Goal: Task Accomplishment & Management: Manage account settings

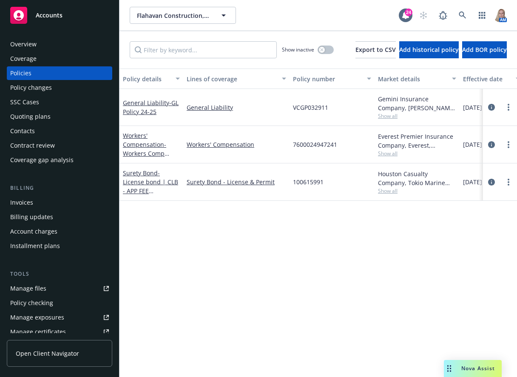
click at [51, 116] on div "Quoting plans" at bounding box center [59, 117] width 99 height 14
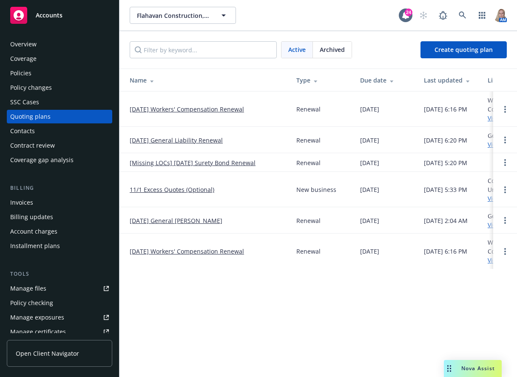
click at [191, 105] on link "[DATE] Workers' Compensation Renewal" at bounding box center [187, 109] width 114 height 9
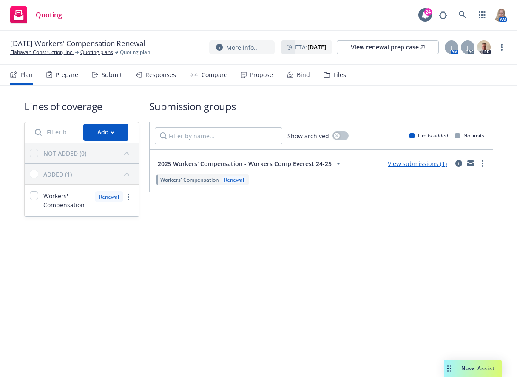
click at [430, 163] on link "View submissions (1)" at bounding box center [417, 164] width 59 height 8
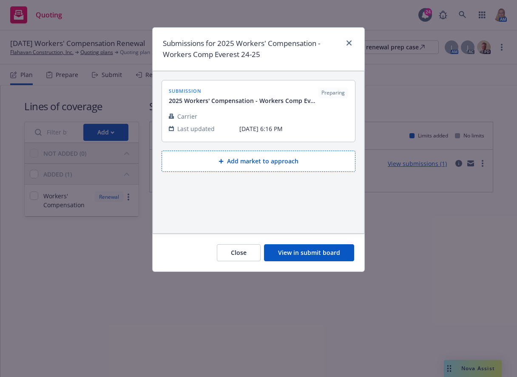
click at [304, 253] on button "View in submit board" at bounding box center [309, 252] width 90 height 17
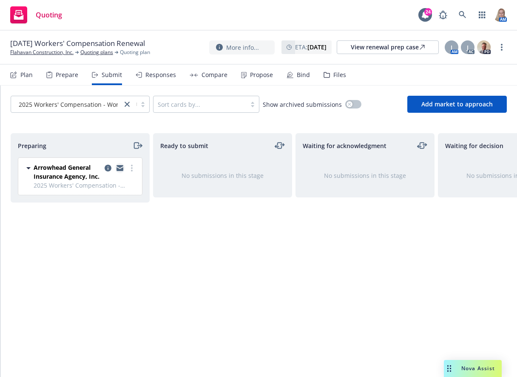
click at [120, 168] on icon "copy logging email" at bounding box center [120, 166] width 7 height 3
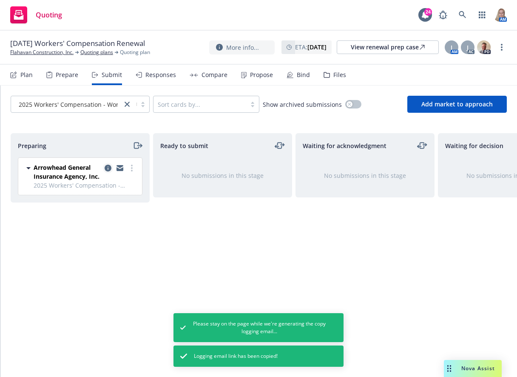
click at [107, 168] on icon "copy logging email" at bounding box center [108, 168] width 7 height 7
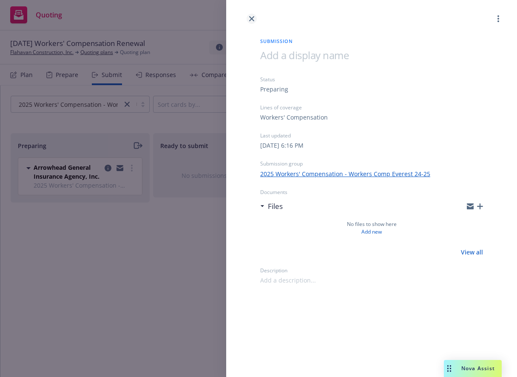
click at [253, 17] on icon "close" at bounding box center [251, 18] width 5 height 5
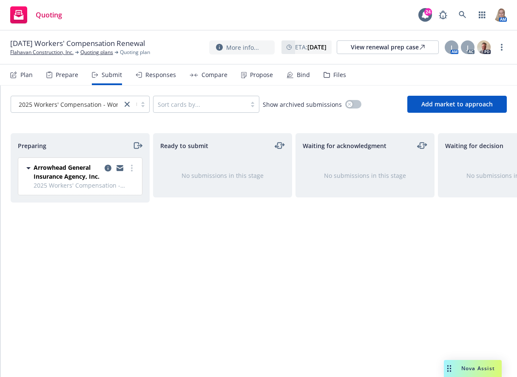
click at [334, 77] on div "Files" at bounding box center [340, 74] width 13 height 7
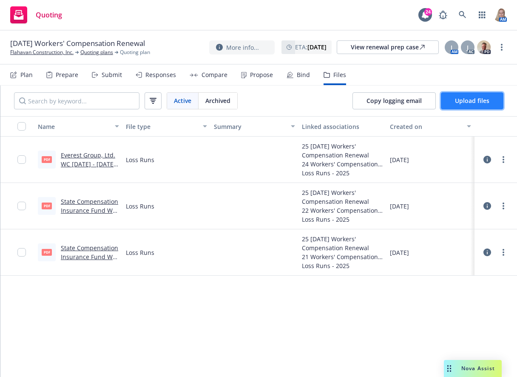
click at [489, 103] on span "Upload files" at bounding box center [472, 101] width 34 height 8
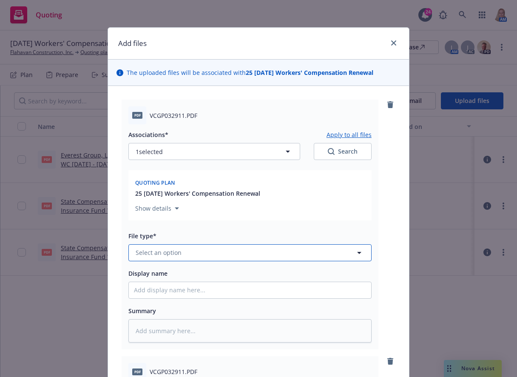
click at [164, 252] on span "Select an option" at bounding box center [159, 252] width 46 height 9
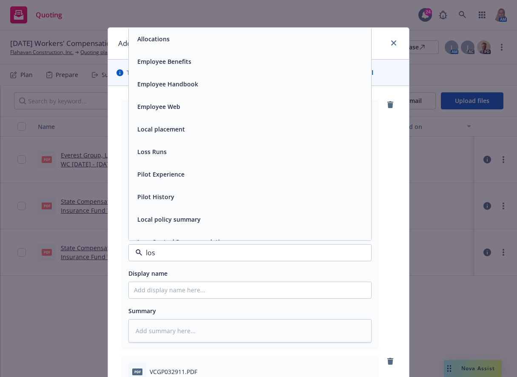
type input "loss"
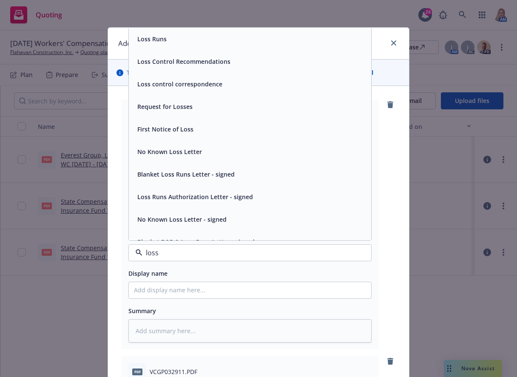
click at [140, 44] on div "Loss Runs" at bounding box center [151, 39] width 34 height 12
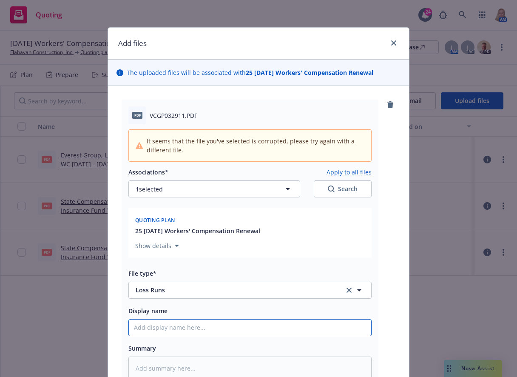
click at [164, 324] on input "Display name" at bounding box center [250, 328] width 243 height 16
type textarea "x"
type input "2"
type textarea "x"
type input "21"
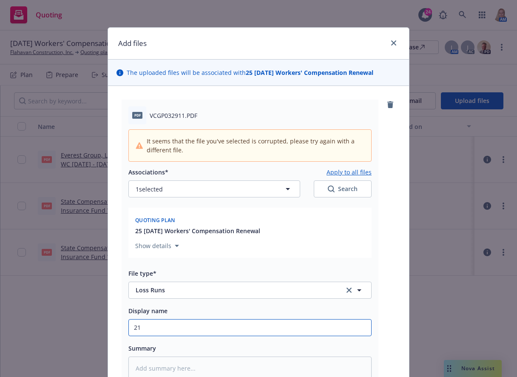
type textarea "x"
type input "21-"
type textarea "x"
type input "21-2"
type textarea "x"
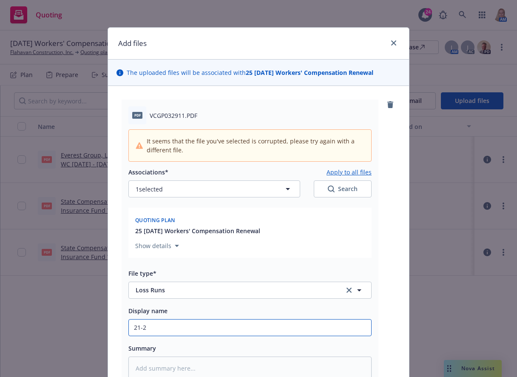
type input "21-25"
type textarea "x"
type input "21-25"
type textarea "x"
type input "21-25 G"
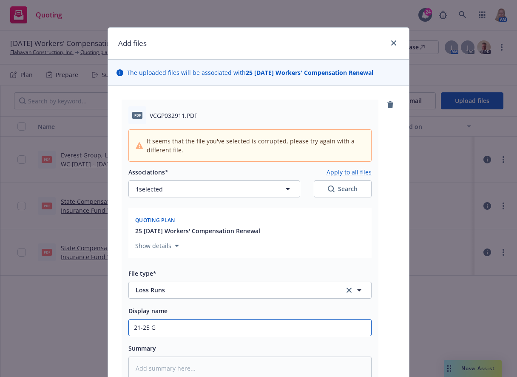
type textarea "x"
type input "21-25 GL"
type textarea "x"
type input "21-25 GL"
type textarea "x"
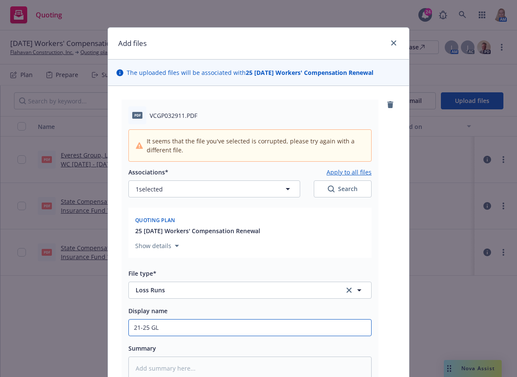
type input "21-25 GL C"
type textarea "x"
type input "21-25 GL CV"
type textarea "x"
type input "21-25 GL CVL"
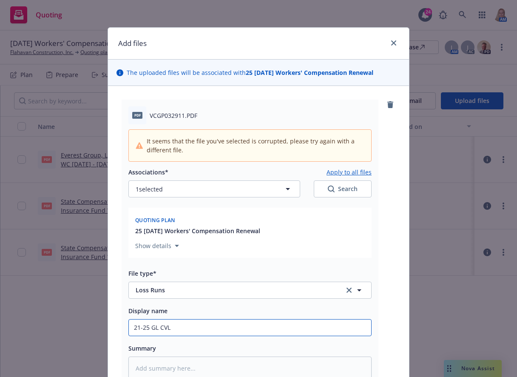
type textarea "x"
type input "21-25 GL CVLR"
type textarea "x"
type input "21-25 GL CVLR'"
type textarea "x"
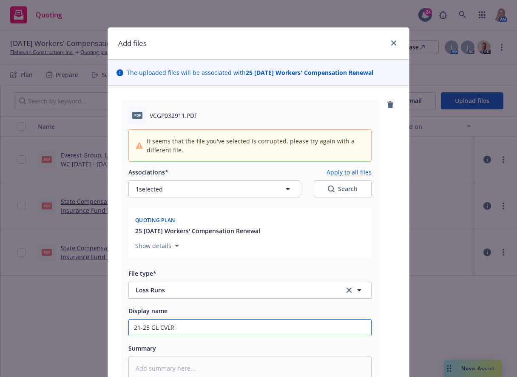
type input "21-25 GL CVLR's"
type textarea "x"
type input "21-25 GL CVLR's"
type textarea "x"
type input "21-25 GL CVLR's -"
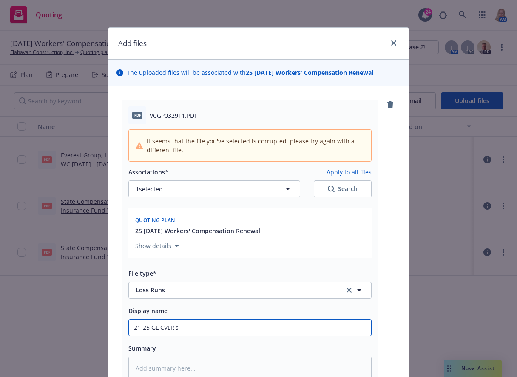
type textarea "x"
type input "21-25 GL CVLR's - B"
type textarea "x"
type input "21-25 GL CVLR's - BV"
type textarea "x"
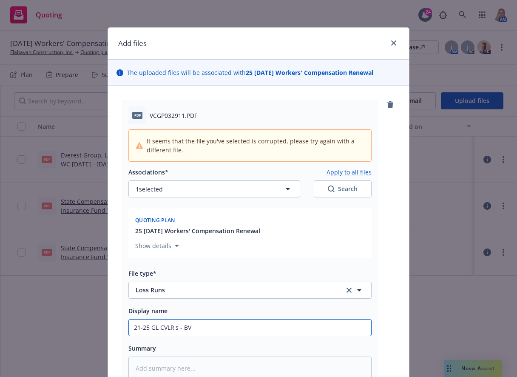
type input "21-25 GL CVLR's - B"
type textarea "x"
type input "21-25 GL CVLR's -"
type textarea "x"
type input "21-25 GL CVLR's - B"
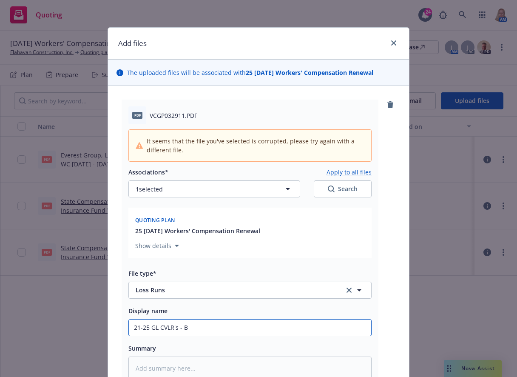
type textarea "x"
type input "21-25 GL CVLR's -"
type textarea "x"
type input "21-25 GL CVLR's - V"
type textarea "x"
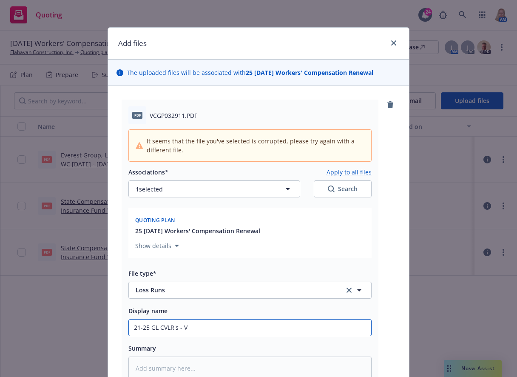
type input "21-25 GL CVLR's - Ve"
type textarea "x"
type input "21-25 GL CVLR's - Vel"
type textarea "x"
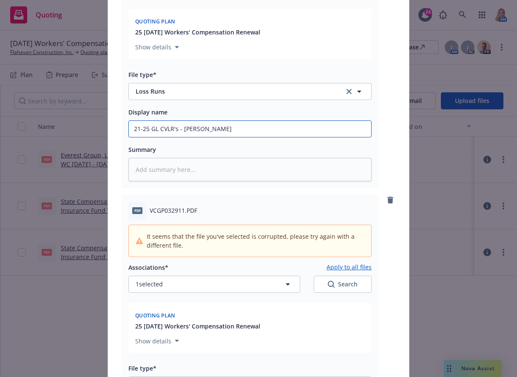
drag, startPoint x: 157, startPoint y: 136, endPoint x: 82, endPoint y: 132, distance: 75.0
click at [82, 132] on div "Add files The uploaded files will be associated with 25 11/02/25 Workers' Compe…" at bounding box center [258, 188] width 517 height 377
type input "21-25 GL CVLR's - Vela"
drag, startPoint x: 146, startPoint y: 119, endPoint x: 145, endPoint y: 127, distance: 7.7
click at [145, 127] on input "21-25 GL CVLR's - Vela" at bounding box center [250, 129] width 243 height 16
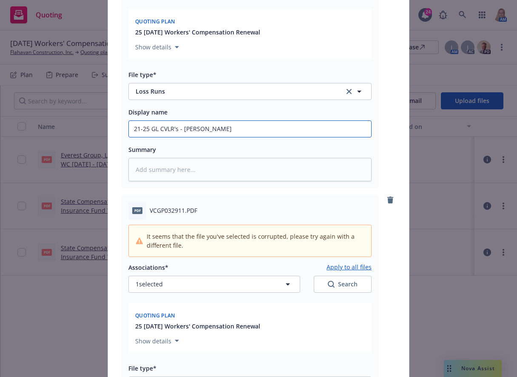
click at [145, 127] on input "21-25 GL CVLR's - Vela" at bounding box center [250, 129] width 243 height 16
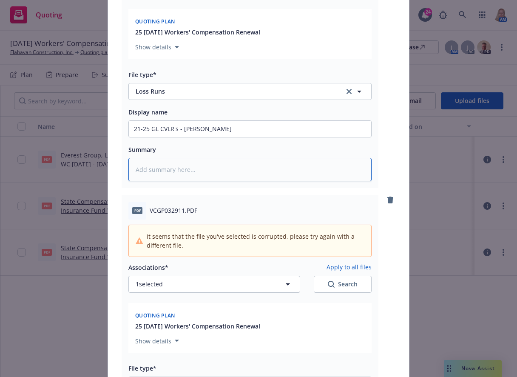
click at [164, 174] on textarea at bounding box center [249, 169] width 243 height 23
paste textarea "21-25 GL CVLR's - Vela"
type textarea "x"
type textarea "21-25 GL CVLR's - Vela"
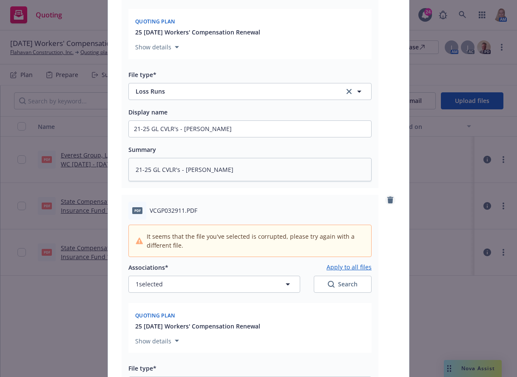
click at [388, 197] on icon "remove" at bounding box center [391, 200] width 6 height 7
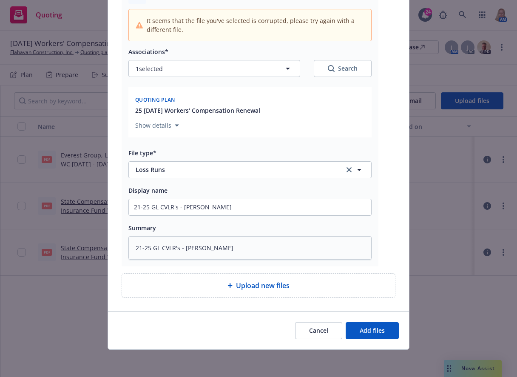
scroll to position [0, 0]
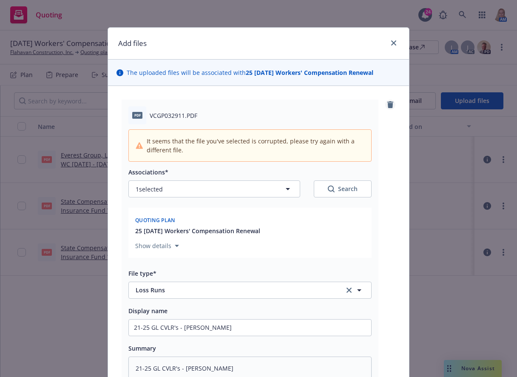
click at [387, 106] on icon "remove" at bounding box center [390, 104] width 7 height 7
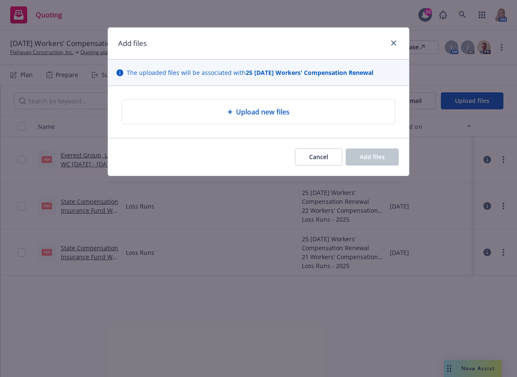
type textarea "x"
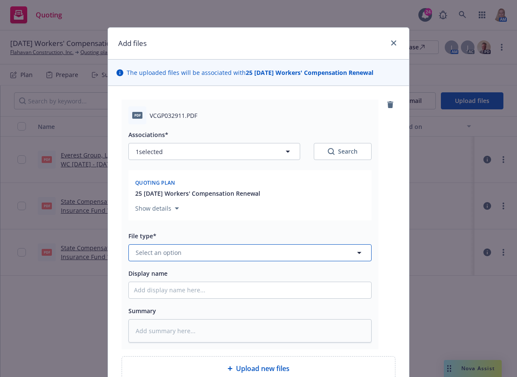
click at [172, 252] on span "Select an option" at bounding box center [159, 252] width 46 height 9
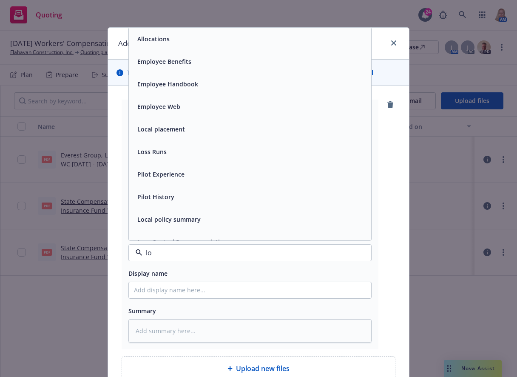
type input "los"
click at [168, 44] on div "Loss Runs" at bounding box center [250, 39] width 232 height 12
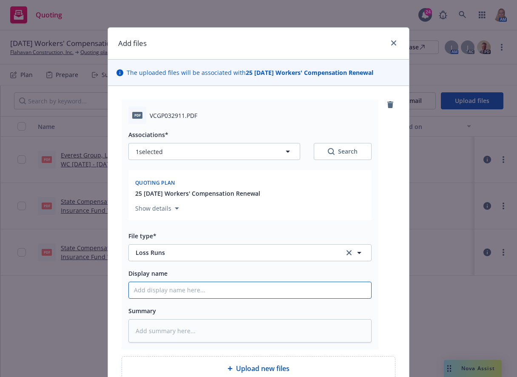
click at [195, 289] on input "Display name" at bounding box center [250, 290] width 243 height 16
paste input "21-25 GL CVLR's - Vela"
type textarea "x"
type input "21-25 GL CVLR's - Vela"
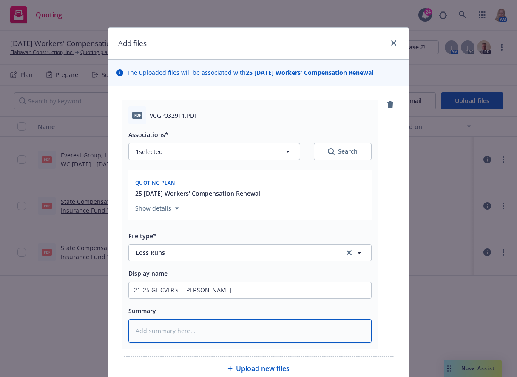
click at [190, 331] on textarea at bounding box center [249, 330] width 243 height 23
paste textarea "21-25 GL CVLR's - Vela"
type textarea "x"
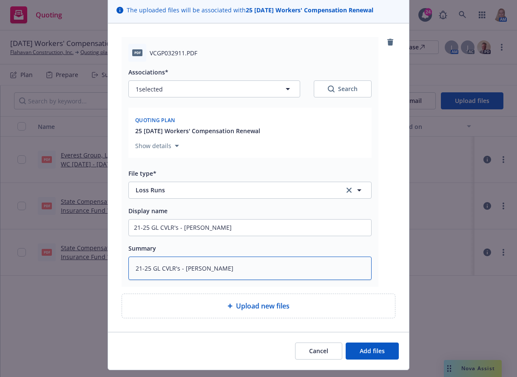
scroll to position [83, 0]
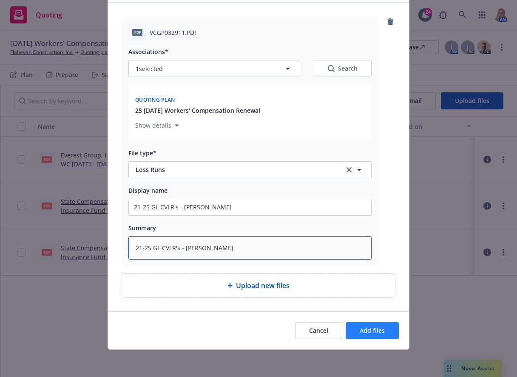
type textarea "21-25 GL CVLR's - Vela"
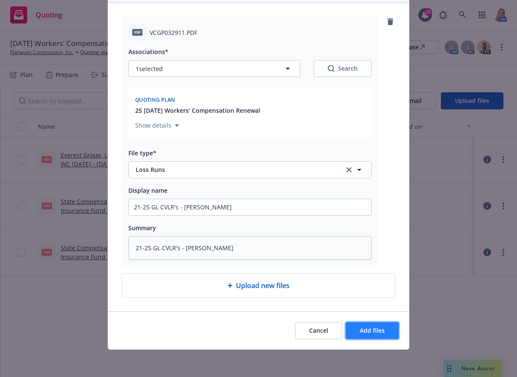
click at [355, 328] on button "Add files" at bounding box center [372, 330] width 53 height 17
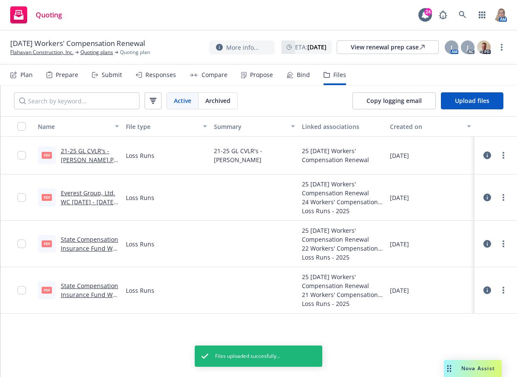
click at [64, 79] on div "Prepare" at bounding box center [62, 75] width 32 height 20
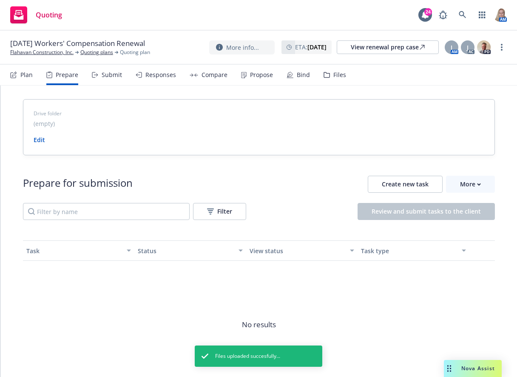
click at [23, 74] on div "Plan" at bounding box center [26, 74] width 12 height 7
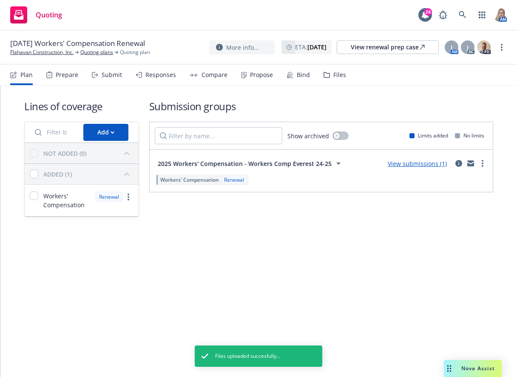
click at [423, 164] on link "View submissions (1)" at bounding box center [417, 164] width 59 height 8
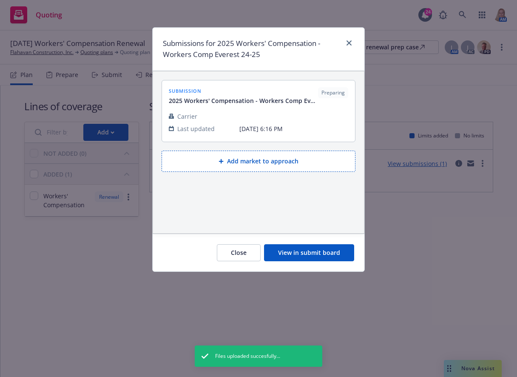
click at [311, 251] on button "View in submit board" at bounding box center [309, 252] width 90 height 17
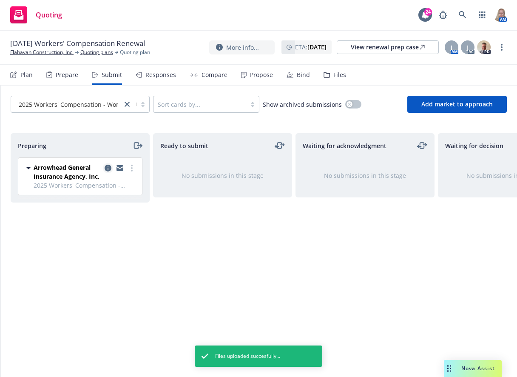
click at [108, 168] on icon "copy logging email" at bounding box center [108, 168] width 7 height 7
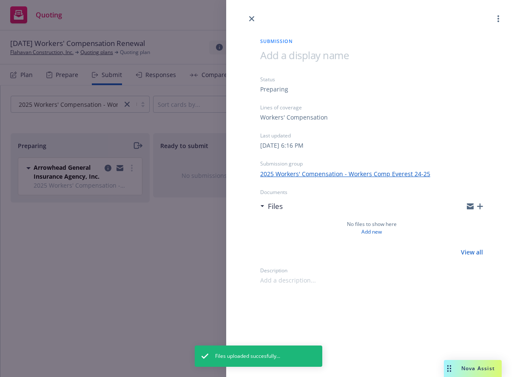
click at [481, 203] on icon "button" at bounding box center [480, 206] width 6 height 6
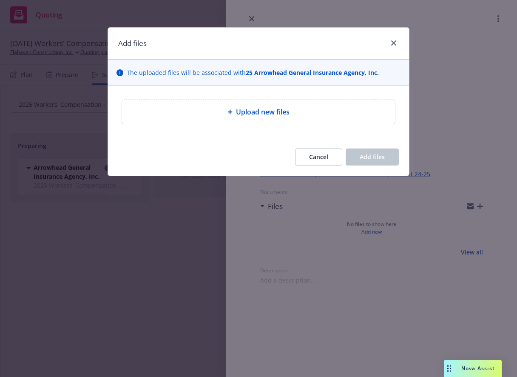
type textarea "x"
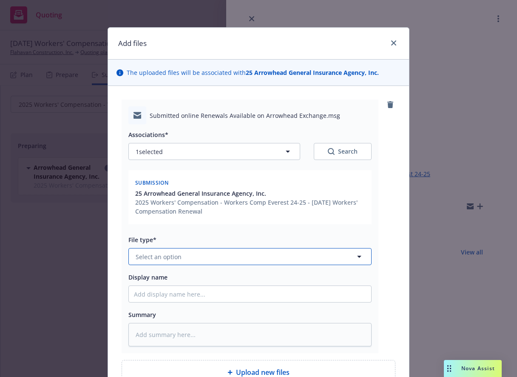
click at [180, 255] on button "Select an option" at bounding box center [249, 256] width 243 height 17
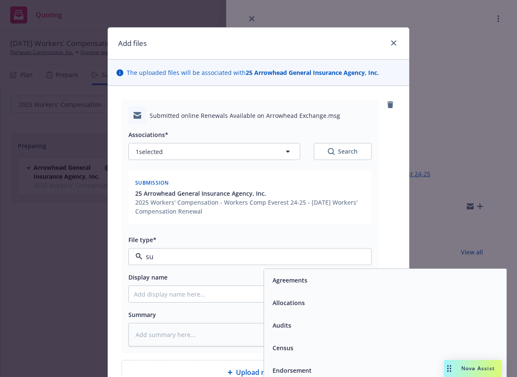
type input "sub"
click at [364, 304] on div "Submission" at bounding box center [385, 303] width 232 height 12
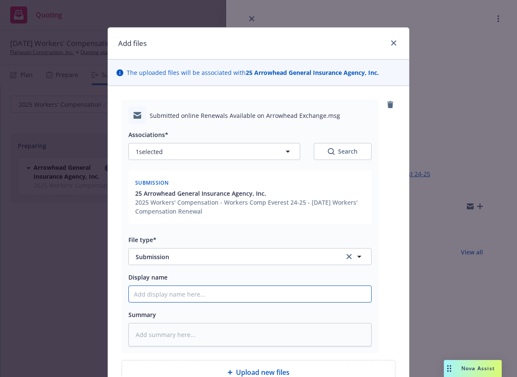
click at [166, 288] on input "Display name" at bounding box center [250, 294] width 243 height 16
type textarea "x"
type input "2"
type textarea "x"
type input "25"
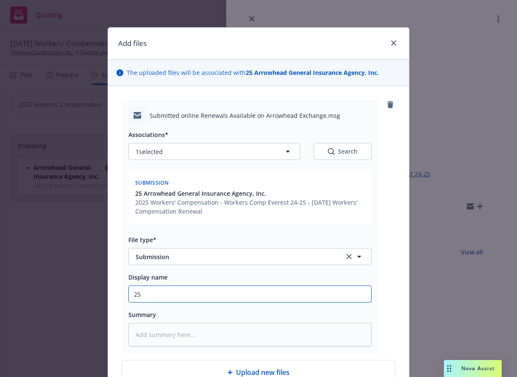
type textarea "x"
type input "25-"
type textarea "x"
type input "25-2"
type textarea "x"
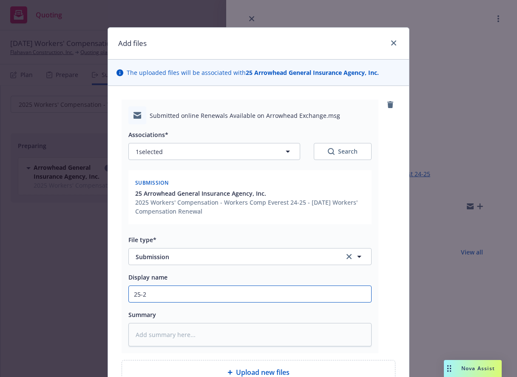
type input "25-26"
type textarea "x"
type input "25-26"
type textarea "x"
type input "25-26 W"
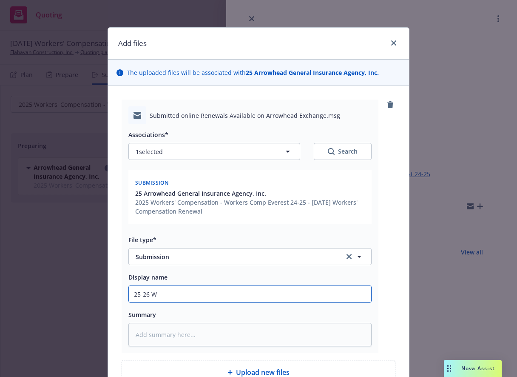
type textarea "x"
type input "25-26 WC"
type textarea "x"
type input "25-26 WC"
type textarea "x"
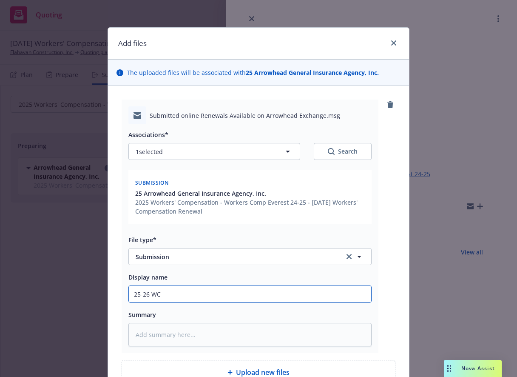
type input "25-26 WC S"
type textarea "x"
type input "25-26 WC Su"
type textarea "x"
type input "25-26 WC Sub"
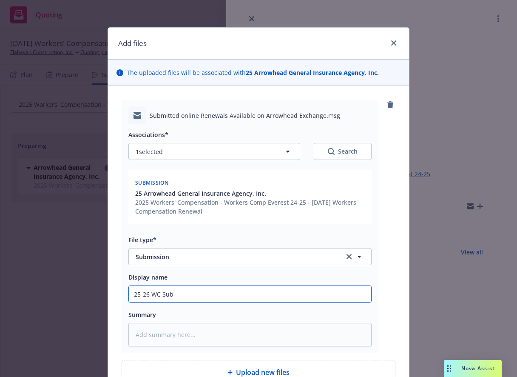
type textarea "x"
type input "25-26 WC Subm"
type textarea "x"
type input "25-26 WC Submi"
type textarea "x"
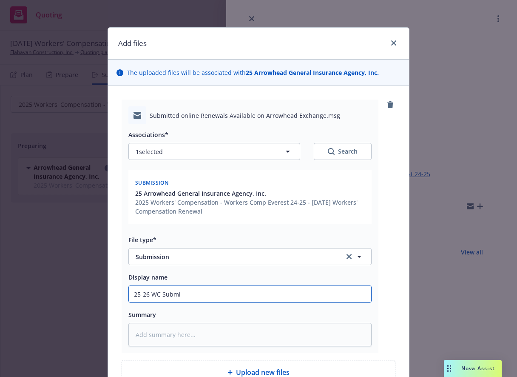
type input "25-26 WC Submis"
type textarea "x"
type input "25-26 WC Submiss"
type textarea "x"
type input "25-26 WC Submissi"
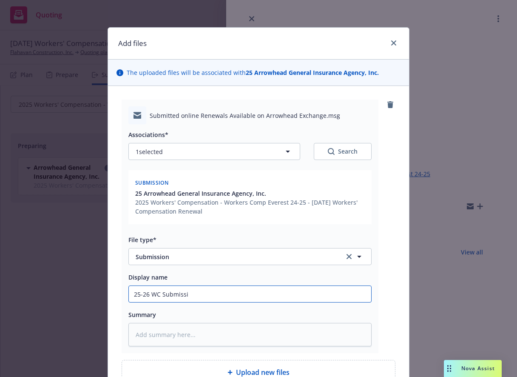
type textarea "x"
type input "25-26 WC Submissio"
type textarea "x"
type input "25-26 WC Submission"
type textarea "x"
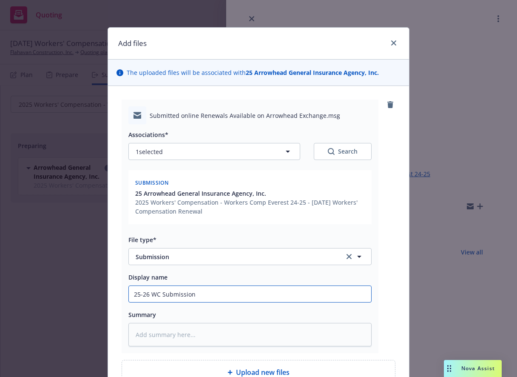
type input "25-26 WC Submission"
type textarea "x"
type input "25-26 WC Submission -"
type textarea "x"
type input "25-26 WC Submission -"
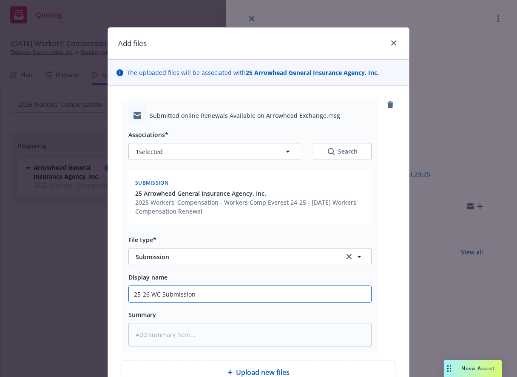
click at [220, 292] on input "25-26 WC Submission -" at bounding box center [250, 294] width 243 height 16
type textarea "x"
type input "25-26 WC Submission - A"
type textarea "x"
type input "25-26 WC Submission - Ar"
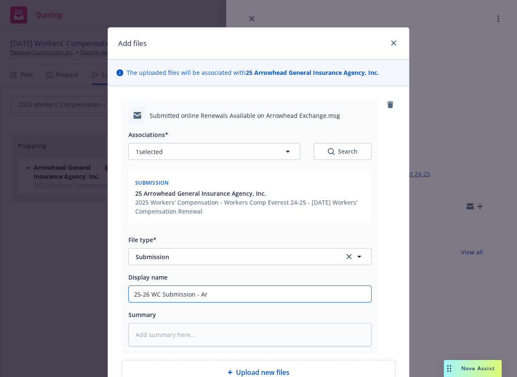
type textarea "x"
type input "25-26 WC Submission - Arr"
type textarea "x"
type input "25-26 WC Submission - Arro"
type textarea "x"
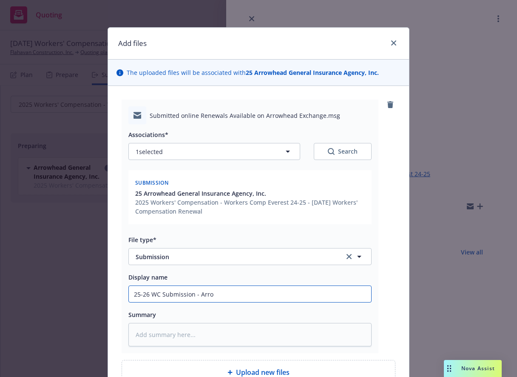
type input "25-26 WC Submission - Arrow"
type textarea "x"
type input "25-26 WC Submission - Arrowh"
type textarea "x"
type input "25-26 WC Submission - Arrowhe"
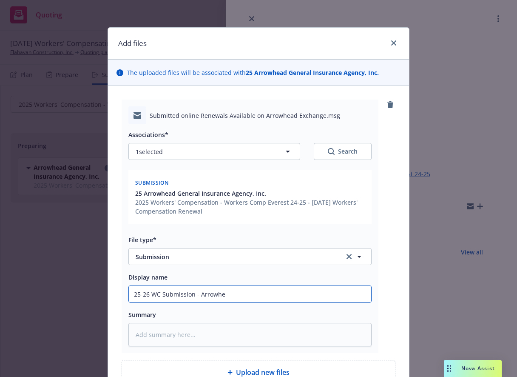
type textarea "x"
type input "25-26 WC Submission - Arrowhea"
type textarea "x"
type input "25-26 WC Submission - Arrowhead"
type textarea "x"
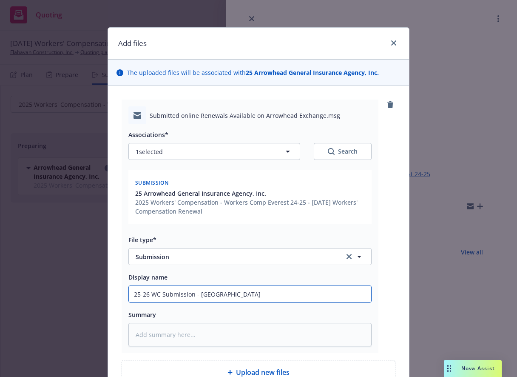
type input "25-26 WC Submission - Arrowhead/"
type textarea "x"
type input "25-26 WC Submission - Arrowhead/E"
type textarea "x"
type input "25-26 WC Submission - Arrowhead/Ev"
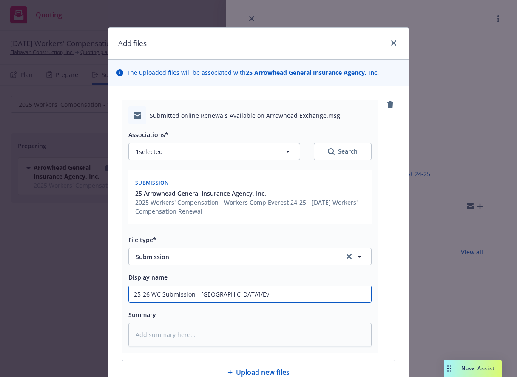
type textarea "x"
type input "25-26 WC Submission - Arrowhead/Eve"
type textarea "x"
type input "25-26 WC Submission - Arrowhead/Ever"
type textarea "x"
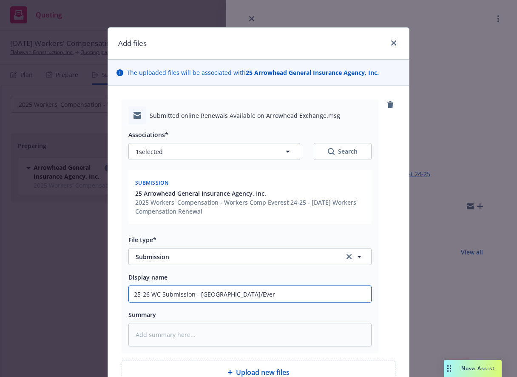
type input "25-26 WC Submission - Arrowhead/Evere"
type textarea "x"
type input "25-26 WC Submission - Arrowhead/Everes"
type textarea "x"
drag, startPoint x: 219, startPoint y: 297, endPoint x: 87, endPoint y: 291, distance: 132.0
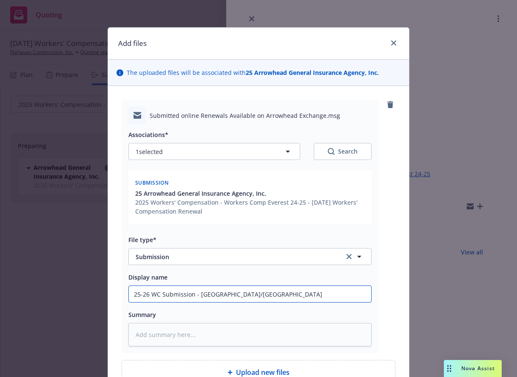
click at [87, 291] on div "Add files The uploaded files will be associated with 25 Arrowhead General Insur…" at bounding box center [258, 188] width 517 height 377
type input "25-26 WC Submission - Arrowhead/Everest"
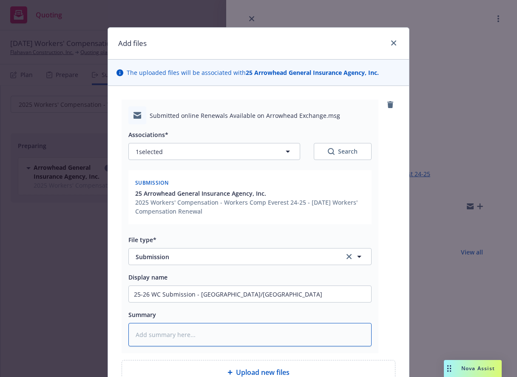
click at [208, 334] on textarea at bounding box center [249, 334] width 243 height 23
paste textarea "25-26 WC Submission - Arrowhead/Everest"
type textarea "x"
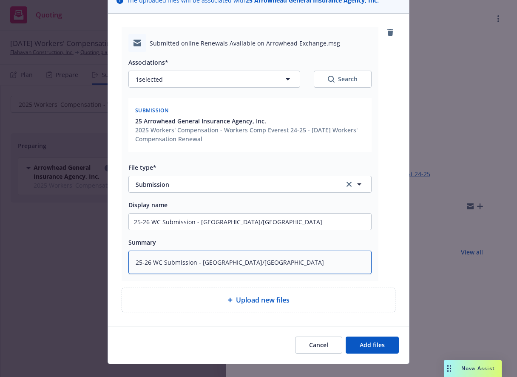
scroll to position [87, 0]
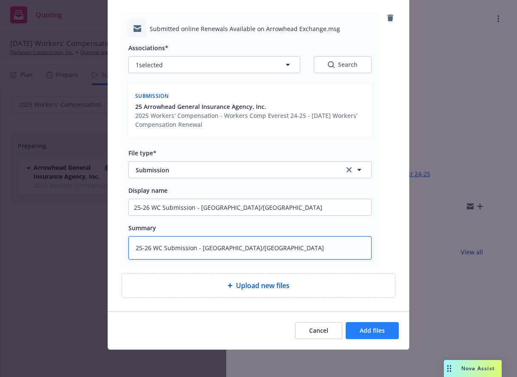
type textarea "25-26 WC Submission - Arrowhead/Everest"
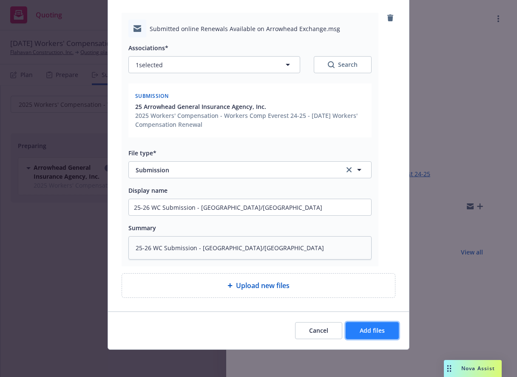
click at [367, 329] on span "Add files" at bounding box center [372, 330] width 25 height 8
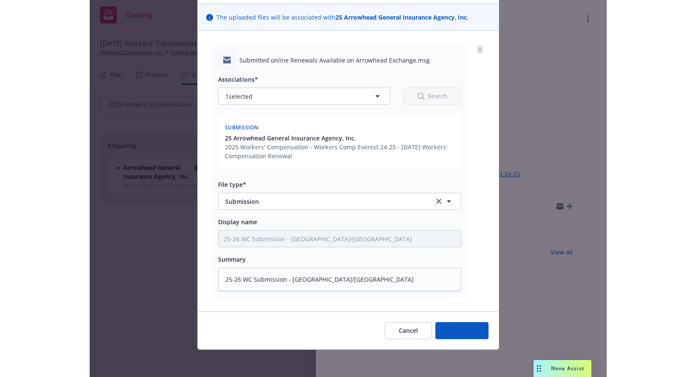
scroll to position [55, 0]
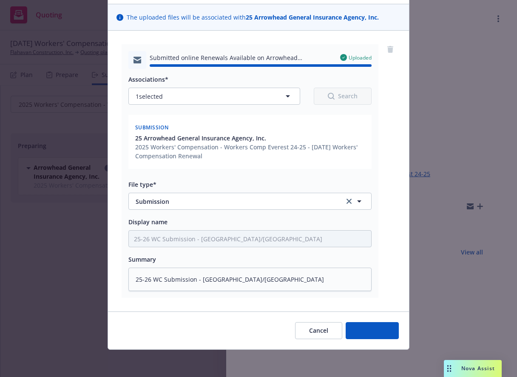
type textarea "x"
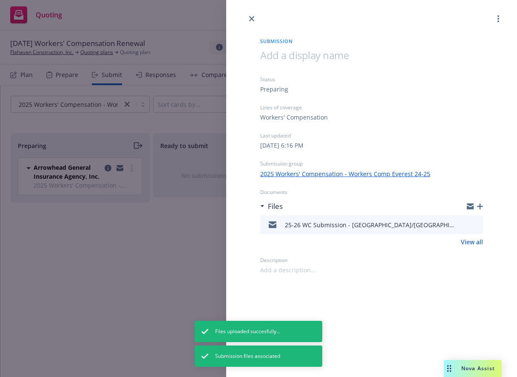
click at [251, 20] on icon "close" at bounding box center [251, 18] width 5 height 5
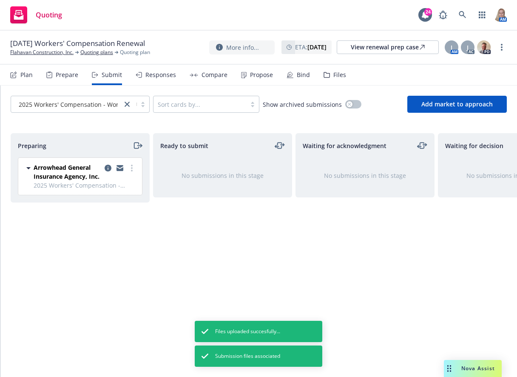
click at [135, 143] on icon "moveRight" at bounding box center [138, 145] width 10 height 10
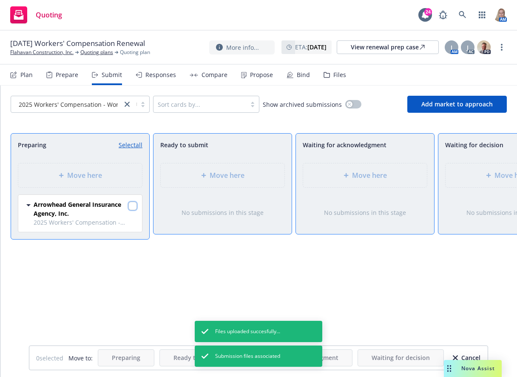
click at [131, 204] on input "checkbox" at bounding box center [132, 206] width 9 height 9
checkbox input "true"
click at [497, 170] on div "Move here" at bounding box center [508, 175] width 124 height 24
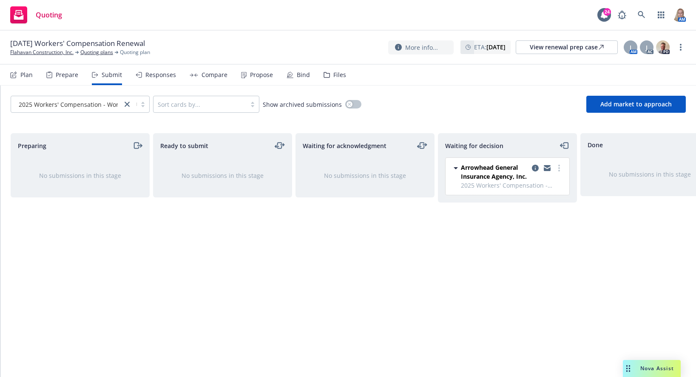
click at [20, 75] on div "Plan" at bounding box center [21, 75] width 23 height 20
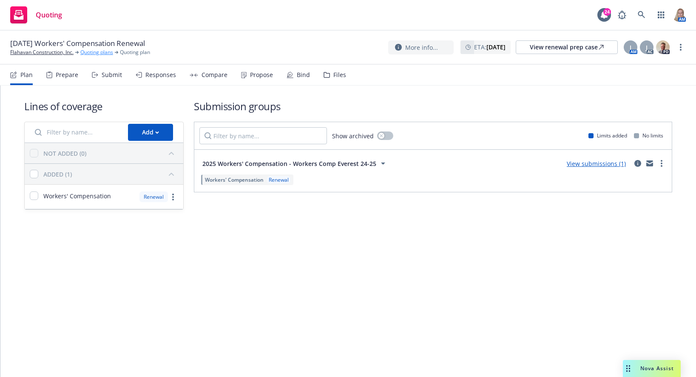
click at [99, 53] on link "Quoting plans" at bounding box center [96, 53] width 33 height 8
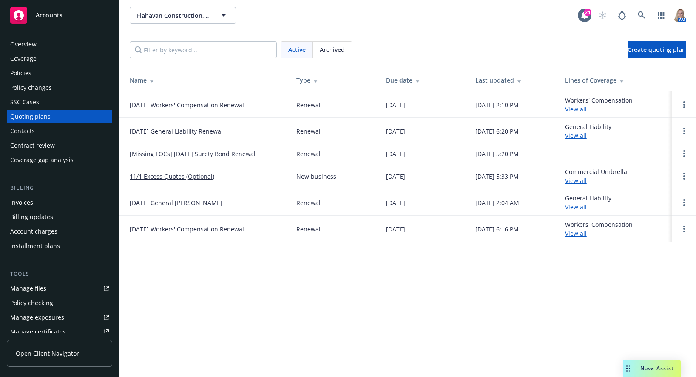
click at [185, 132] on link "11/01/25 General Liability Renewal" at bounding box center [176, 131] width 93 height 9
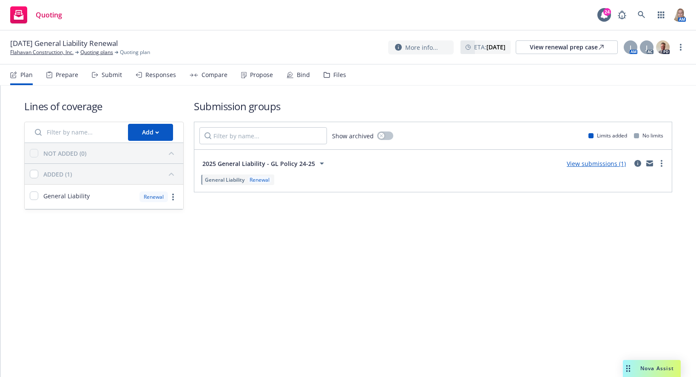
click at [585, 163] on link "View submissions (1)" at bounding box center [596, 164] width 59 height 8
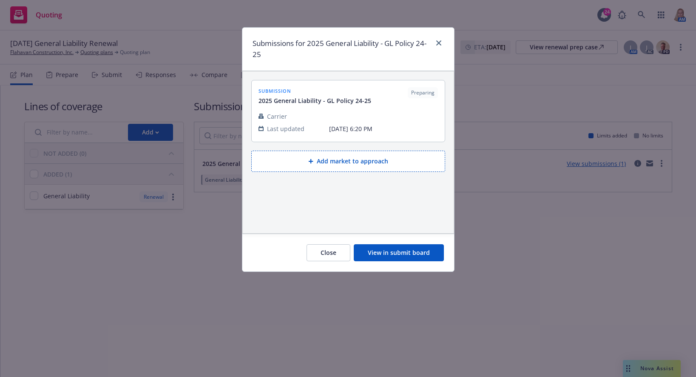
click at [381, 254] on button "View in submit board" at bounding box center [399, 252] width 90 height 17
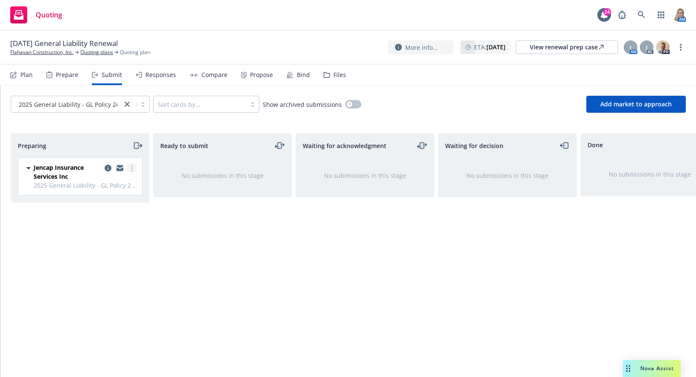
click at [132, 171] on circle "more" at bounding box center [132, 171] width 2 height 2
click at [109, 168] on icon "copy logging email" at bounding box center [108, 168] width 7 height 7
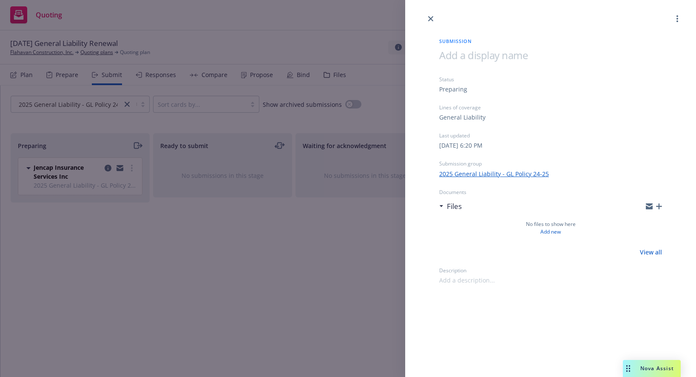
click at [658, 205] on icon "button" at bounding box center [659, 206] width 6 height 6
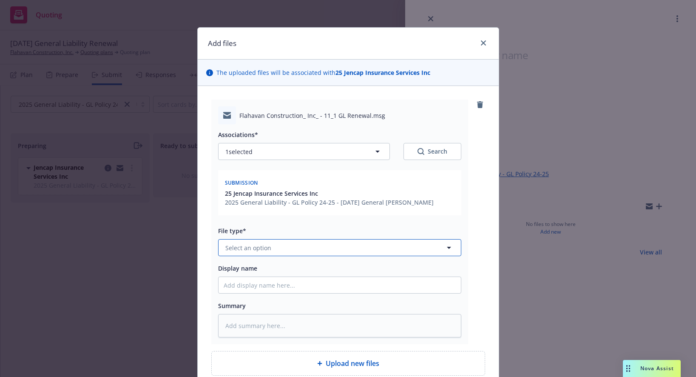
click at [269, 247] on button "Select an option" at bounding box center [339, 247] width 243 height 17
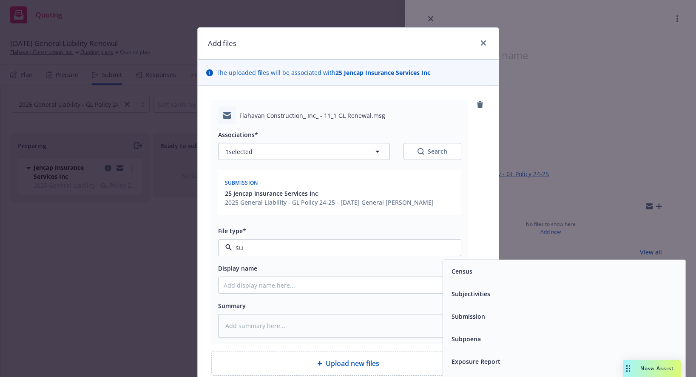
type input "sub"
click at [497, 301] on div "Submission" at bounding box center [564, 293] width 243 height 23
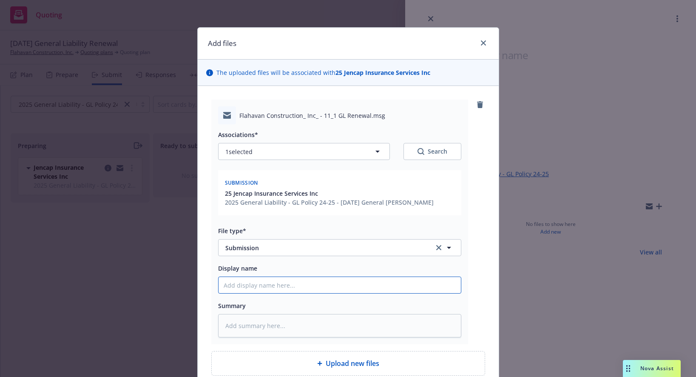
click at [276, 284] on input "Display name" at bounding box center [340, 285] width 243 height 16
paste input "25-26 WC Submission - Arrowhead/Everest"
type textarea "x"
type input "25-26 WC Submission - Arrowhead/Everest"
click at [243, 284] on input "25-26 WC Submission - Arrowhead/Everest" at bounding box center [340, 285] width 243 height 16
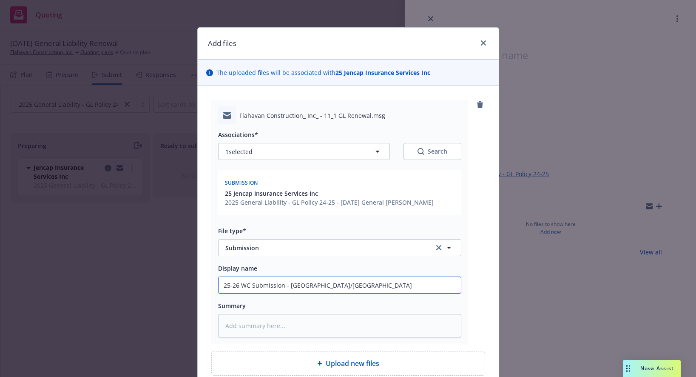
click at [243, 284] on input "25-26 WC Submission - Arrowhead/Everest" at bounding box center [340, 285] width 243 height 16
type textarea "x"
type input "25-26 Submission - Arrowhead/Everest"
type textarea "x"
type input "25-26 GSubmission - Arrowhead/Everest"
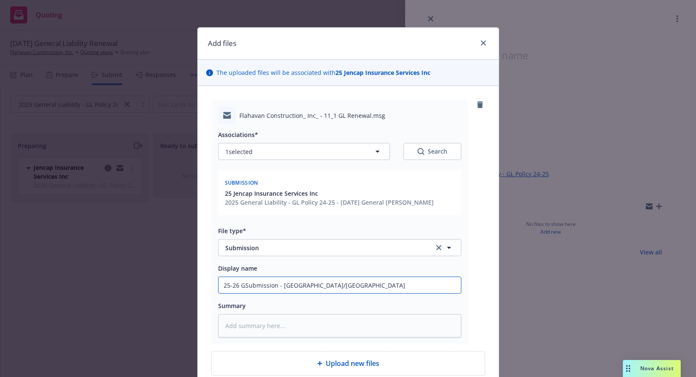
type textarea "x"
type input "25-26 GLSubmission - Arrowhead/Everest"
type textarea "x"
type input "25-26 GL Submission - Arrowhead/Everest"
type textarea "x"
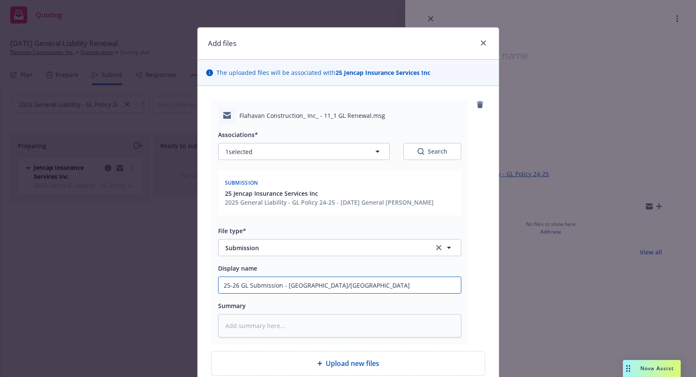
type input "25-26 GL ESubmission - Arrowhead/Everest"
type textarea "x"
type input "25-26 GL Submission - Arrowhead/Everest"
type textarea "x"
type input "25-26 GL &Submission - Arrowhead/Everest"
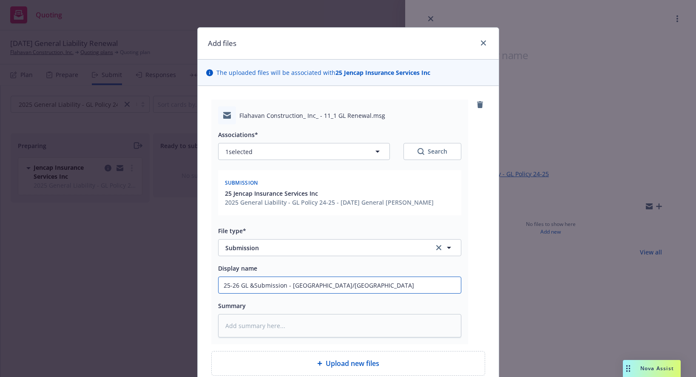
type textarea "x"
type input "25-26 GL & Submission - Arrowhead/Everest"
type textarea "x"
type input "25-26 GL & ESubmission - Arrowhead/Everest"
type textarea "x"
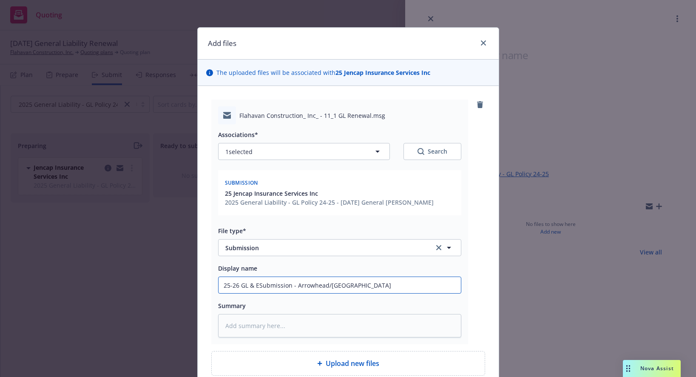
type input "25-26 GL & ExSubmission - Arrowhead/Everest"
type textarea "x"
type input "25-26 GL & ESubmission - Arrowhead/Everest"
type textarea "x"
type input "25-26 GL & Submission - Arrowhead/Everest"
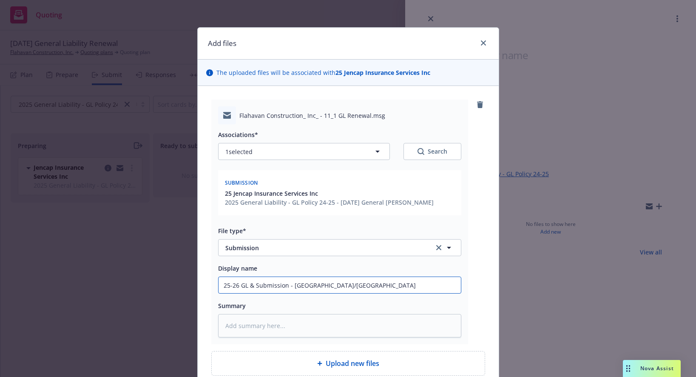
type textarea "x"
type input "25-26 GL & XSubmission - Arrowhead/Everest"
type textarea "x"
type input "25-26 GL & XLSubmission - Arrowhead/Everest"
type textarea "x"
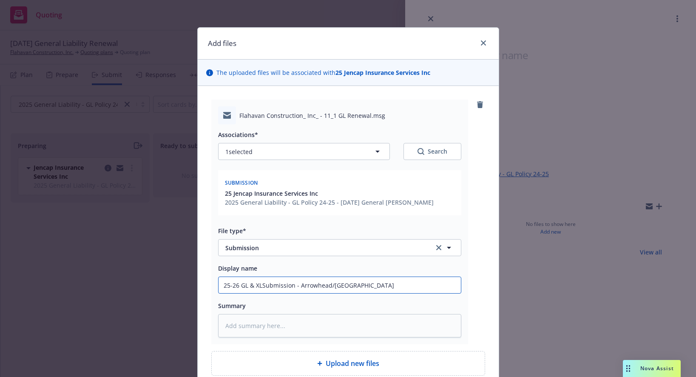
type input "25-26 GL & XL Submission - Arrowhead/Everest"
drag, startPoint x: 353, startPoint y: 288, endPoint x: 297, endPoint y: 288, distance: 55.7
click at [297, 288] on input "25-26 GL & XL Submission - Arrowhead/Everest" at bounding box center [340, 285] width 243 height 16
type textarea "x"
type input "25-26 GL & XL Submission - J"
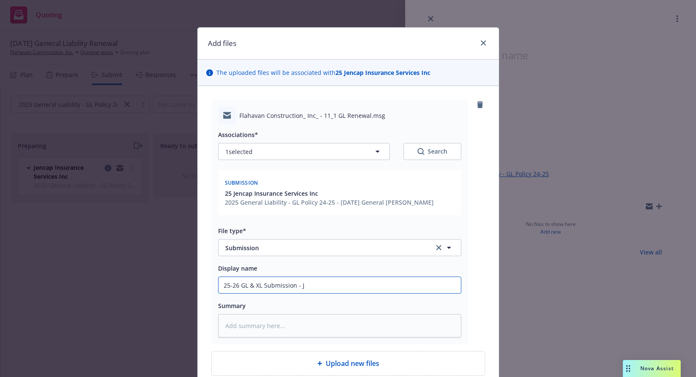
type textarea "x"
type input "25-26 GL & XL Submission - Je"
type textarea "x"
type input "25-26 GL & XL Submission - Jen"
type textarea "x"
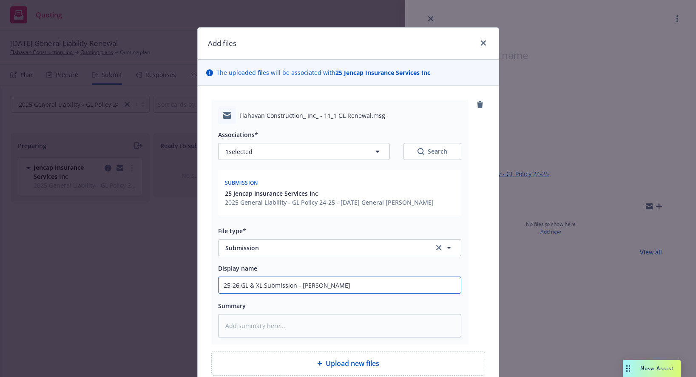
type input "25-26 GL & XL Submission - Jenc"
type textarea "x"
type input "25-26 GL & XL Submission - Jenca"
type textarea "x"
type input "25-26 GL & XL Submission - Jencap"
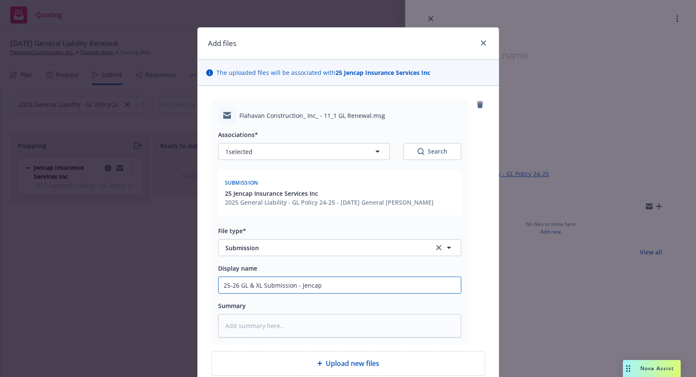
type textarea "x"
type input "25-26 GL & XL Submission - Jencap/"
type textarea "x"
type input "25-26 GL & XL Submission - Jencap/V"
type textarea "x"
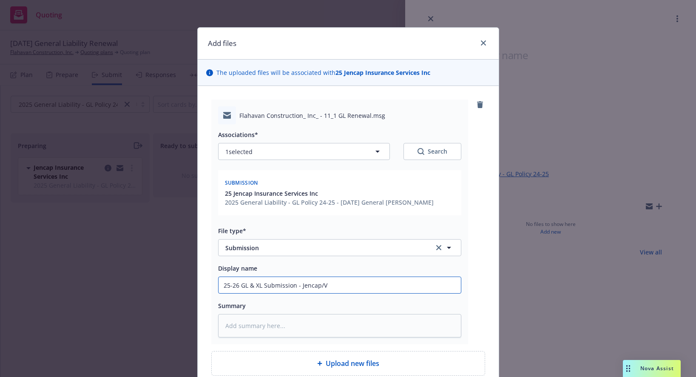
type input "25-26 GL & XL Submission - Jencap/Ve"
type textarea "x"
type input "25-26 GL & XL Submission - Jencap/Vel"
type textarea "x"
type input "25-26 GL & XL Submission - Jencap/Vela"
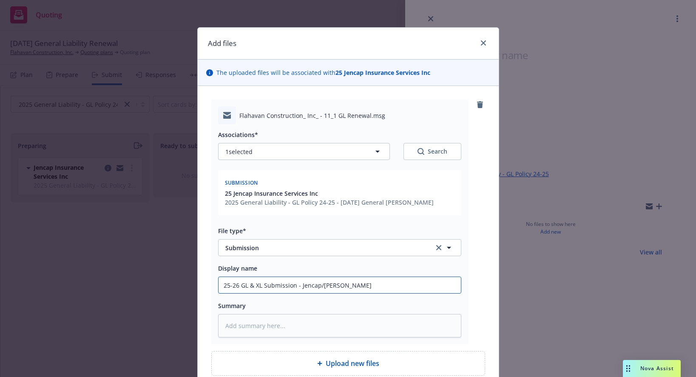
type textarea "x"
type input "25-26 GL & XL Submission - Jencap/Vela/"
type textarea "x"
type input "25-26 GL & XL Submission - Jencap/Vela/G"
type textarea "x"
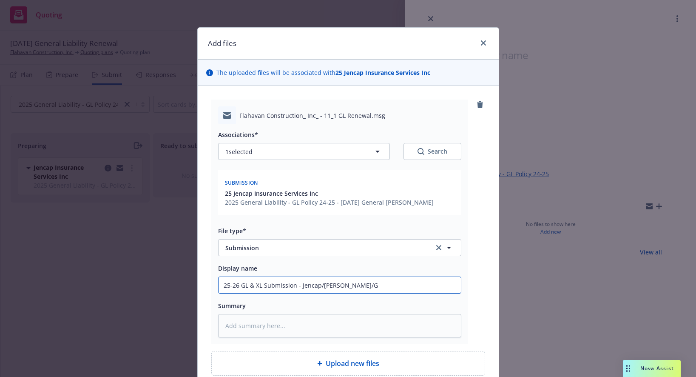
type input "25-26 GL & XL Submission - Jencap/Vela/Ge"
type textarea "x"
type input "25-26 GL & XL Submission - Jencap/Vela/Gem"
type textarea "x"
type input "25-26 GL & XL Submission - Jencap/Vela/Gemi"
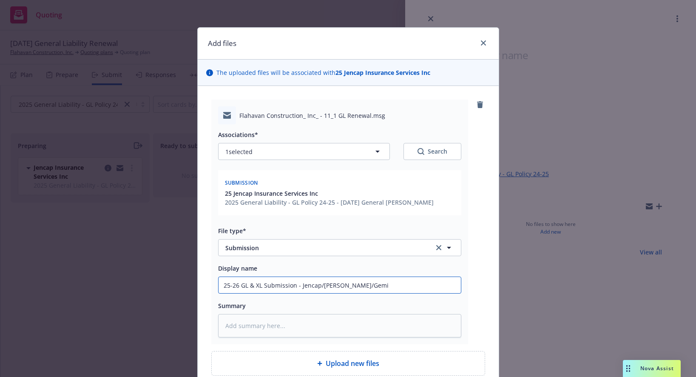
type textarea "x"
type input "25-26 GL & XL Submission - Jencap/Vela/Gemin"
type textarea "x"
drag, startPoint x: 361, startPoint y: 282, endPoint x: 199, endPoint y: 285, distance: 162.6
click at [199, 285] on div "Flahavan Construction_ Inc_ - 11_1 GL Renewal.msg Associations* 1 selected Sear…" at bounding box center [348, 237] width 301 height 303
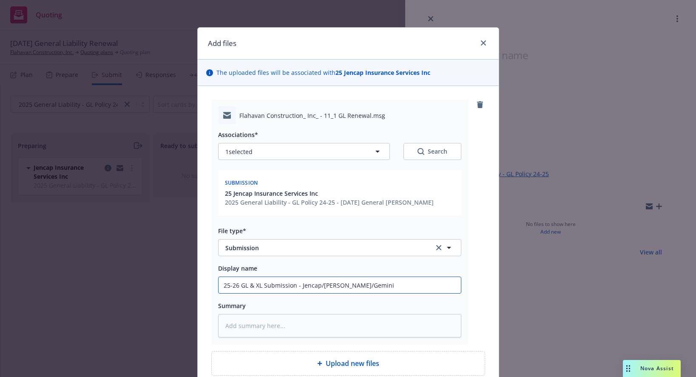
type input "25-26 GL & XL Submission - Jencap/Vela/Gemini"
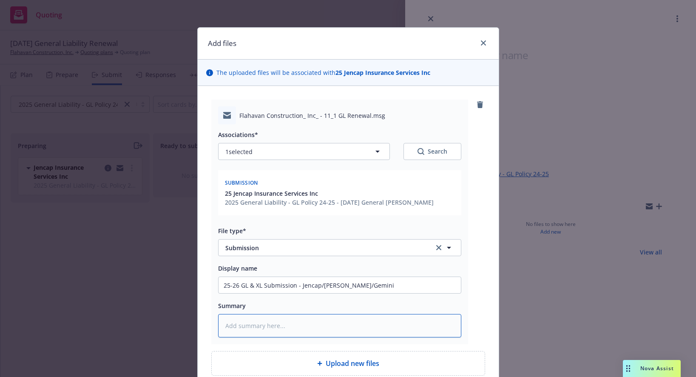
click at [265, 317] on textarea at bounding box center [339, 325] width 243 height 23
paste textarea "25-26 GL & XL Submission - Jencap/Vela/Gemini"
type textarea "x"
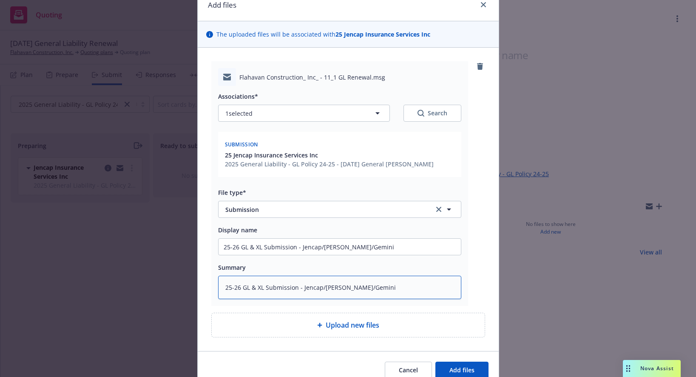
scroll to position [78, 0]
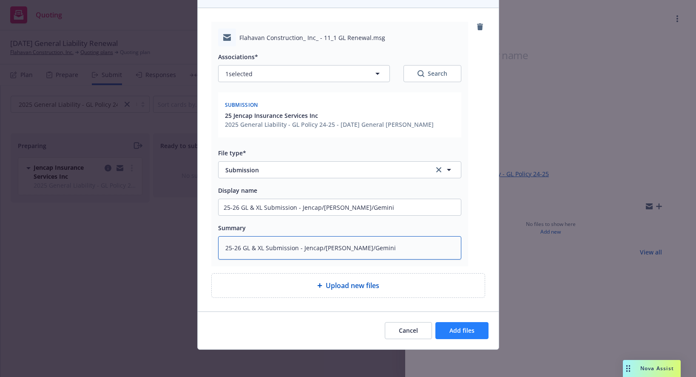
type textarea "25-26 GL & XL Submission - Jencap/Vela/Gemini"
click at [462, 329] on span "Add files" at bounding box center [462, 330] width 25 height 8
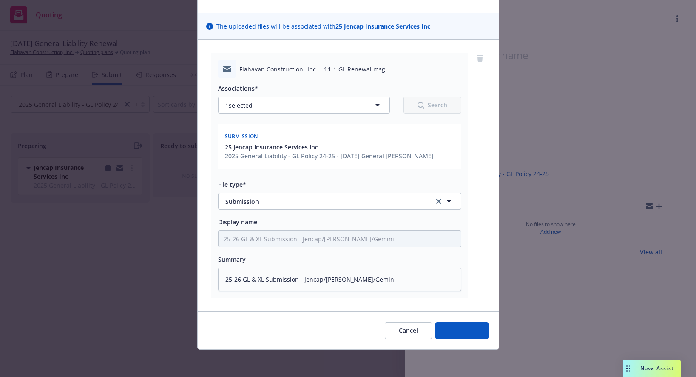
scroll to position [46, 0]
type textarea "x"
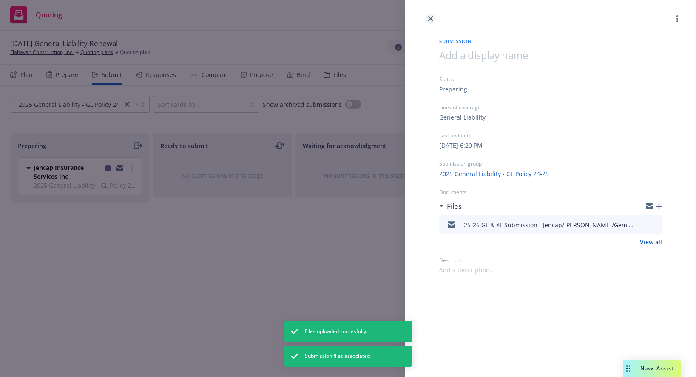
click at [434, 14] on link "close" at bounding box center [431, 19] width 10 height 10
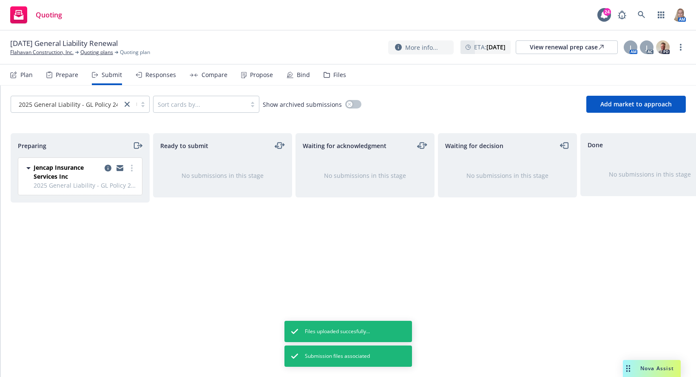
click at [137, 145] on icon "moveRight" at bounding box center [138, 145] width 10 height 10
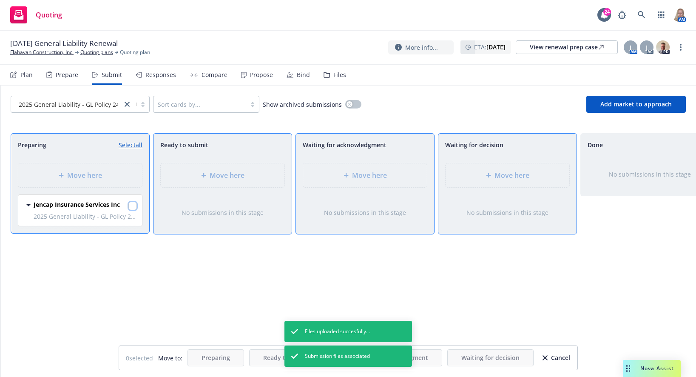
click at [132, 207] on input "checkbox" at bounding box center [132, 206] width 9 height 9
checkbox input "true"
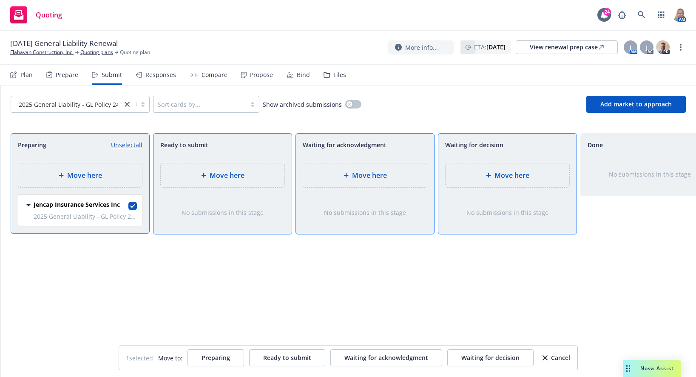
click at [494, 177] on div at bounding box center [490, 175] width 9 height 5
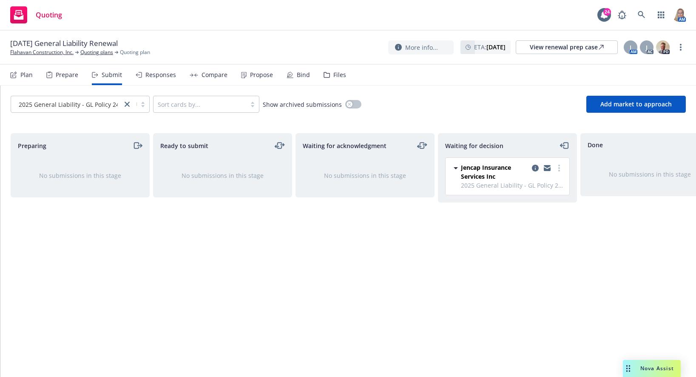
click at [334, 74] on div "Files" at bounding box center [340, 74] width 13 height 7
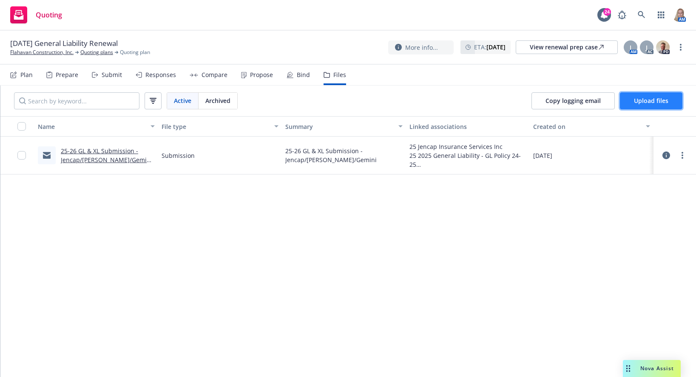
click at [653, 103] on span "Upload files" at bounding box center [651, 101] width 34 height 8
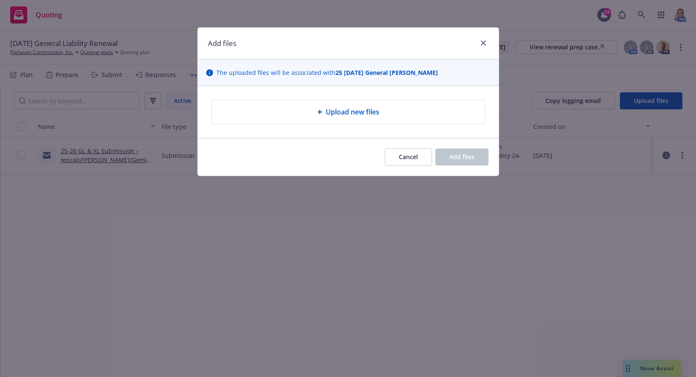
type textarea "x"
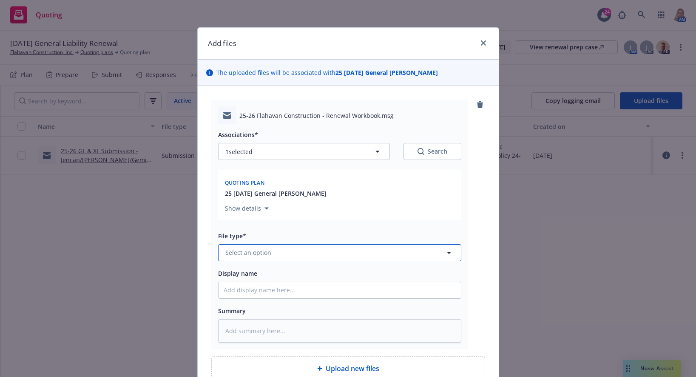
click at [280, 256] on button "Select an option" at bounding box center [339, 252] width 243 height 17
type input "work"
click at [291, 203] on div "Workbook" at bounding box center [340, 206] width 232 height 12
click at [282, 290] on input "Display name" at bounding box center [340, 290] width 243 height 16
type textarea "x"
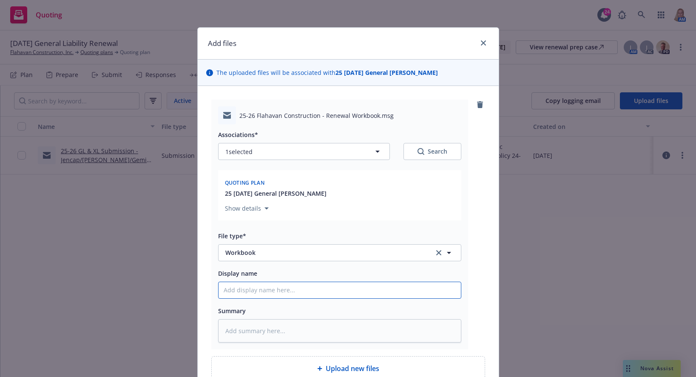
type input "2"
type textarea "x"
type input "25"
type textarea "x"
type input "25-"
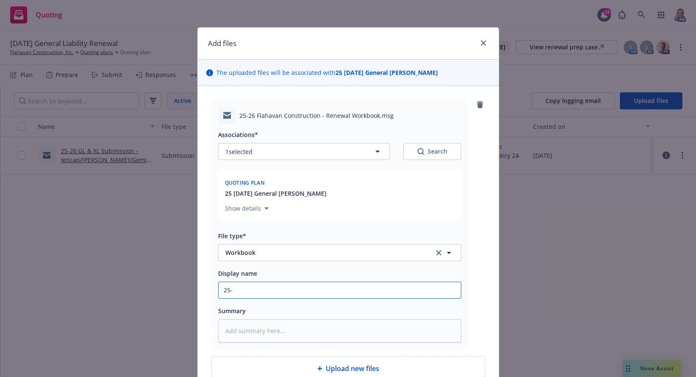
type textarea "x"
type input "25-2"
type textarea "x"
type input "25-26"
type textarea "x"
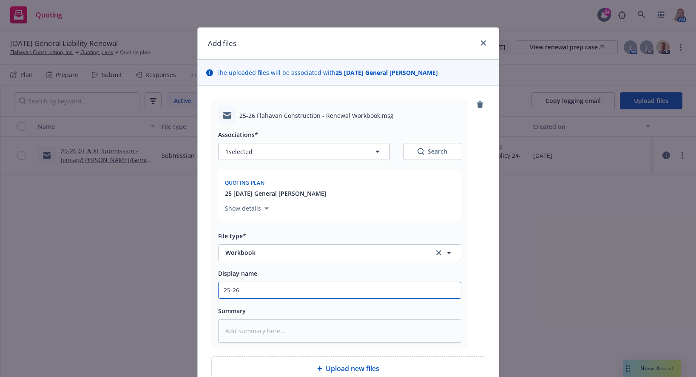
type input "25-26"
type textarea "x"
type input "25-26 W"
type textarea "x"
type input "25-26 Wo"
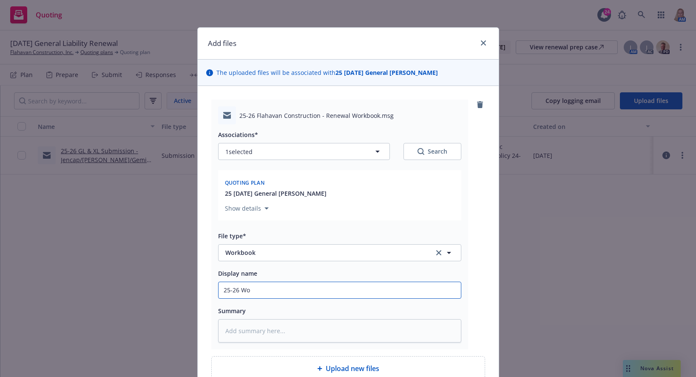
type textarea "x"
type input "25-26 Wor"
type textarea "x"
type input "25-26 Work"
type textarea "x"
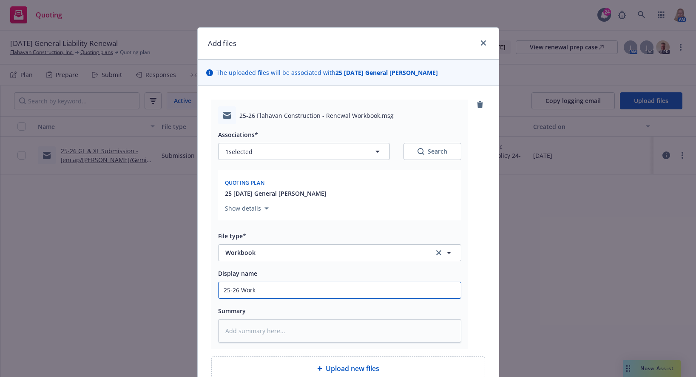
type input "25-26 Workb"
type textarea "x"
type input "25-26 Workbo"
type textarea "x"
type input "25-26 Workboo"
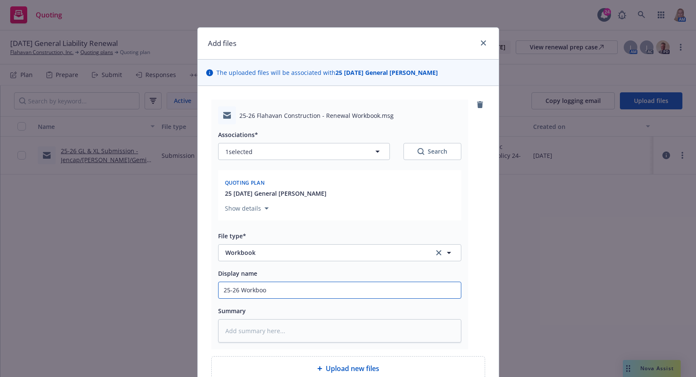
type textarea "x"
type input "25-26 Workbook"
type textarea "x"
type input "25-26 Workbook"
type textarea "x"
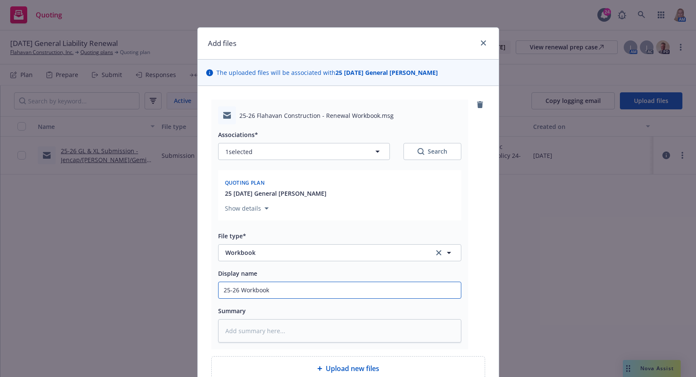
type input "25-26 Workbook f"
type textarea "x"
type input "25-26 Workbook fo"
type textarea "x"
type input "25-26 Workbook fol"
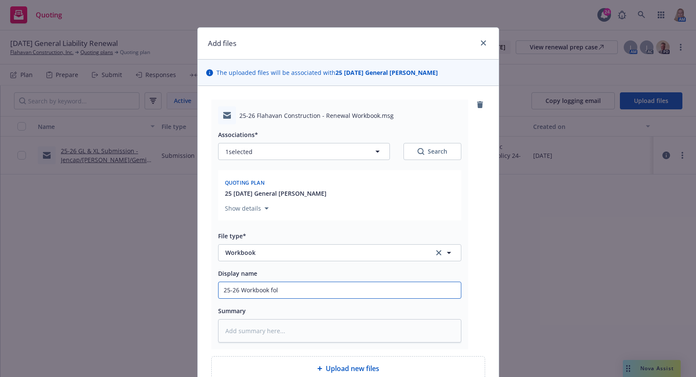
type textarea "x"
type input "25-26 Workbook foll"
type textarea "x"
type input "25-26 Workbook follo"
type textarea "x"
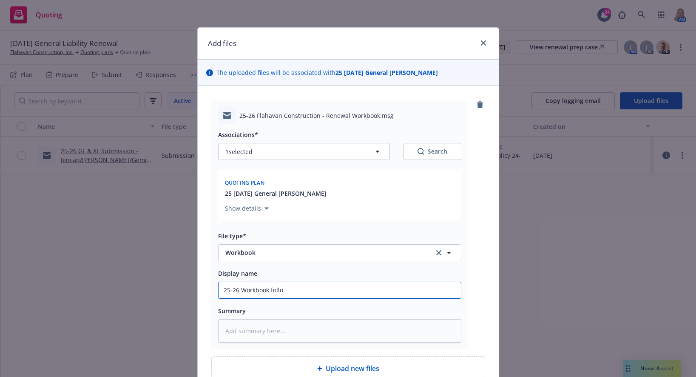
type input "25-26 Workbook follow"
type textarea "x"
type input "25-26 Workbook follow"
type textarea "x"
type input "25-26 Workbook follow u"
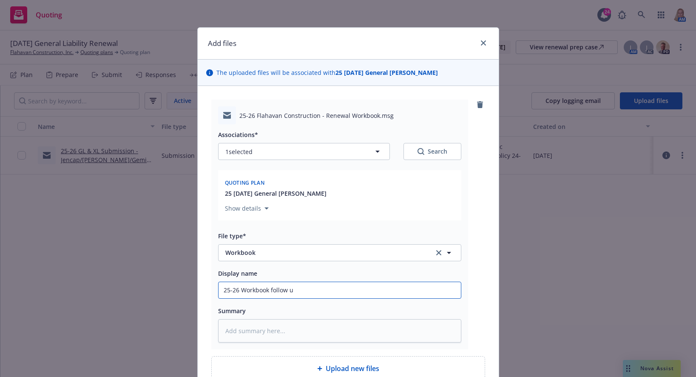
type textarea "x"
type input "25-26 Workbook follow up"
type textarea "x"
type input "25-26 Workbook follow up"
type textarea "x"
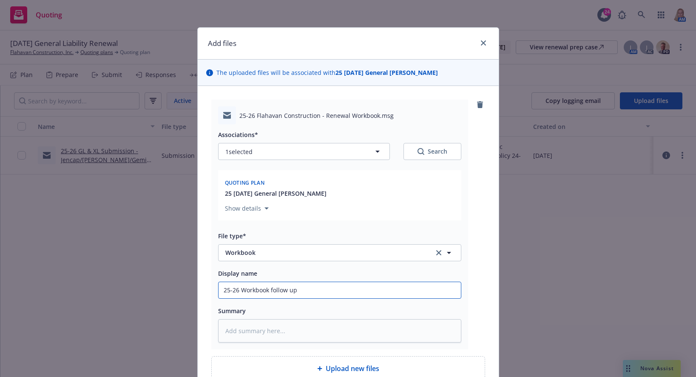
type input "25-26 Workbook follow up w"
type textarea "x"
type input "25-26 Workbook follow up wih"
type textarea "x"
type input "25-26 Workbook follow up wiht"
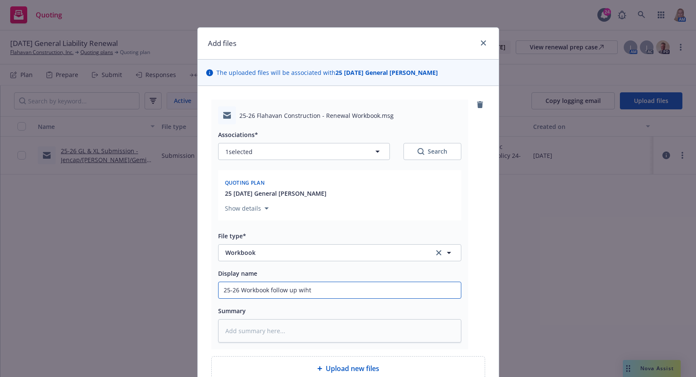
type textarea "x"
type input "25-26 Workbook follow up wiht"
type textarea "x"
type input "25-26 Workbook follow up wiht I"
type textarea "x"
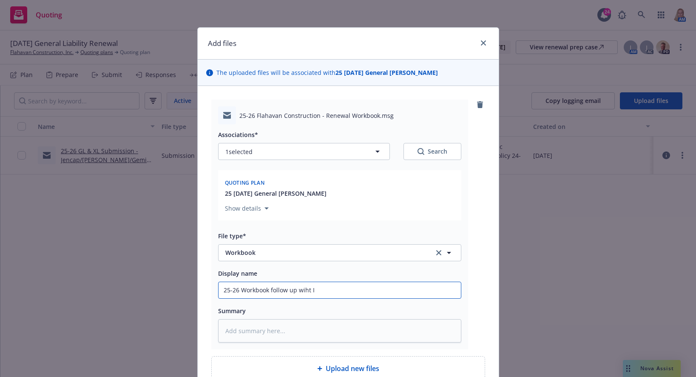
type input "25-26 Workbook follow up wiht In"
type textarea "x"
type input "25-26 Workbook follow up wiht Ins"
type textarea "x"
type input "25-26 Workbook follow up wiht Insd"
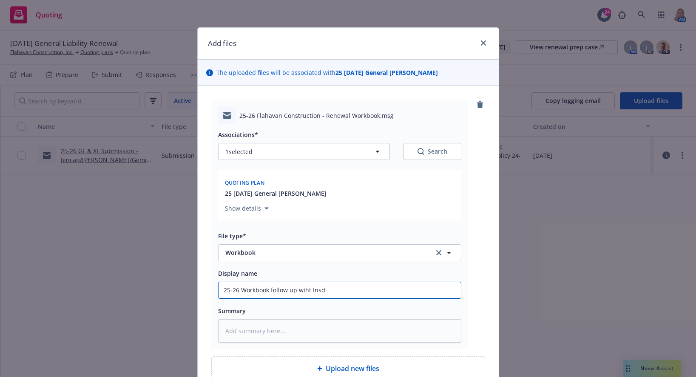
type textarea "x"
type input "25-26 Workbook follow up wiht Ins"
type textarea "x"
type input "25-26 Workbook follow up wiht In"
type textarea "x"
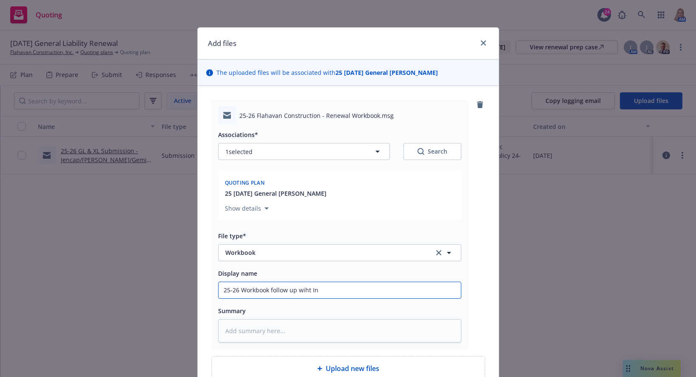
type input "25-26 Workbook follow up wiht I"
type textarea "x"
type input "25-26 Workbook follow up wiht"
type textarea "x"
type input "25-26 Workbook follow up wiht"
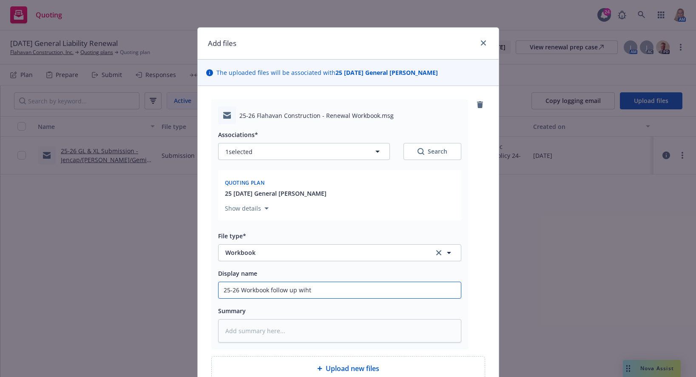
type textarea "x"
type input "25-26 Workbook follow up wih"
type textarea "x"
type input "25-26 Workbook follow up wi"
type textarea "x"
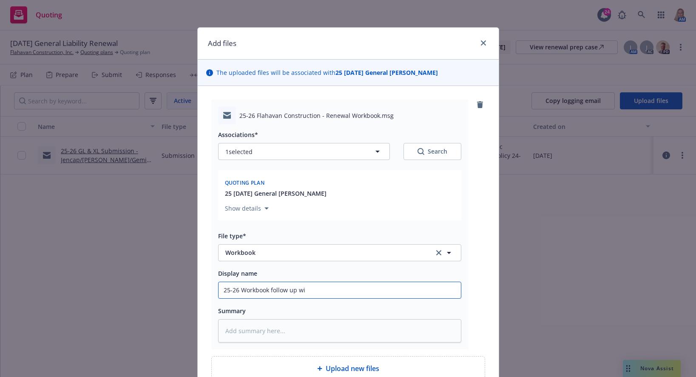
type input "25-26 Workbook follow up wit"
type textarea "x"
type input "25-26 Workbook follow up with"
type textarea "x"
type input "25-26 Workbook follow up with"
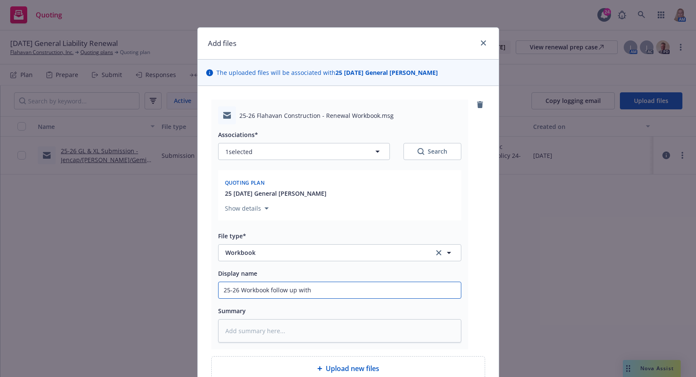
type textarea "x"
type input "25-26 Workbook follow up with I"
type textarea "x"
type input "25-26 Workbook follow up with In"
type textarea "x"
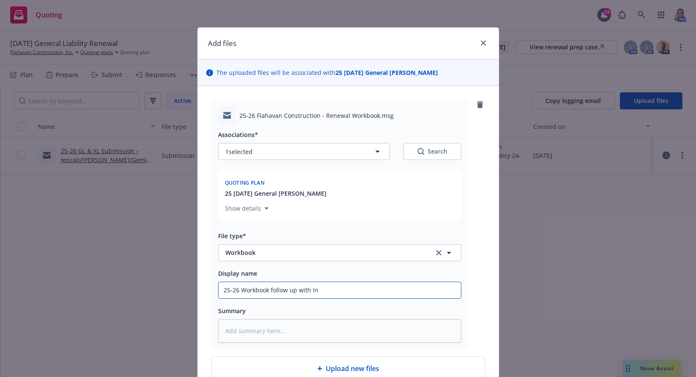
type input "25-26 Workbook follow up with Ins"
type textarea "x"
drag, startPoint x: 334, startPoint y: 293, endPoint x: 198, endPoint y: 288, distance: 136.7
click at [198, 288] on div "25-26 Flahavan Construction - Renewal Workbook.msg Associations* 1 selected Sea…" at bounding box center [348, 240] width 301 height 308
type input "25-26 Workbook follow up with Insd"
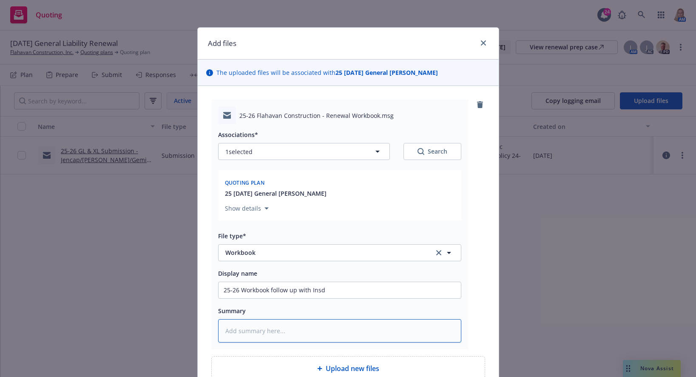
click at [244, 336] on textarea at bounding box center [339, 330] width 243 height 23
paste textarea "25-26 Workbook follow up with Insd"
type textarea "x"
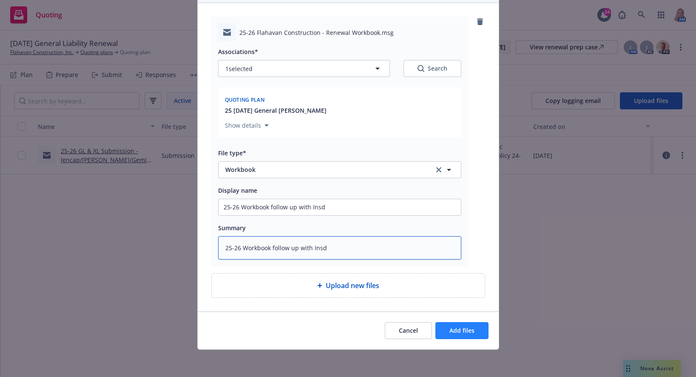
type textarea "25-26 Workbook follow up with Insd"
click at [454, 331] on span "Add files" at bounding box center [462, 330] width 25 height 8
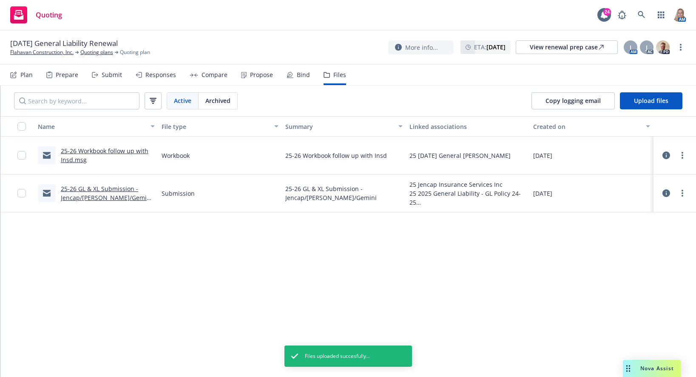
drag, startPoint x: 214, startPoint y: 242, endPoint x: 237, endPoint y: 243, distance: 23.8
click at [213, 242] on div "Name File type Summary Linked associations Created on 25-26 Workbook follow up …" at bounding box center [348, 246] width 696 height 261
click at [647, 100] on span "Upload files" at bounding box center [651, 101] width 34 height 8
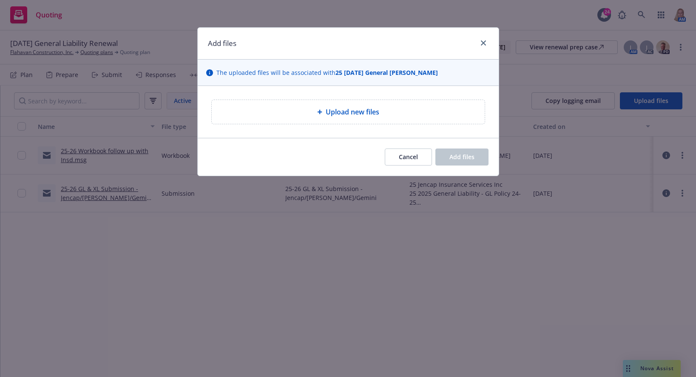
type textarea "x"
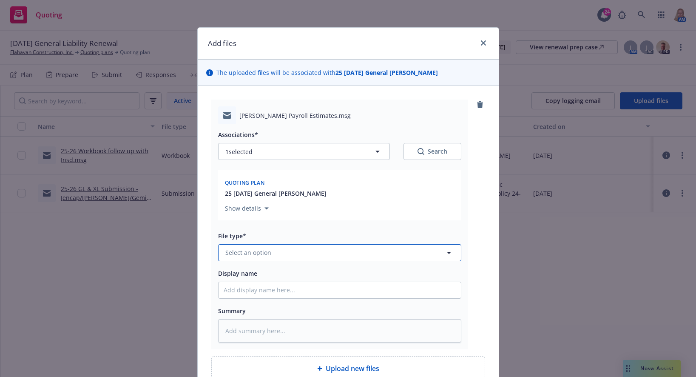
click at [279, 251] on button "Select an option" at bounding box center [339, 252] width 243 height 17
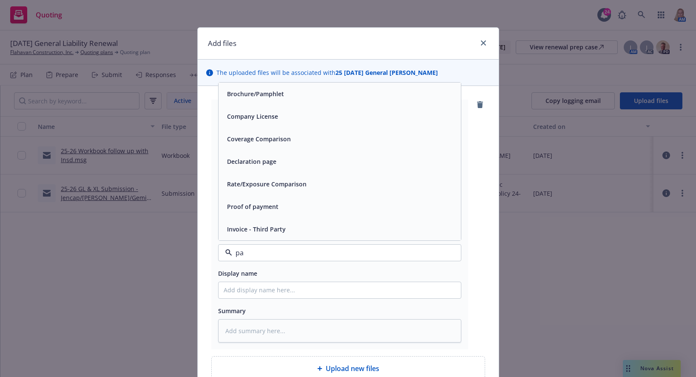
type input "p"
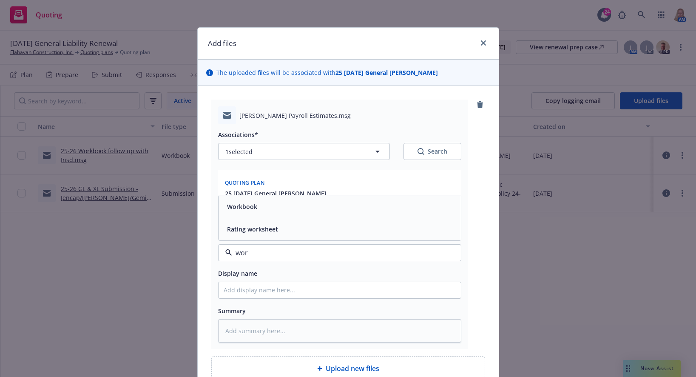
type input "work"
click at [266, 211] on div "Workbook" at bounding box center [340, 206] width 232 height 12
click at [257, 294] on input "Display name" at bounding box center [340, 290] width 243 height 16
paste input "25-26 Workbook follow up with Insd"
type textarea "x"
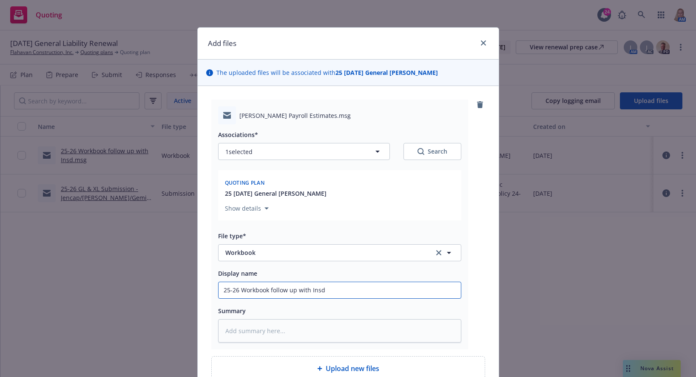
type input "25-26 Workbook follow up with Insd"
drag, startPoint x: 328, startPoint y: 299, endPoint x: 261, endPoint y: 297, distance: 67.7
click at [261, 297] on div "Associations* 1 selected Search Quoting plan 25 11/01/25 General Liability Rene…" at bounding box center [339, 233] width 243 height 218
drag, startPoint x: 329, startPoint y: 291, endPoint x: 233, endPoint y: 289, distance: 96.2
click at [237, 290] on input "25-26 Workbook follow up with Insd" at bounding box center [340, 290] width 243 height 16
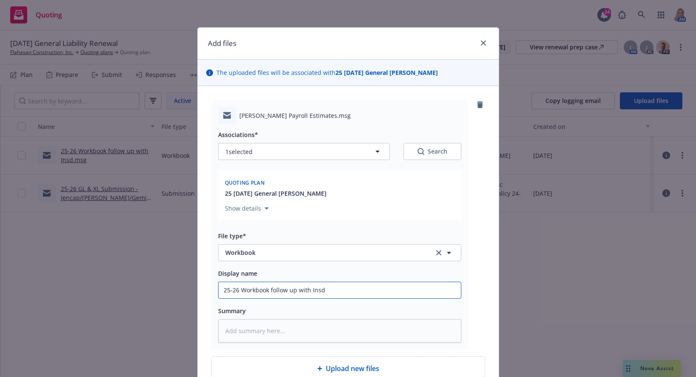
type textarea "x"
type input "25-26 P"
type textarea "x"
type input "25-26 Pa"
type textarea "x"
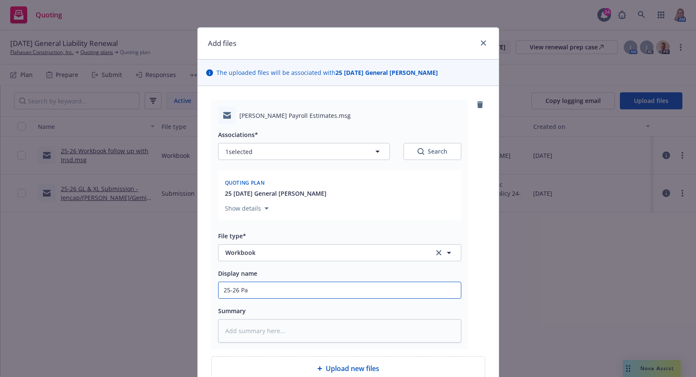
type input "25-26 Pay"
type textarea "x"
type input "25-26 Payr"
type textarea "x"
type input "25-26 Payro"
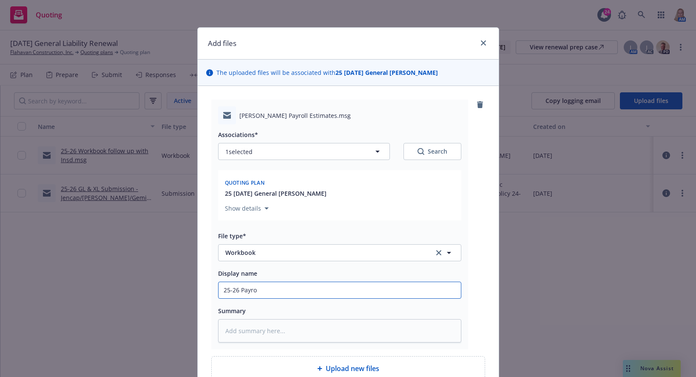
type textarea "x"
type input "25-26 Payrol"
type textarea "x"
type input "25-26 Payroll"
type textarea "x"
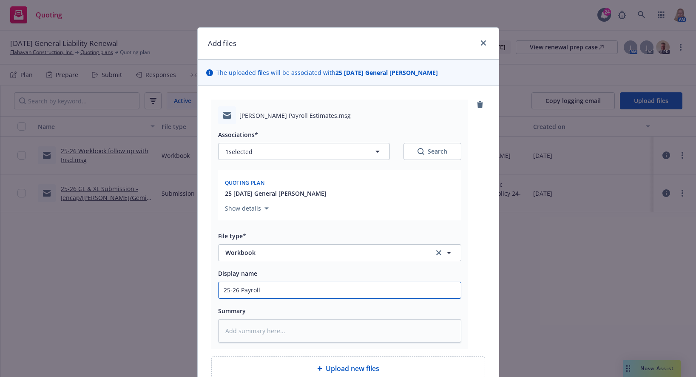
type input "25-26 Payroll"
type textarea "x"
type input "25-26 Payroll C"
type textarea "x"
type input "25-26 Payroll Ca"
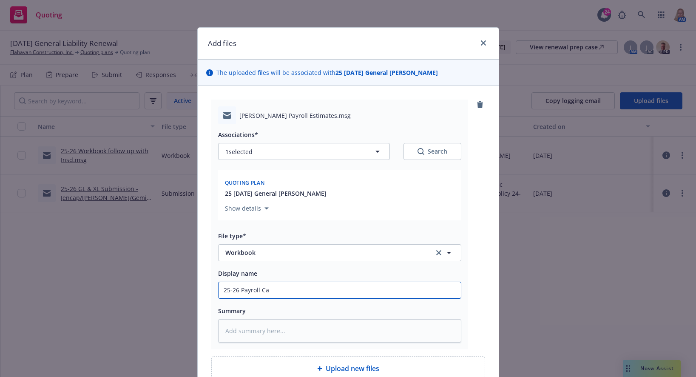
type textarea "x"
type input "25-26 Payroll Cal"
type textarea "x"
type input "25-26 Payroll Calc"
drag, startPoint x: 305, startPoint y: 294, endPoint x: 208, endPoint y: 294, distance: 96.6
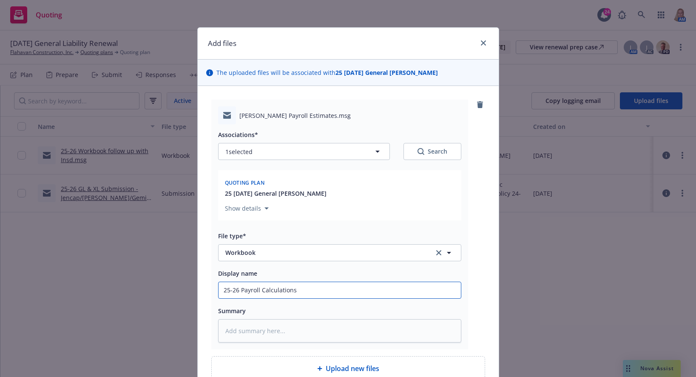
click at [211, 294] on div "Flahavan WC Payroll Estimates.msg Associations* 1 selected Search Quoting plan …" at bounding box center [339, 225] width 257 height 250
click at [263, 336] on textarea at bounding box center [339, 330] width 243 height 23
paste textarea "25-26 Payroll Calculations"
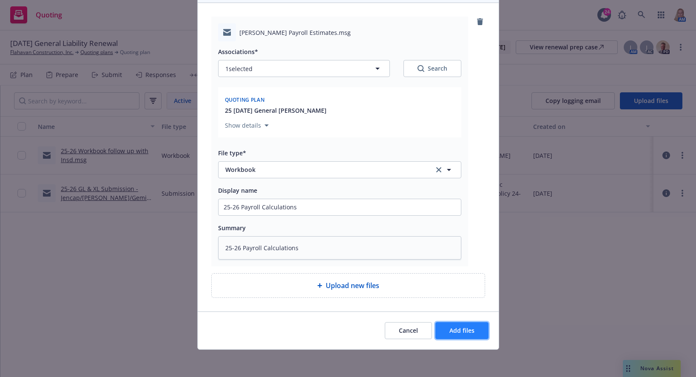
click at [459, 326] on span "Add files" at bounding box center [462, 330] width 25 height 8
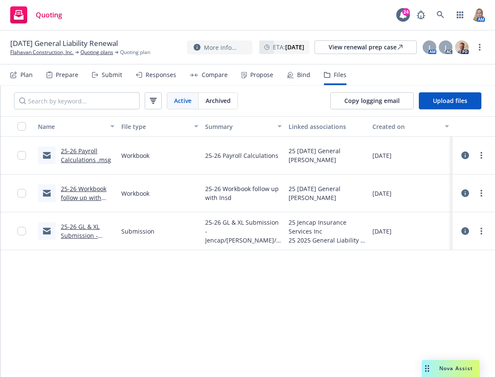
click at [43, 17] on span "Quoting" at bounding box center [49, 14] width 26 height 7
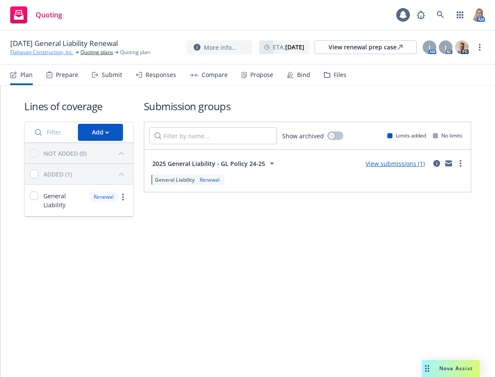
click at [49, 52] on link "Flahavan Construction, Inc." at bounding box center [41, 53] width 63 height 8
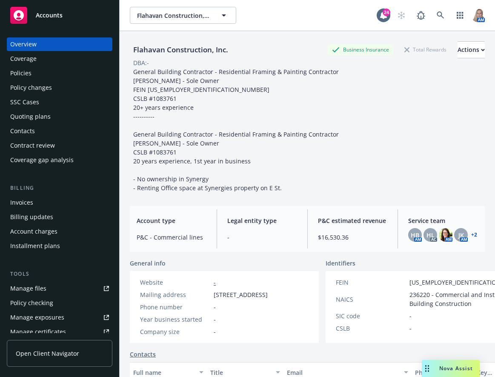
click at [56, 17] on span "Accounts" at bounding box center [49, 15] width 27 height 7
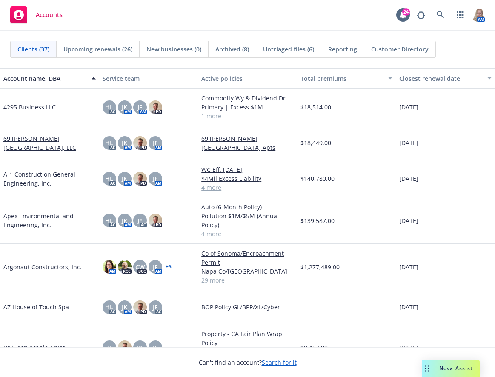
click at [31, 176] on link "A-1 Construction General Engineering, Inc." at bounding box center [49, 179] width 92 height 18
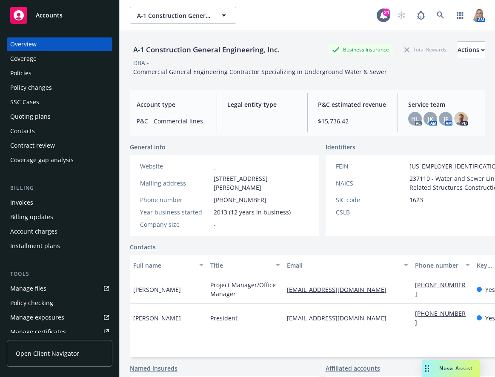
click at [51, 119] on div "Quoting plans" at bounding box center [59, 117] width 99 height 14
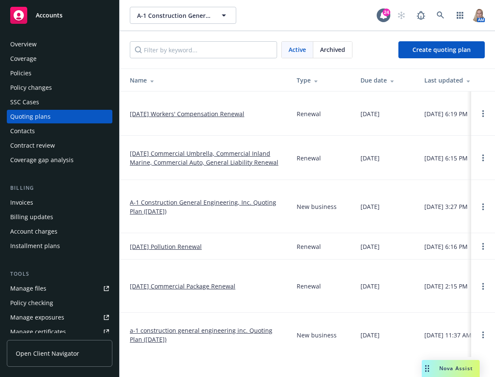
click at [209, 158] on link "[DATE] Commercial Umbrella, Commercial Inland Marine, Commercial Auto, General …" at bounding box center [206, 158] width 153 height 18
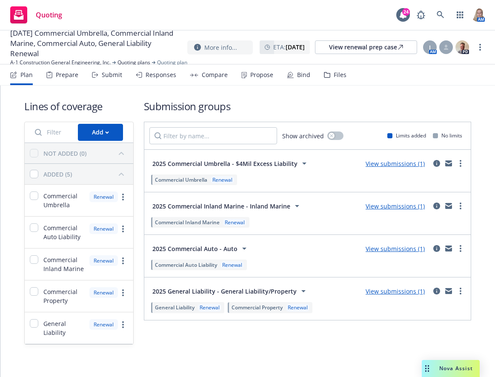
click at [260, 364] on div "Lines of coverage Add NOT ADDED (0) ADDED (5) Commercial Umbrella Renewal Comme…" at bounding box center [247, 234] width 494 height 297
click at [455, 363] on div "Nova Assist" at bounding box center [451, 368] width 58 height 17
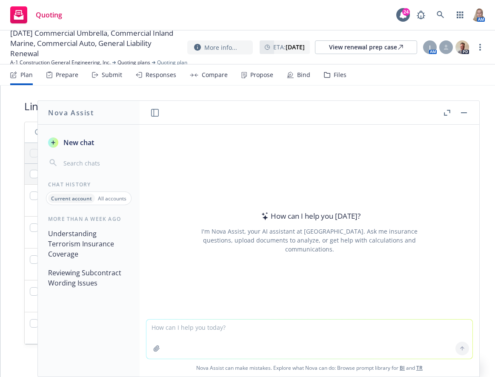
click at [235, 332] on textarea at bounding box center [309, 339] width 326 height 39
type textarea "Should sales be higher than payroll?"
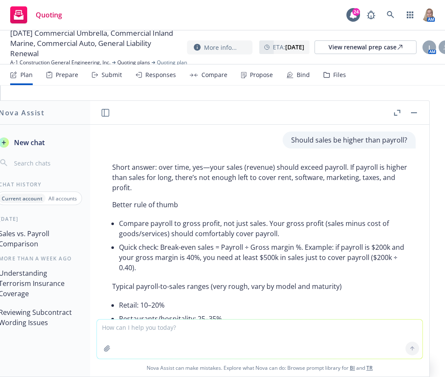
click at [299, 283] on p "Typical payroll-to-sales ranges (very rough, vary by model and maturity)" at bounding box center [259, 286] width 295 height 10
click at [228, 272] on li "Quick check: Break-even sales = Payroll ÷ Gross margin %. Example: if payroll i…" at bounding box center [263, 257] width 288 height 34
click at [160, 259] on li "Quick check: Break-even sales = Payroll ÷ Gross margin %. Example: if payroll i…" at bounding box center [263, 257] width 288 height 34
click at [110, 75] on div "Submit" at bounding box center [112, 74] width 20 height 7
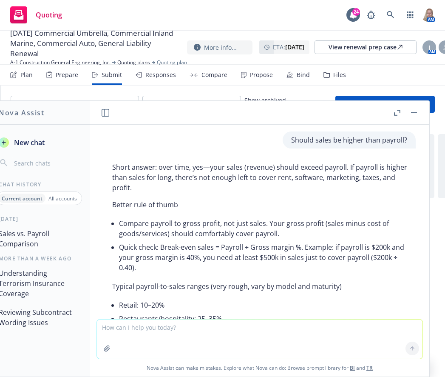
click at [415, 114] on button "button" at bounding box center [414, 113] width 10 height 10
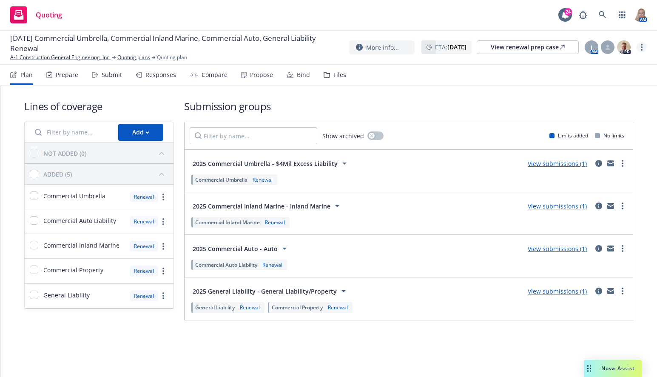
click at [494, 50] on link "more" at bounding box center [642, 47] width 10 height 10
click at [464, 100] on h1 "Submission groups" at bounding box center [408, 106] width 449 height 14
click at [494, 205] on link "more" at bounding box center [623, 206] width 10 height 10
click at [477, 330] on div "Lines of coverage Add NOT ADDED (0) ADDED (5) Commercial Umbrella Renewal Comme…" at bounding box center [328, 210] width 609 height 248
click at [339, 291] on icon at bounding box center [344, 291] width 10 height 10
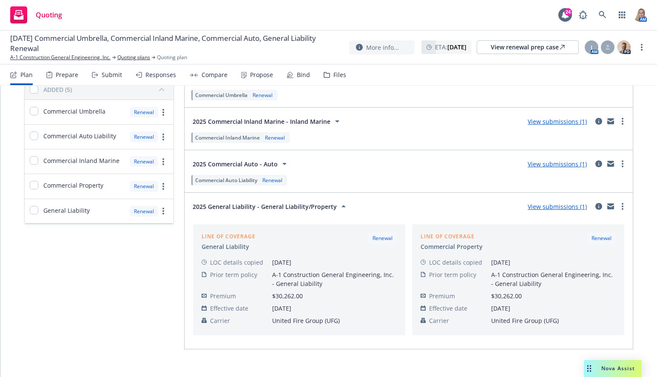
scroll to position [94, 0]
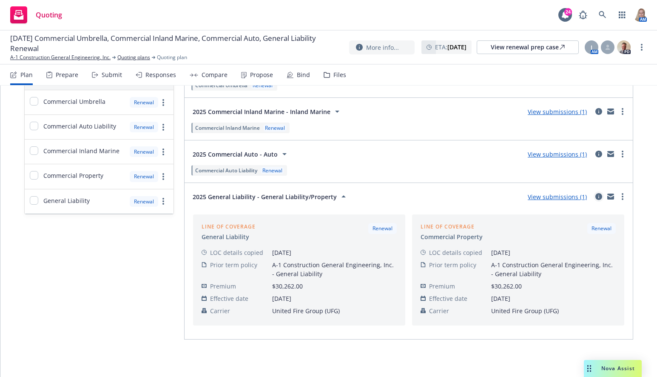
click at [494, 194] on icon "circleInformation" at bounding box center [599, 196] width 7 height 7
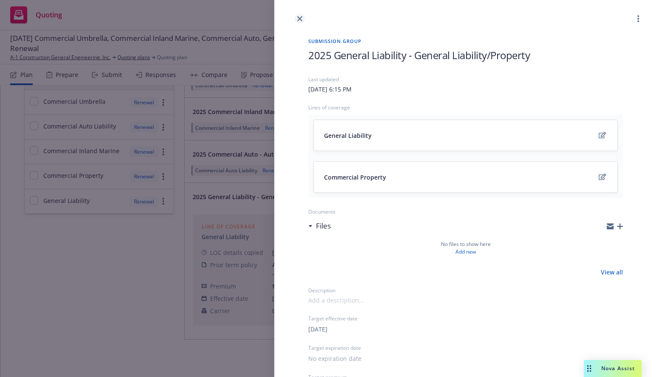
click at [300, 22] on link "close" at bounding box center [300, 19] width 10 height 10
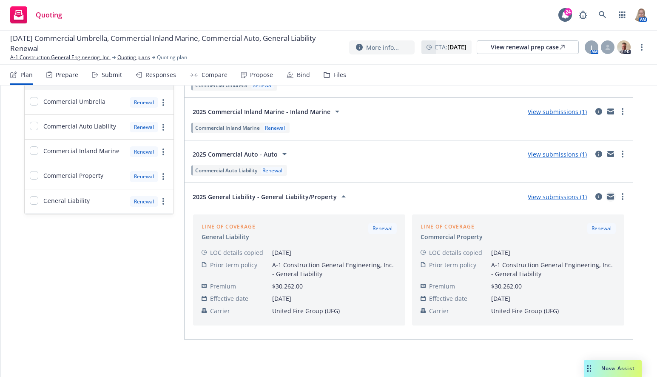
click at [494, 196] on icon "mail" at bounding box center [611, 195] width 7 height 3
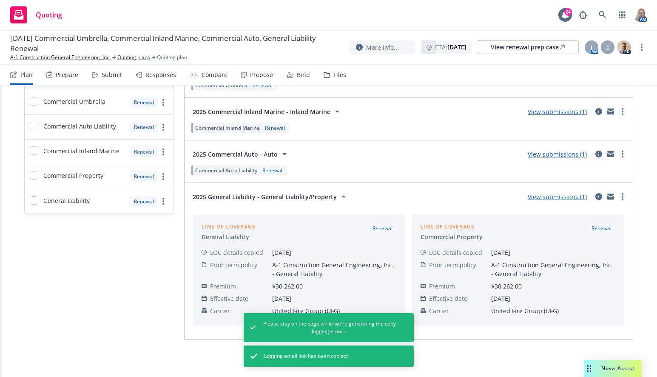
click at [494, 199] on icon "circleInformation" at bounding box center [599, 196] width 7 height 7
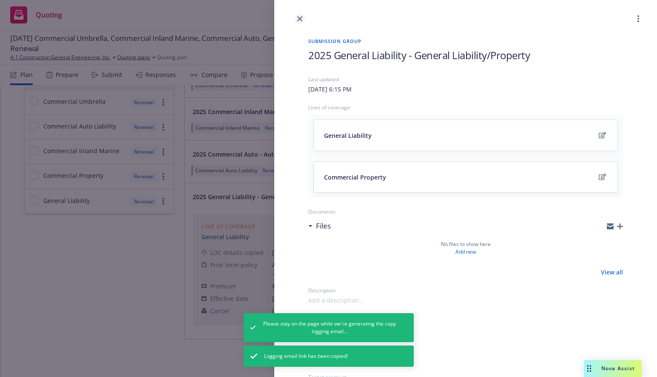
click at [300, 16] on link "close" at bounding box center [300, 19] width 10 height 10
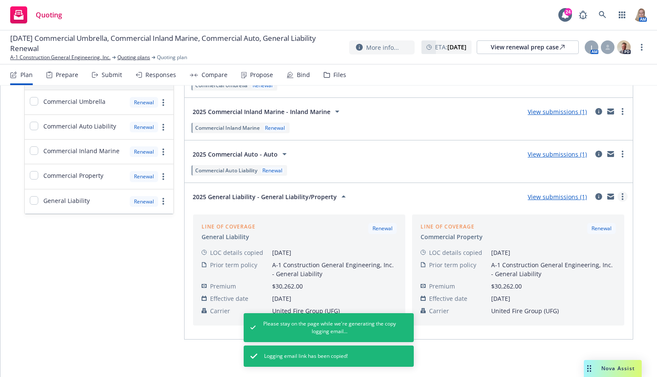
click at [494, 196] on icon "more" at bounding box center [623, 196] width 2 height 7
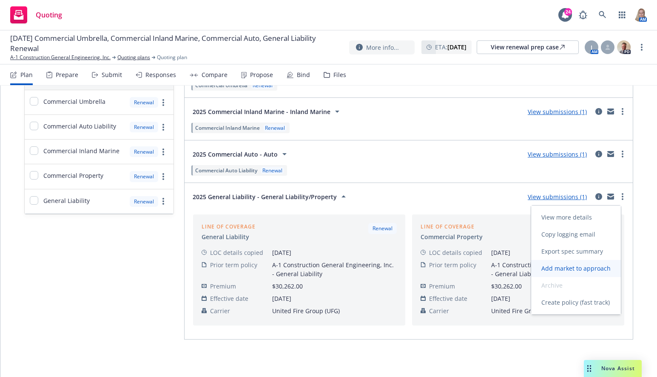
click at [494, 269] on span "Add market to approach" at bounding box center [576, 268] width 90 height 8
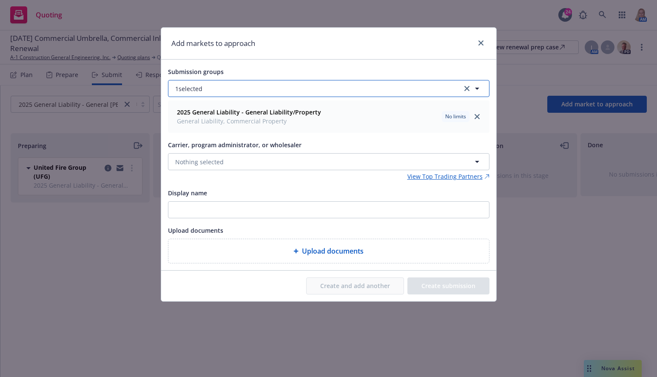
click at [234, 92] on button "1 selected" at bounding box center [329, 88] width 322 height 17
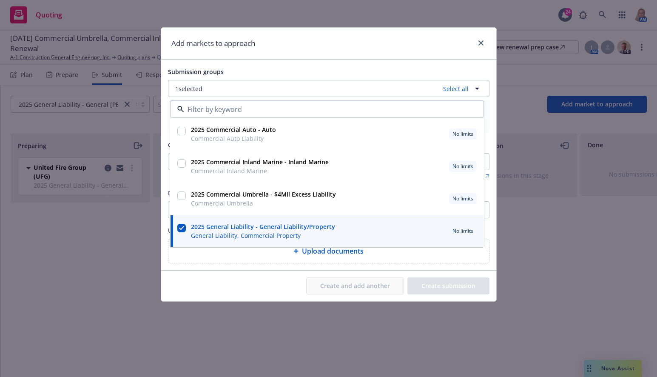
click at [180, 193] on input "checkbox" at bounding box center [181, 195] width 9 height 9
checkbox input "true"
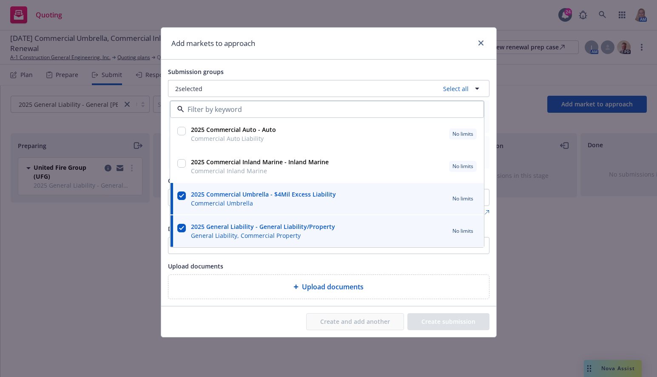
click at [180, 162] on input "checkbox" at bounding box center [181, 163] width 9 height 9
checkbox input "true"
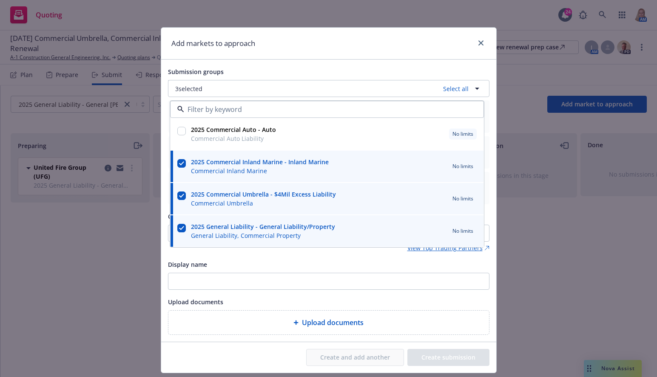
click at [177, 131] on input "checkbox" at bounding box center [181, 131] width 9 height 9
checkbox input "true"
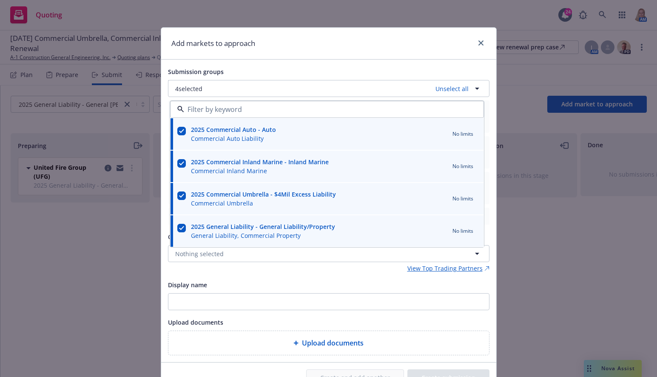
click at [269, 274] on div "Submission groups 4 selected Unselect all 2025 Commercial Auto - Auto Commercia…" at bounding box center [329, 210] width 322 height 289
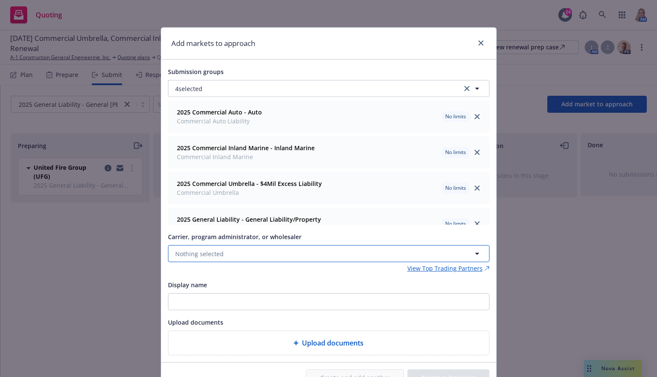
click at [211, 254] on span "Nothing selected" at bounding box center [199, 253] width 49 height 9
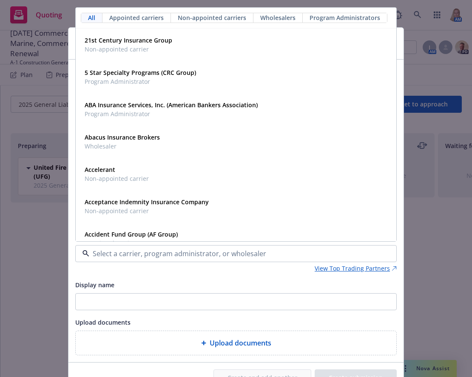
click at [115, 254] on input at bounding box center [234, 253] width 290 height 10
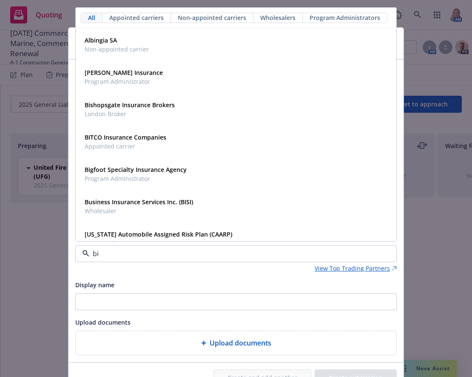
type input "bit"
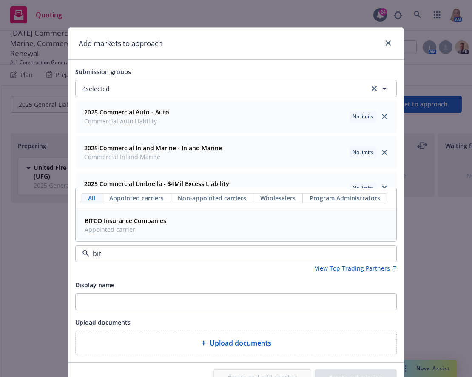
click at [119, 230] on span "Appointed carrier" at bounding box center [126, 229] width 82 height 9
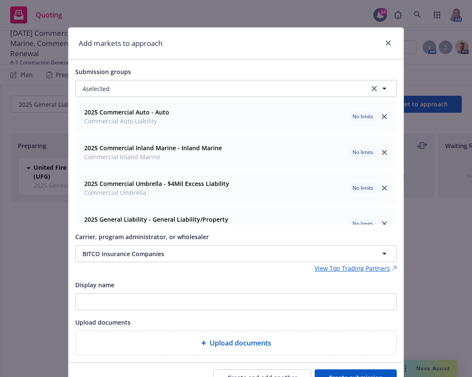
click at [132, 292] on div "Display name" at bounding box center [236, 295] width 322 height 31
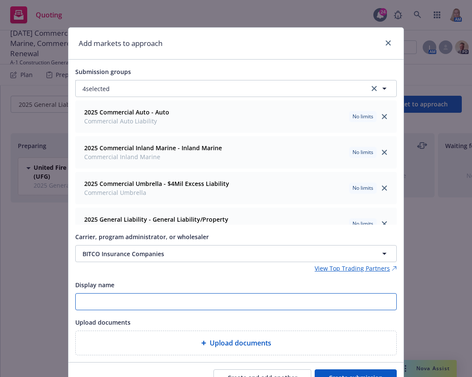
click at [132, 296] on input "Display name" at bounding box center [236, 302] width 321 height 16
type input "BITCO"
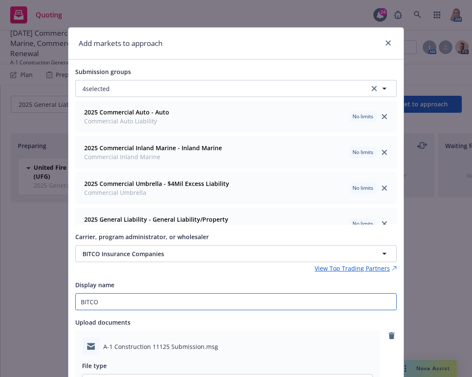
scroll to position [197, 0]
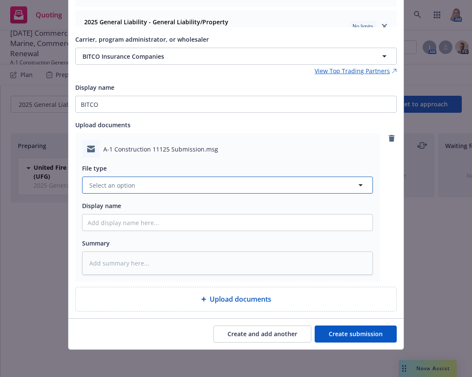
click at [250, 189] on button "Select an option" at bounding box center [227, 185] width 291 height 17
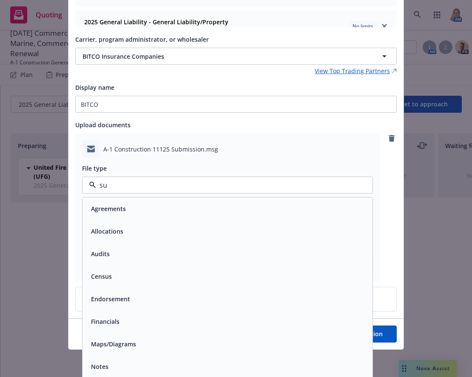
type input "sub"
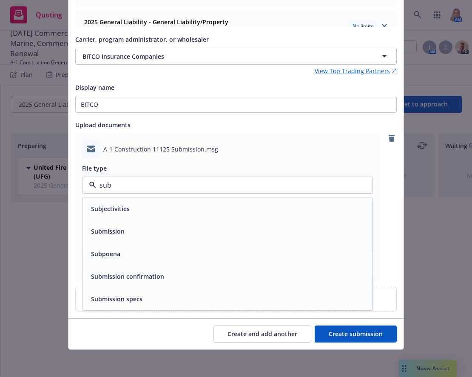
click at [141, 231] on div "Submission" at bounding box center [228, 231] width 280 height 12
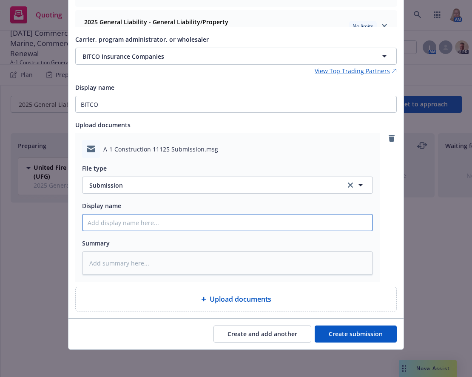
click at [140, 228] on input "Display name" at bounding box center [228, 222] width 290 height 16
type textarea "x"
type input "2"
type textarea "x"
type input "25"
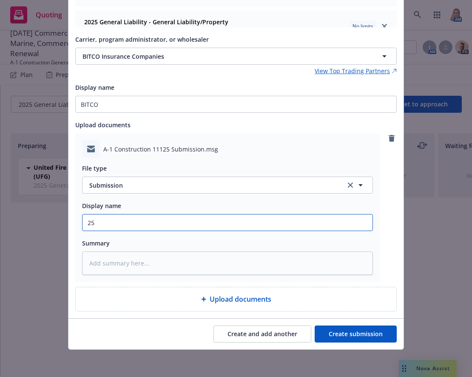
type textarea "x"
type input "25-"
type textarea "x"
type input "25-2"
type textarea "x"
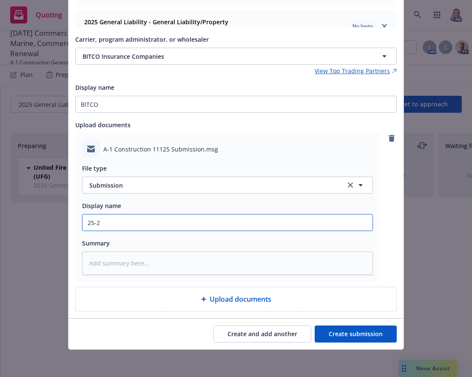
type input "25-26"
type textarea "x"
type input "25-26"
type textarea "x"
type input "25-26 B"
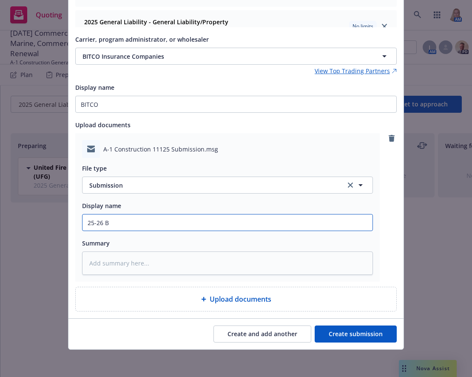
type textarea "x"
type input "25-26 BI"
type textarea "x"
type input "25-26 BIT"
type textarea "x"
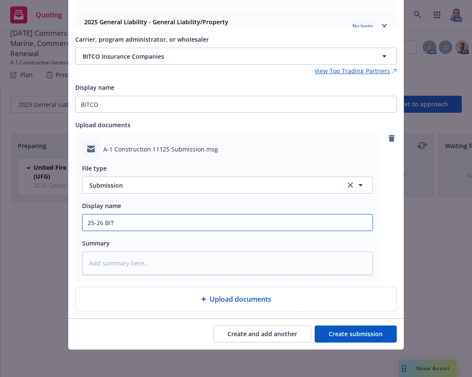
type input "25-26 BITC"
type textarea "x"
type input "25-26 BITCO"
type textarea "x"
type input "25-26 BITCO"
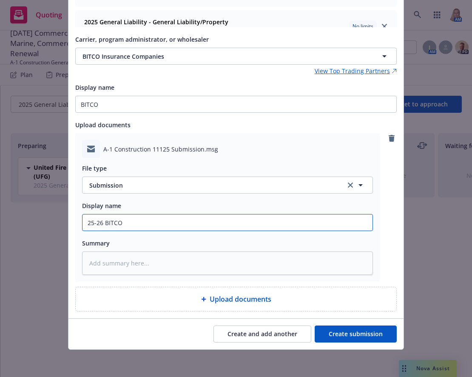
type textarea "x"
type input "25-26 BITCO S"
type textarea "x"
type input "25-26 BITCO Su"
type textarea "x"
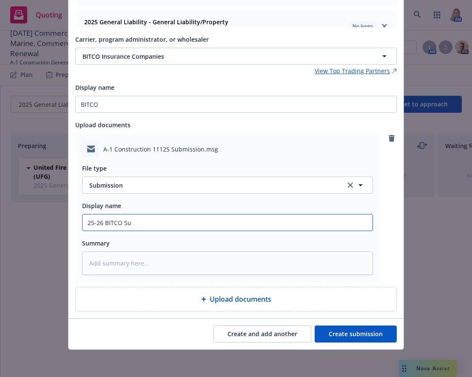
type input "25-26 BITCO Sub"
type textarea "x"
type input "25-26 BITCO Subm"
type textarea "x"
type input "25-26 BITCO Submi"
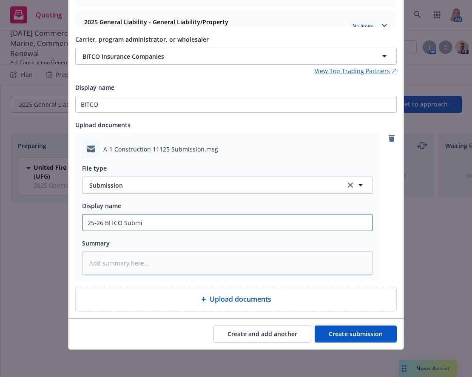
type textarea "x"
type input "25-26 BITCO Submis"
type textarea "x"
type input "25-26 BITCO Submiss"
type textarea "x"
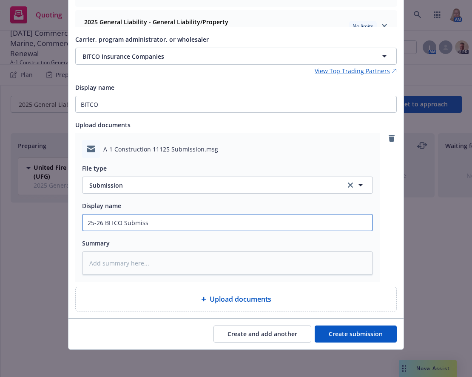
type input "25-26 BITCO Submissi"
type textarea "x"
type input "25-26 BITCO Submissio"
type textarea "x"
drag, startPoint x: 160, startPoint y: 224, endPoint x: 45, endPoint y: 220, distance: 114.9
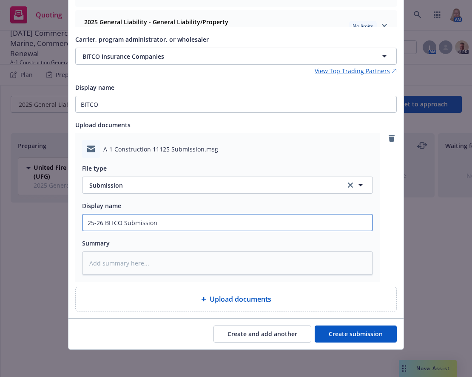
click at [45, 220] on div "Add markets to approach Submission groups 4 selected 2025 Commercial Auto - Aut…" at bounding box center [236, 188] width 472 height 377
type input "25-26 BITCO Submission"
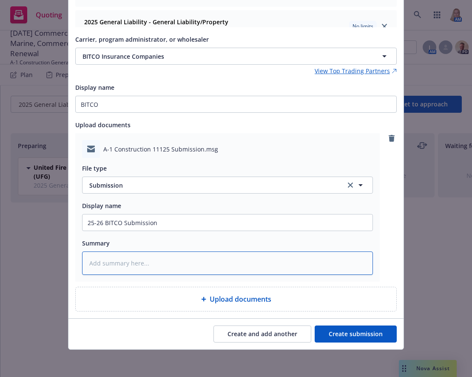
drag, startPoint x: 130, startPoint y: 252, endPoint x: 131, endPoint y: 257, distance: 4.7
click at [130, 252] on textarea at bounding box center [227, 262] width 291 height 23
paste textarea "25-26 BITCO Submission"
type textarea "x"
type textarea "25-26 BITCO Submission"
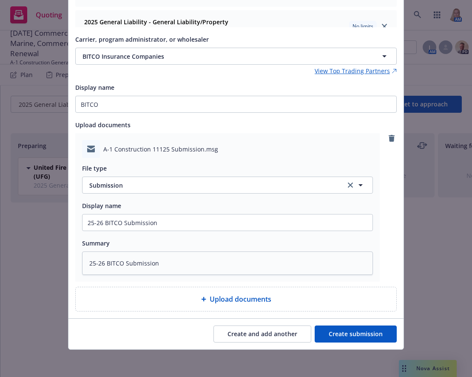
click at [345, 329] on button "Create submission" at bounding box center [356, 333] width 82 height 17
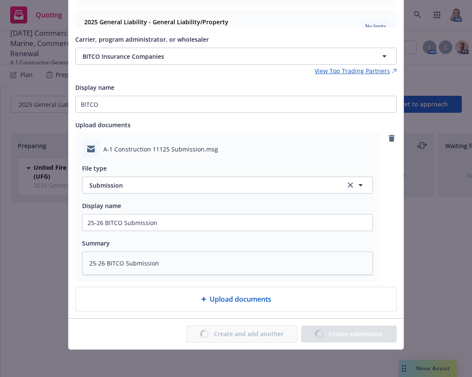
type textarea "x"
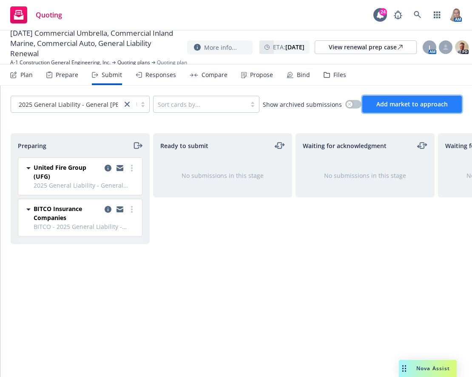
click at [434, 101] on span "Add market to approach" at bounding box center [412, 104] width 71 height 8
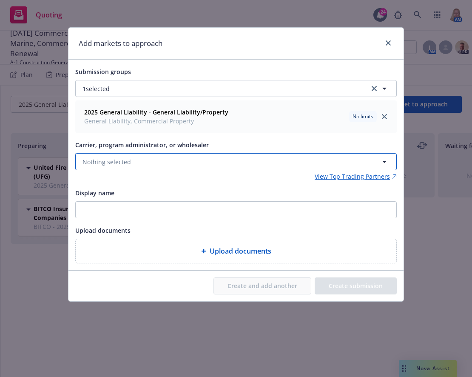
click at [140, 163] on button "Nothing selected" at bounding box center [236, 161] width 322 height 17
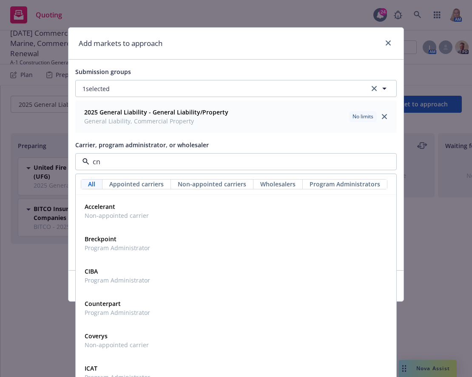
type input "cna"
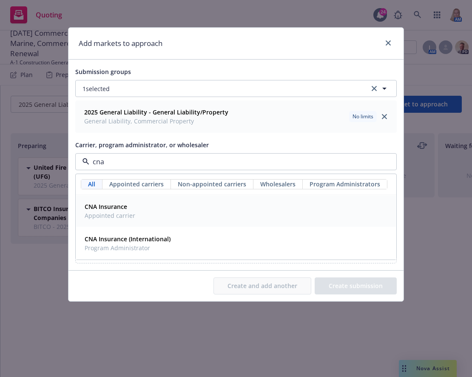
click at [136, 214] on div "CNA Insurance Appointed carrier" at bounding box center [236, 210] width 310 height 21
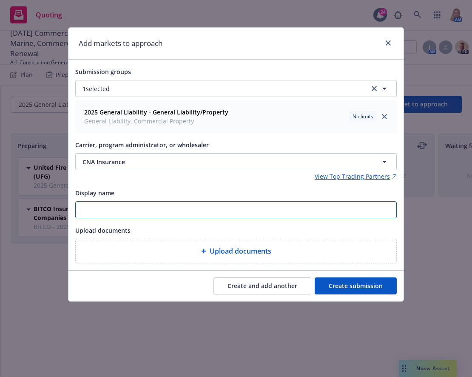
click at [134, 216] on input "Display name" at bounding box center [236, 210] width 321 height 16
type input "CNA"
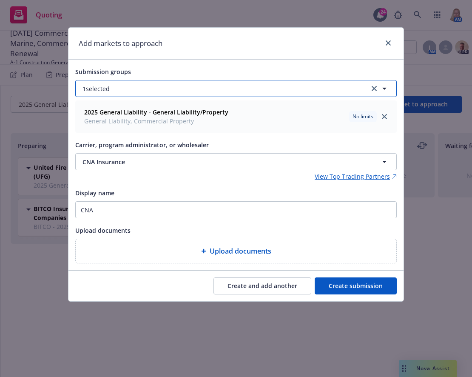
click at [131, 86] on button "1 selected" at bounding box center [236, 88] width 322 height 17
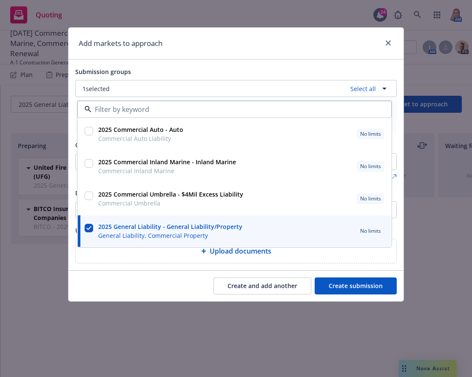
click at [89, 127] on input "checkbox" at bounding box center [89, 131] width 9 height 9
checkbox input "true"
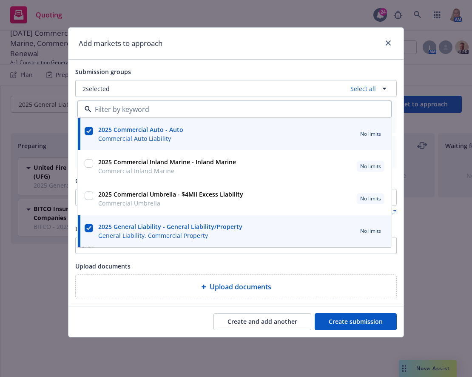
click at [89, 158] on div at bounding box center [89, 163] width 9 height 12
checkbox input "true"
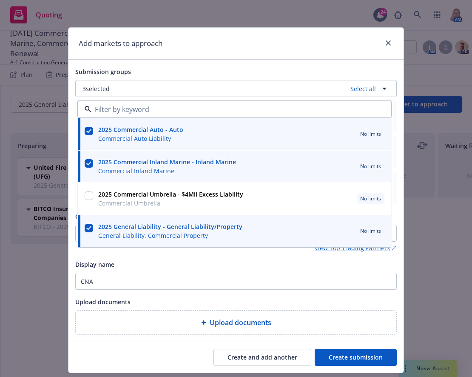
click at [85, 194] on input "checkbox" at bounding box center [89, 195] width 9 height 9
checkbox input "true"
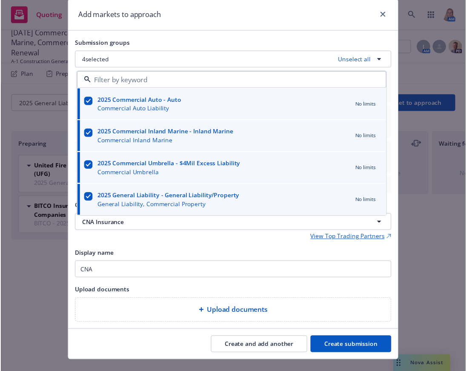
scroll to position [44, 0]
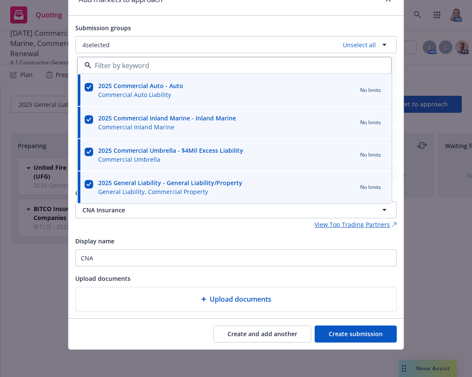
click at [365, 333] on button "Create submission" at bounding box center [356, 333] width 82 height 17
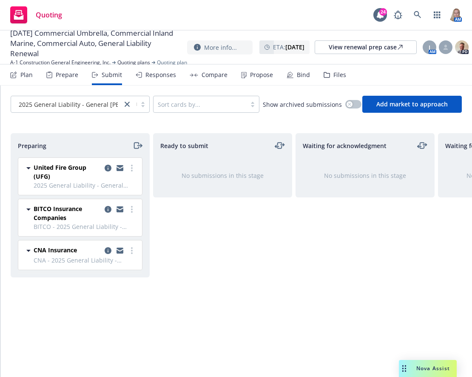
click at [68, 78] on div "Prepare" at bounding box center [67, 74] width 23 height 7
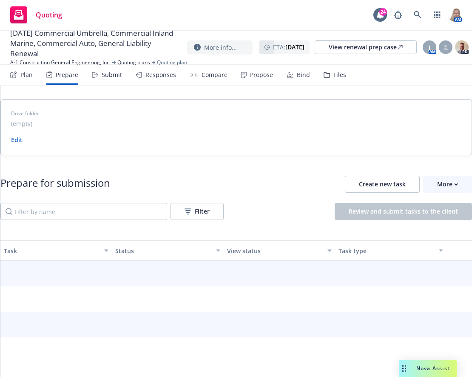
click at [27, 71] on div "Plan" at bounding box center [26, 74] width 12 height 7
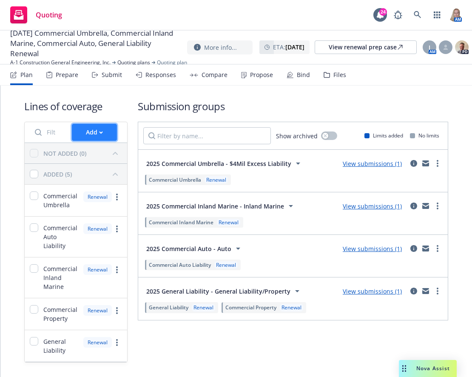
click at [87, 133] on div "Add" at bounding box center [94, 132] width 17 height 16
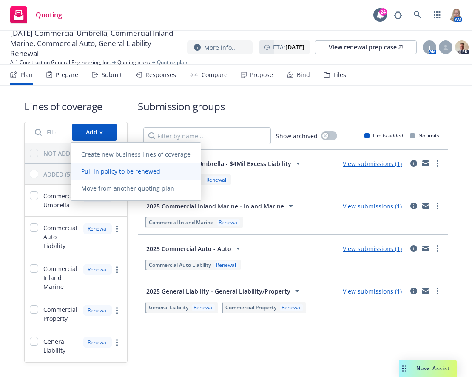
click at [108, 175] on span "Pull in policy to be renewed" at bounding box center [121, 171] width 100 height 8
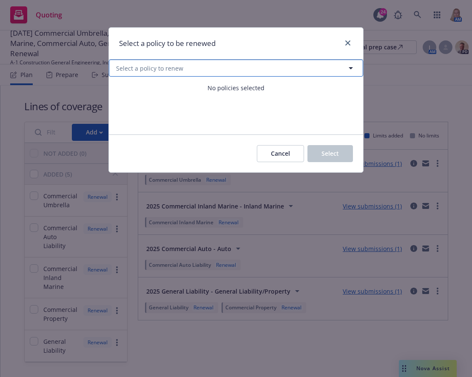
click at [183, 69] on button "Select a policy to renew" at bounding box center [236, 68] width 254 height 17
select select "ACTIVE"
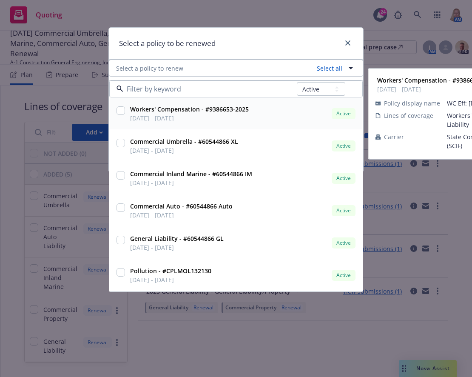
click at [117, 110] on input "checkbox" at bounding box center [121, 110] width 9 height 9
checkbox input "true"
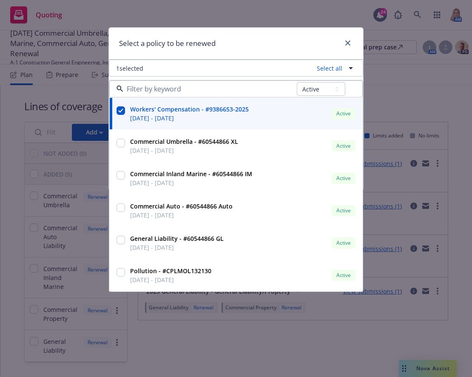
click at [299, 40] on div "Select a policy to be renewed" at bounding box center [236, 44] width 254 height 32
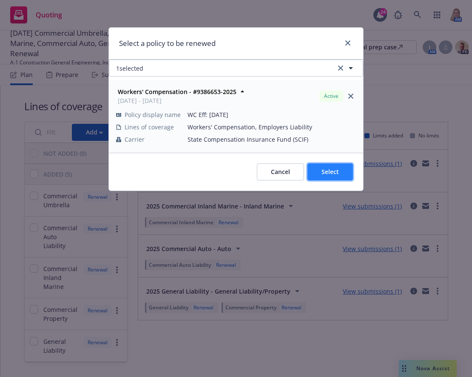
click at [323, 170] on span "Select" at bounding box center [330, 172] width 17 height 8
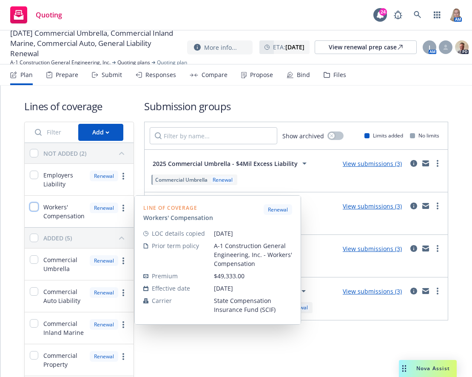
click at [33, 205] on input "checkbox" at bounding box center [34, 207] width 9 height 9
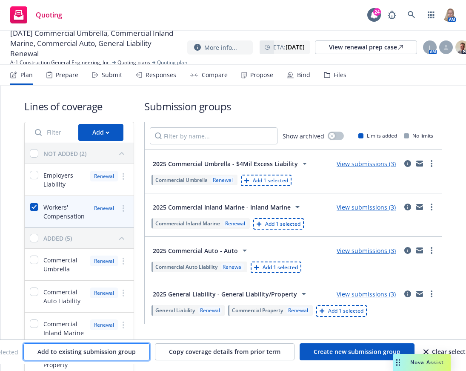
click at [99, 348] on span "Add to existing submission group" at bounding box center [86, 351] width 98 height 8
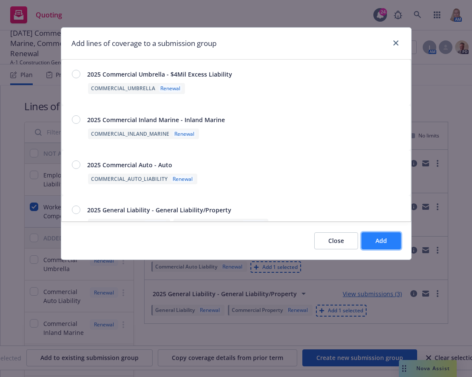
click at [372, 240] on button "Add" at bounding box center [382, 240] width 40 height 17
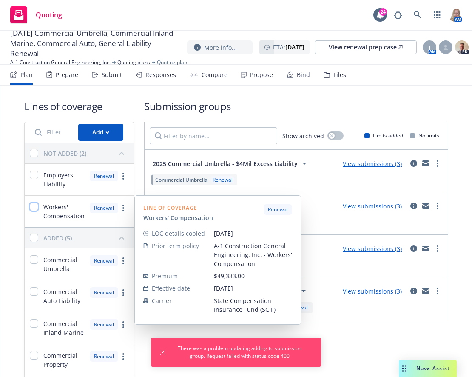
click at [34, 208] on input "checkbox" at bounding box center [34, 207] width 9 height 9
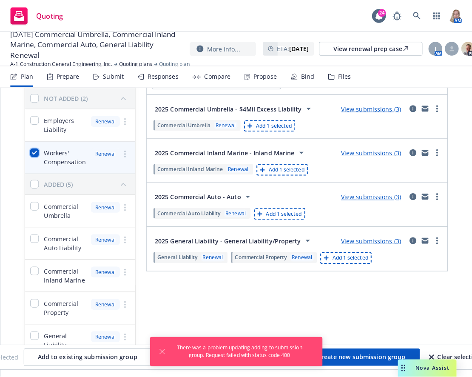
scroll to position [69, 0]
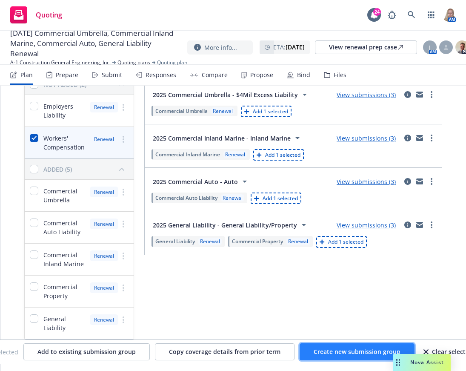
click at [344, 351] on span "Create new submission group" at bounding box center [357, 351] width 87 height 8
checkbox input "false"
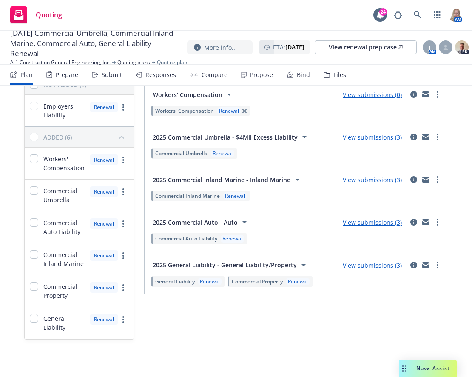
click at [361, 223] on link "View submissions (3)" at bounding box center [372, 222] width 59 height 8
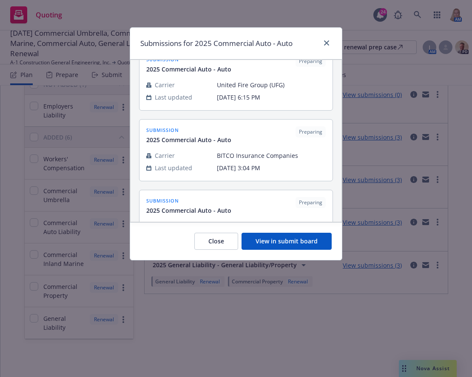
scroll to position [0, 0]
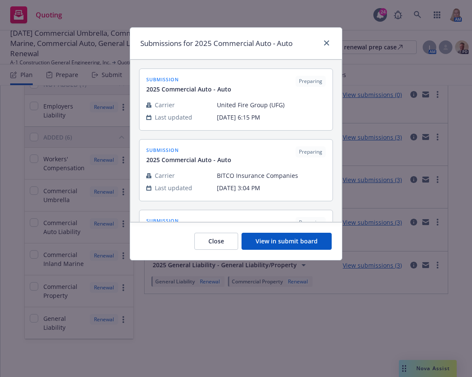
click at [227, 238] on button "Close" at bounding box center [216, 241] width 44 height 17
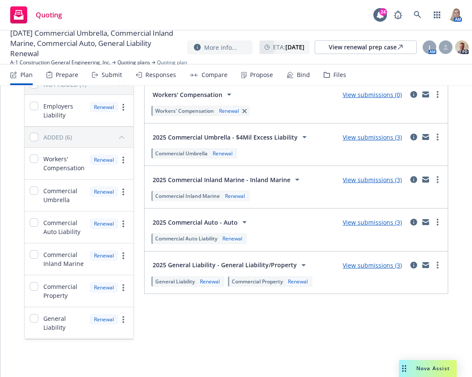
click at [374, 265] on link "View submissions (3)" at bounding box center [372, 265] width 59 height 8
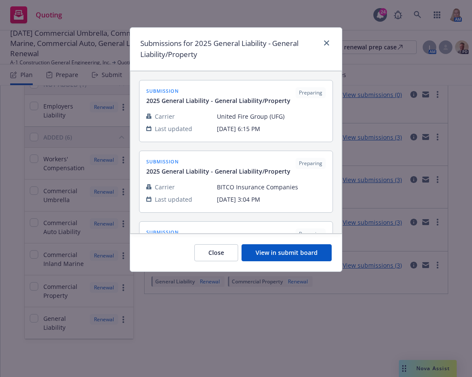
click at [294, 255] on button "View in submit board" at bounding box center [287, 252] width 90 height 17
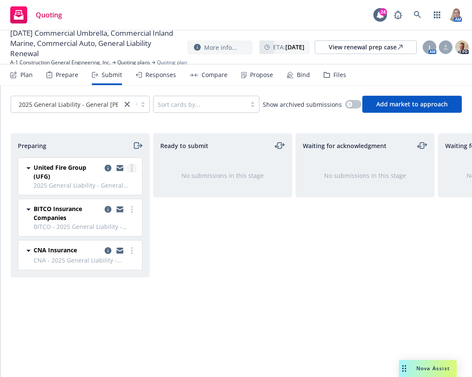
click at [133, 168] on link "more" at bounding box center [132, 168] width 10 height 10
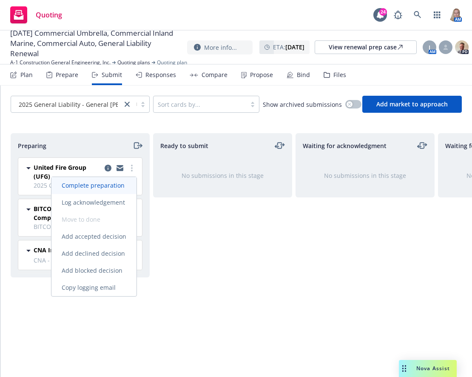
click at [108, 182] on span "Complete preparation" at bounding box center [92, 185] width 83 height 8
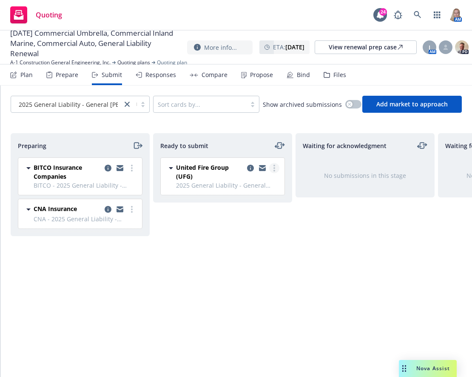
click at [275, 166] on circle "more" at bounding box center [275, 166] width 2 height 2
click at [319, 297] on div "Waiting for acknowledgment No submissions in this stage" at bounding box center [365, 246] width 139 height 226
click at [274, 165] on link "more" at bounding box center [274, 168] width 10 height 10
click at [263, 166] on icon "copy logging email" at bounding box center [262, 166] width 7 height 3
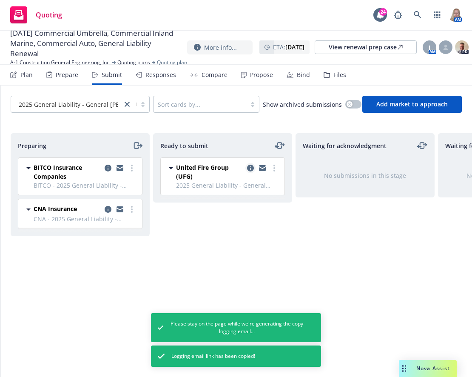
click at [248, 165] on div "United Fire Group (UFG)" at bounding box center [227, 172] width 103 height 18
click at [248, 165] on icon "copy logging email" at bounding box center [250, 168] width 7 height 7
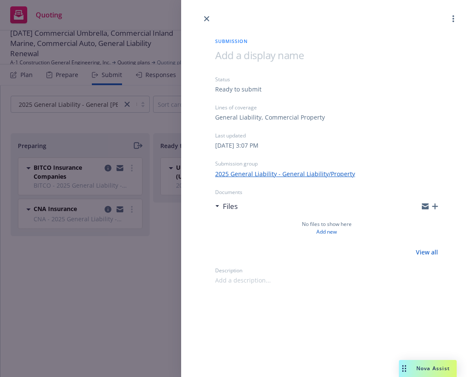
click at [253, 247] on div "No files to show here Add new View all" at bounding box center [326, 235] width 223 height 41
click at [433, 206] on icon "button" at bounding box center [435, 206] width 6 height 6
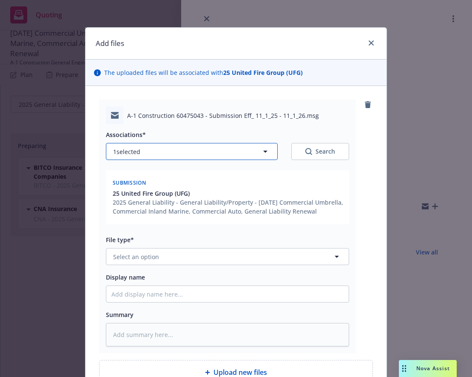
click at [187, 151] on button "1 selected" at bounding box center [192, 151] width 172 height 17
type textarea "x"
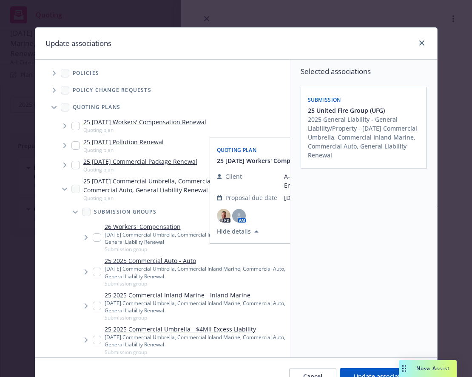
click at [71, 126] on input "Tree Example" at bounding box center [75, 126] width 9 height 9
checkbox input "false"
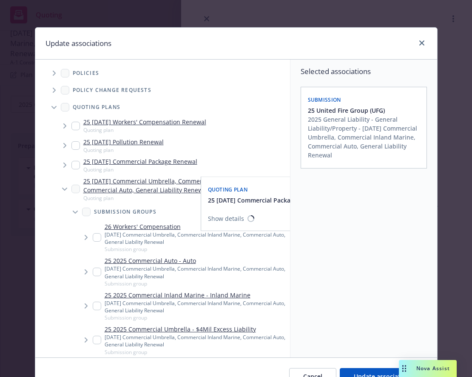
click at [71, 165] on input "Tree Example" at bounding box center [75, 165] width 9 height 9
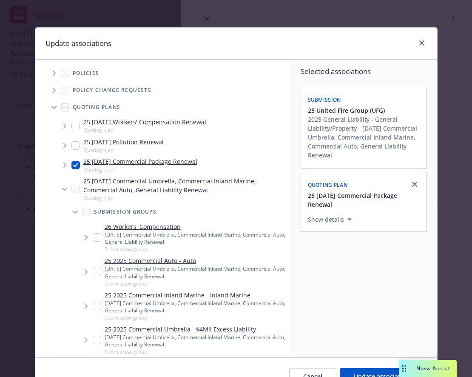
click at [71, 164] on input "Tree Example" at bounding box center [75, 165] width 9 height 9
checkbox input "false"
click at [93, 273] on input "Tree Example" at bounding box center [97, 272] width 9 height 9
checkbox input "true"
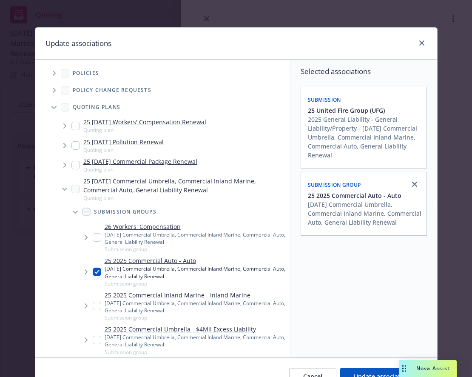
click at [93, 306] on input "Tree Example" at bounding box center [97, 306] width 9 height 9
checkbox input "true"
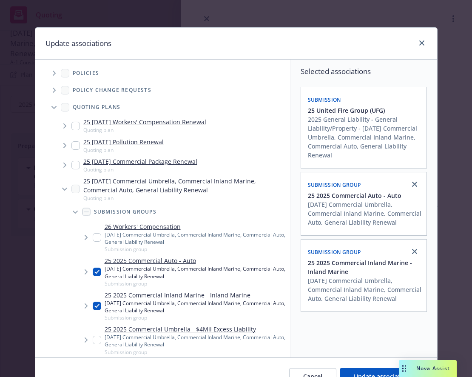
scroll to position [199, 0]
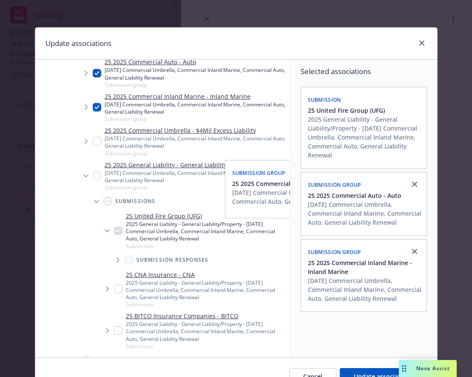
click at [93, 141] on input "Tree Example" at bounding box center [97, 141] width 9 height 9
checkbox input "true"
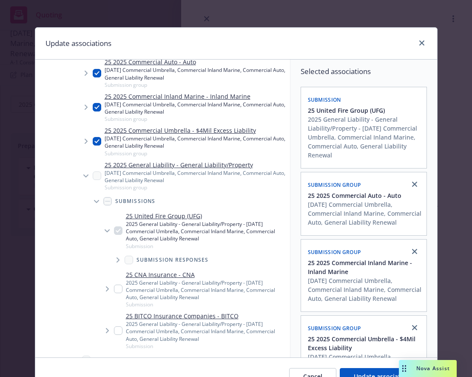
scroll to position [0, 0]
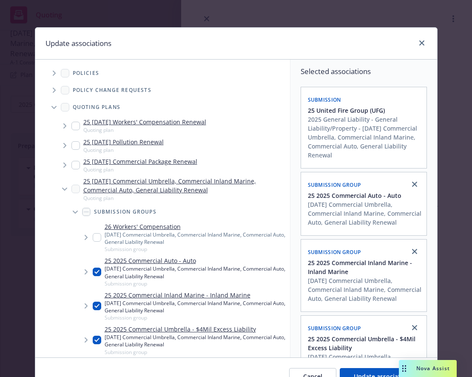
click at [71, 164] on input "Tree Example" at bounding box center [75, 165] width 9 height 9
checkbox input "true"
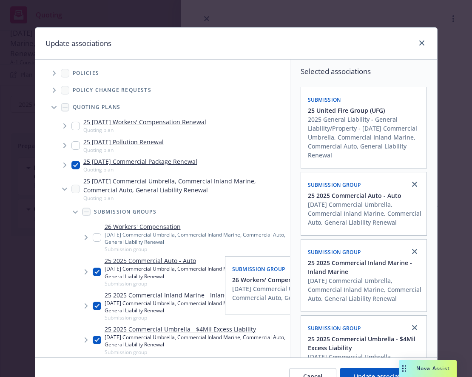
click at [95, 237] on input "Tree Example" at bounding box center [97, 237] width 9 height 9
checkbox input "true"
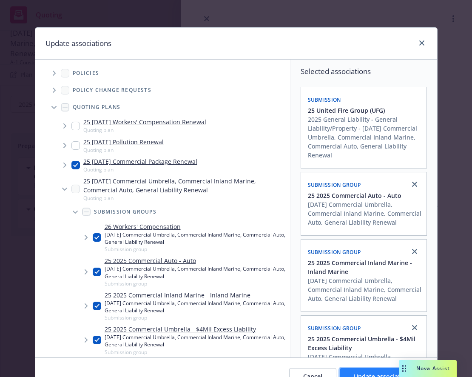
click at [353, 370] on button "Update associations" at bounding box center [383, 376] width 87 height 17
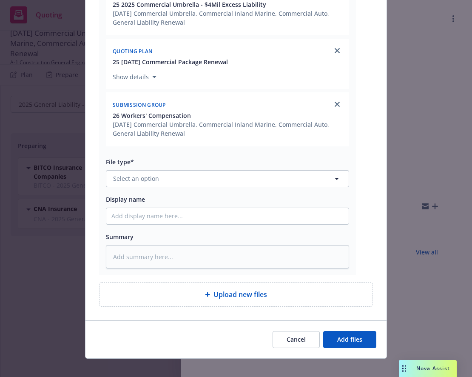
scroll to position [370, 0]
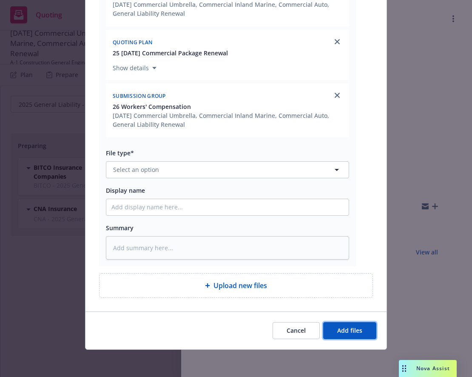
drag, startPoint x: 345, startPoint y: 326, endPoint x: 341, endPoint y: 322, distance: 5.7
click at [344, 324] on button "Add files" at bounding box center [349, 330] width 53 height 17
type textarea "x"
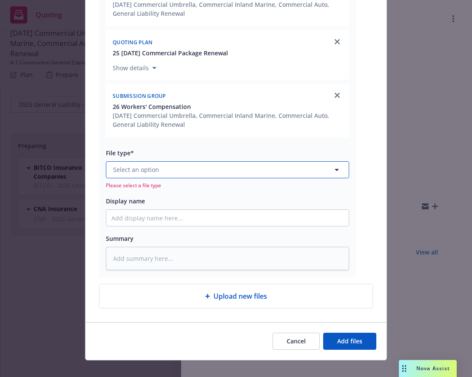
click at [123, 168] on span "Select an option" at bounding box center [136, 169] width 46 height 9
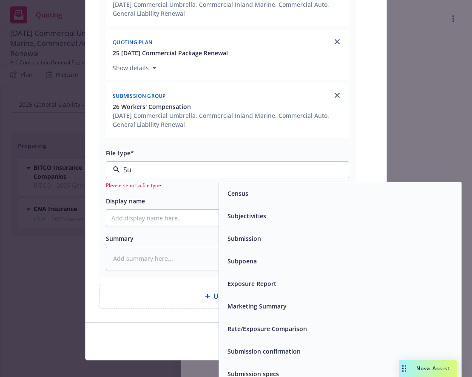
type input "Sub"
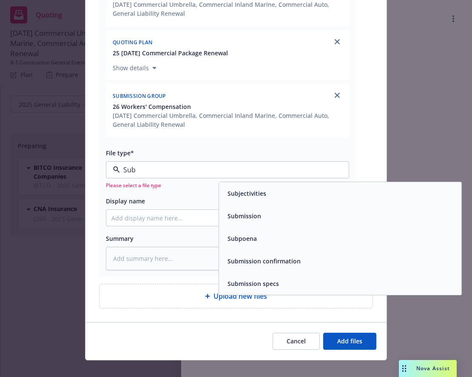
click at [257, 222] on div "Submission" at bounding box center [243, 216] width 39 height 12
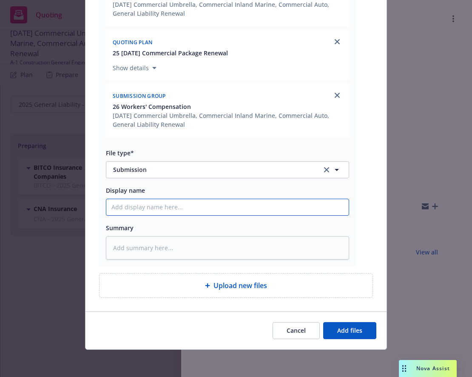
click at [134, 202] on input "Display name" at bounding box center [227, 207] width 243 height 16
type textarea "x"
type input "2"
type textarea "x"
type input "25"
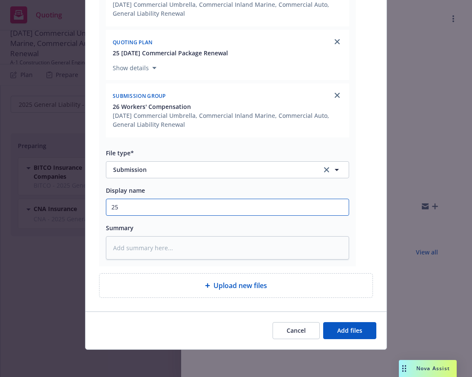
type textarea "x"
type input "25-"
type textarea "x"
type input "25-2"
type textarea "x"
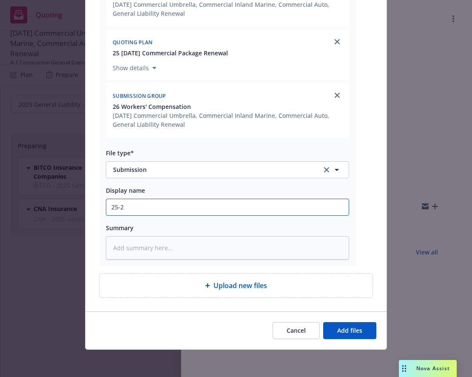
type input "25-26"
type textarea "x"
type input "25-26"
type textarea "x"
type input "25-26 U"
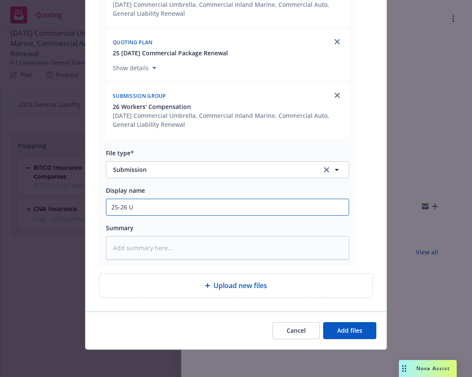
type textarea "x"
type input "25-26 UF"
type textarea "x"
type input "25-26 UFG"
type textarea "x"
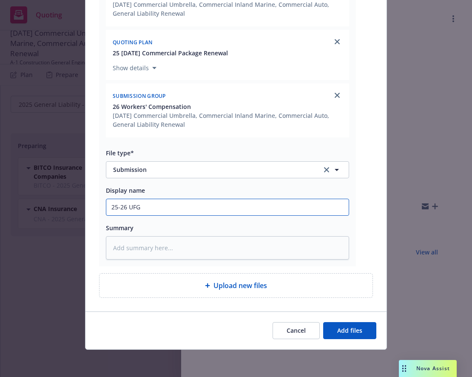
type input "25-26 UFG/"
type textarea "x"
type input "25-26 UFG/F"
type textarea "x"
type input "25-26 UFG/Fi"
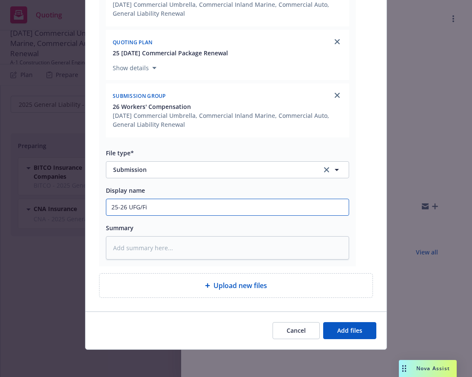
type textarea "x"
type input "25-26 UFG/Fin"
type textarea "x"
type input "25-26 UFG/Fina"
type textarea "x"
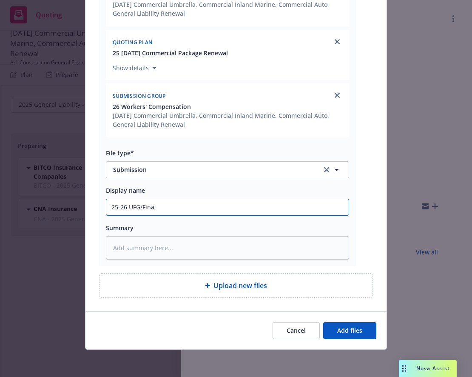
type input "25-26 UFG/[PERSON_NAME]"
type textarea "x"
type input "25-26 UFG/Financ"
type textarea "x"
type input "25-26 UFG/Financi"
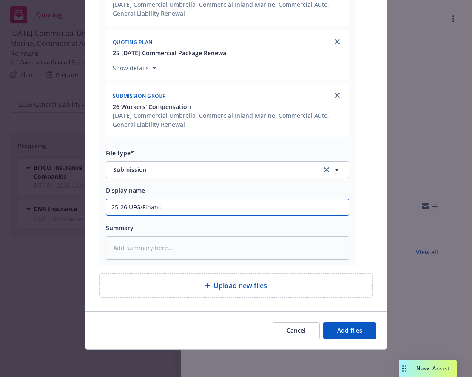
type textarea "x"
type input "25-26 UFG/Financia"
type textarea "x"
type input "25-26 UFG/Financial"
type textarea "x"
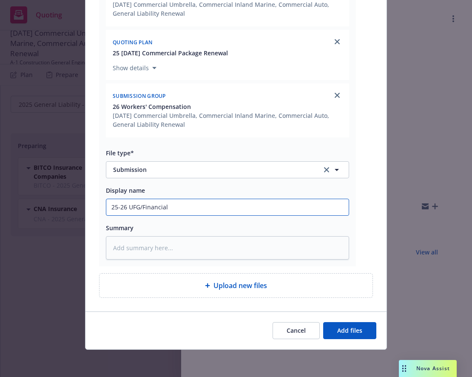
type input "25-26 UFG/Financial"
type textarea "x"
type input "25-26 UFG/Financial P"
type textarea "x"
type input "25-26 UFG/Financial Pa"
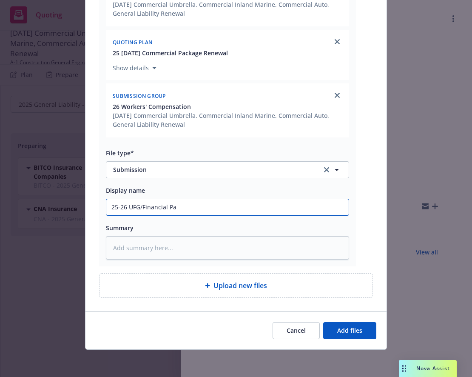
type textarea "x"
type input "25-26 UFG/Financial Paci"
type textarea "x"
type input "25-26 UFG/Financial Pacif"
type textarea "x"
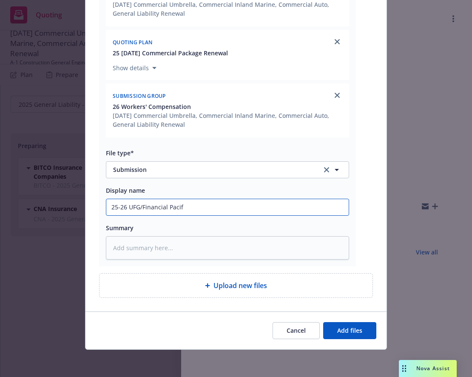
type input "25-26 UFG/Financial Pacifi"
type textarea "x"
type input "25-26 UFG/Financial Pacific"
type textarea "x"
type input "25-26 UFG/Financial Pacific"
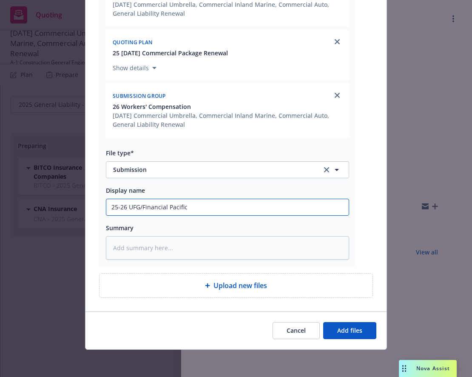
type textarea "x"
type input "25-26 UFG/Financial Pacific S"
type textarea "x"
type input "25-26 UFG/Financial Pacific Su"
type textarea "x"
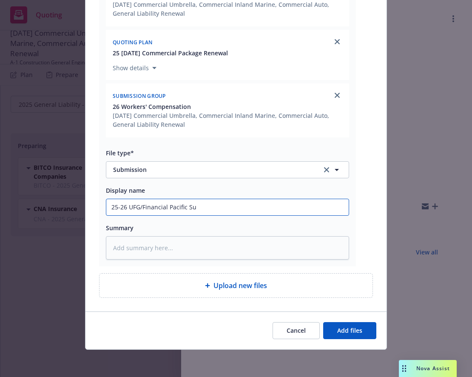
type input "25-26 UFG/Financial Pacific Sub"
type textarea "x"
type input "25-26 UFG/Financial Pacific Subm"
type textarea "x"
type input "25-26 UFG/Financial Pacific Submi"
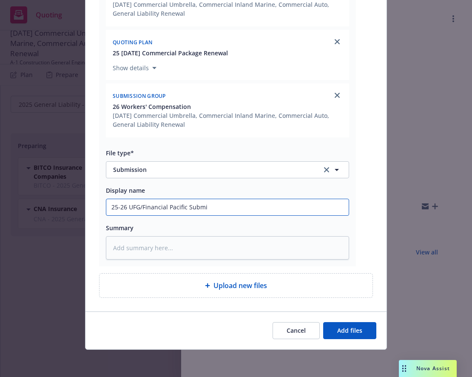
type textarea "x"
type input "25-26 UFG/Financial Pacific Subm"
type textarea "x"
type input "25-26 UFG/Financial Pacific Sub"
type textarea "x"
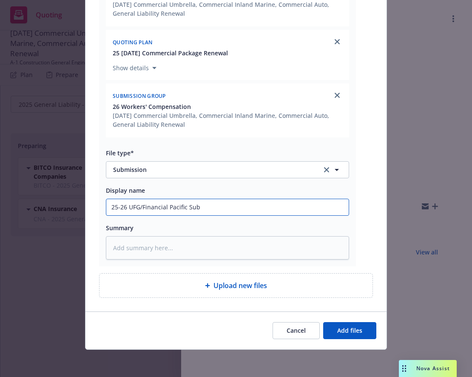
type input "25-26 UFG/Financial Pacific Su"
type textarea "x"
type input "25-26 UFG/Financial Pacific S"
type textarea "x"
type input "25-26 UFG/Financial Pacific"
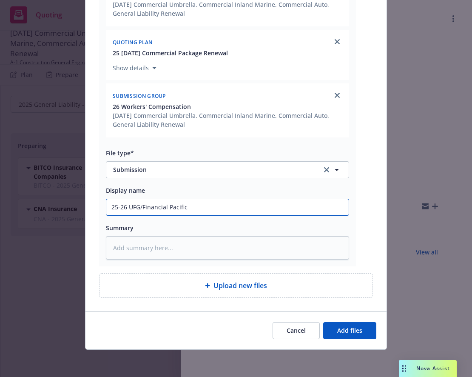
click at [126, 207] on input "25-26 UFG/Financial Pacific" at bounding box center [227, 207] width 243 height 16
type textarea "x"
type input "25-26 SUFG/Financial Pacific"
type textarea "x"
type input "25-26 SuUFG/Financial Pacific"
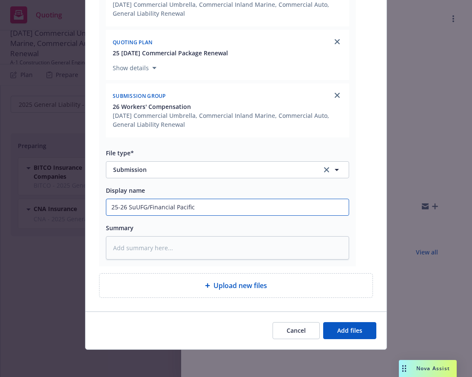
type textarea "x"
type input "25-26 SubUFG/Financial Pacific"
type textarea "x"
type input "25-26 SubmUFG/Financial Pacific"
type textarea "x"
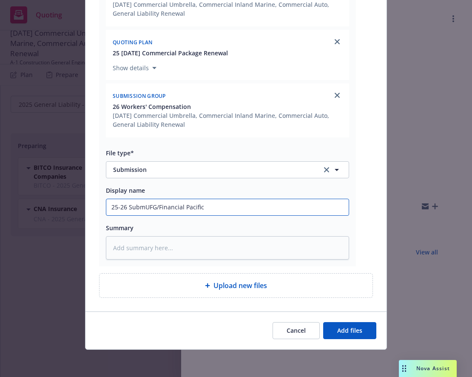
type input "25-26 SubmiUFG/Financial Pacific"
type textarea "x"
type input "25-26 SubmisUFG/Financial Pacific"
type textarea "x"
type input "25-26 SubmissUFG/Financial Pacific"
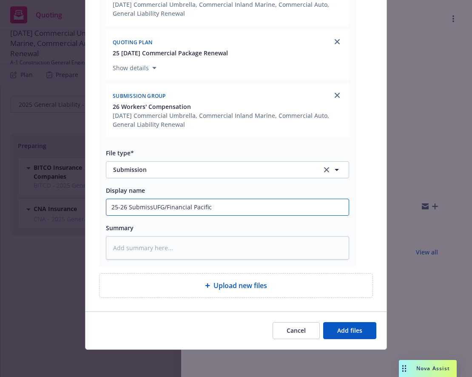
type textarea "x"
type input "25-26 SubmissiUFG/Financial Pacific"
type textarea "x"
type input "25-26 SubmissioUFG/Financial Pacific"
type textarea "x"
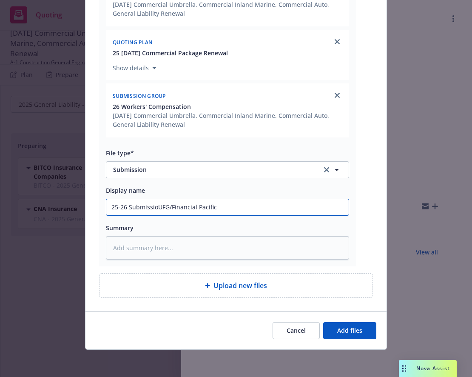
type input "25-26 SubmissionUFG/Financial Pacific"
type textarea "x"
type input "25-26 Submission UFG/Financial Pacific"
type textarea "x"
type input "25-26 Submission -UFG/Financial Pacific"
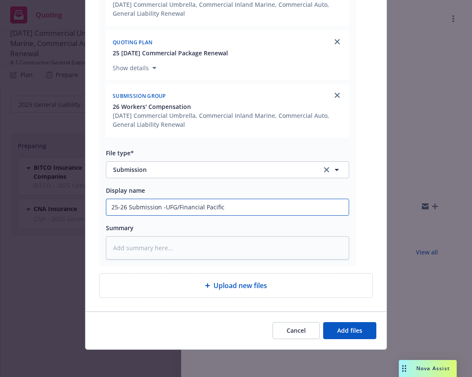
type textarea "x"
type input "25-26 Submission - UFG/Financial Pacific"
type textarea "x"
type input "25-26 Submission - RUFG/Financial Pacific"
type textarea "x"
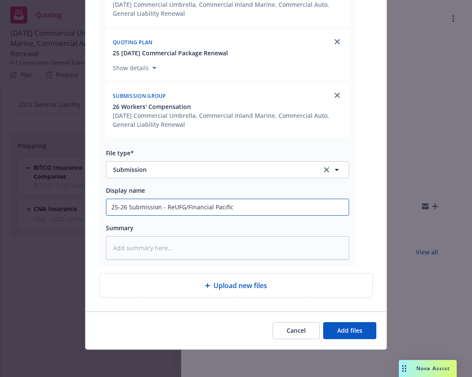
type input "25-26 Submission - RenUFG/Financial Pacific"
type textarea "x"
type input "25-26 Submission - ReneUFG/Financial Pacific"
type textarea "x"
type input "25-26 Submission - RenewUFG/Financial Pacific"
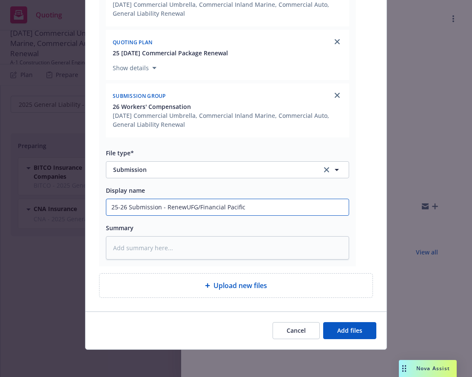
type textarea "x"
type input "25-26 Submission - RenewaUFG/Financial Pacific"
type textarea "x"
type input "25-26 Submission - RenewalUFG/Financial Pacific"
type textarea "x"
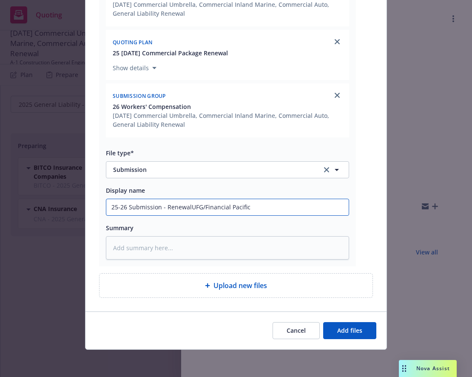
type input "25-26 Submission - Renewal UFG/Financial Pacific"
type textarea "x"
type input "25-26 Submission - Renewal -UFG/Financial Pacific"
type textarea "x"
drag, startPoint x: 251, startPoint y: 208, endPoint x: 89, endPoint y: 204, distance: 162.2
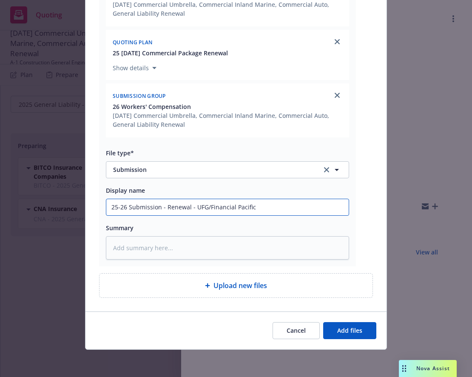
click at [73, 208] on div "Add files The uploaded files will be associated with 25 United Fire Group (UFG)…" at bounding box center [236, 188] width 472 height 377
type input "25-26 Submission - Renewal - UFG/Financial Pacific"
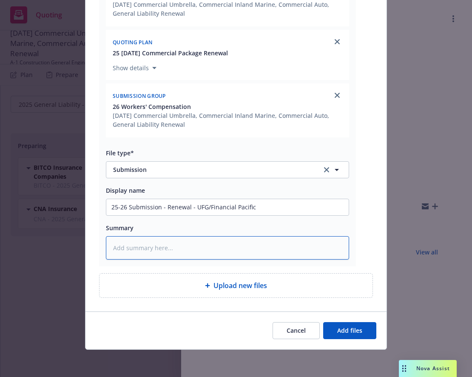
click at [147, 252] on textarea at bounding box center [227, 247] width 243 height 23
paste textarea "25-26 Submission - Renewal - UFG/Financial Pacific"
type textarea "x"
type textarea "25-26 Submission - Renewal - UFG/Financial Pacific"
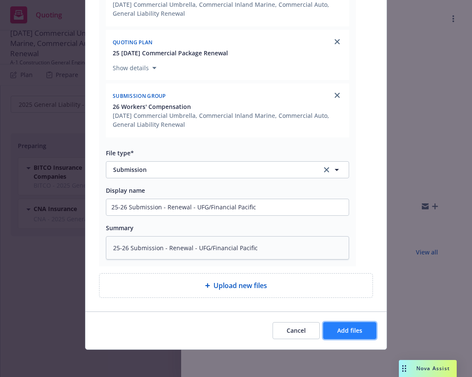
click at [342, 325] on button "Add files" at bounding box center [349, 330] width 53 height 17
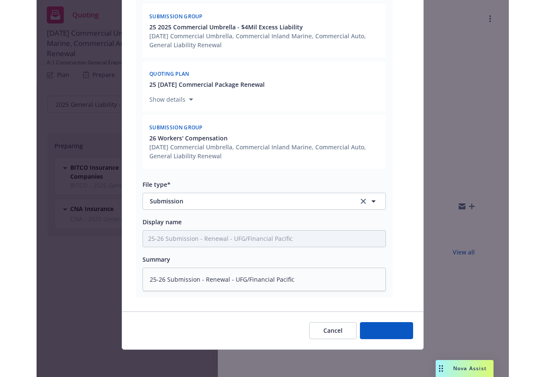
scroll to position [339, 0]
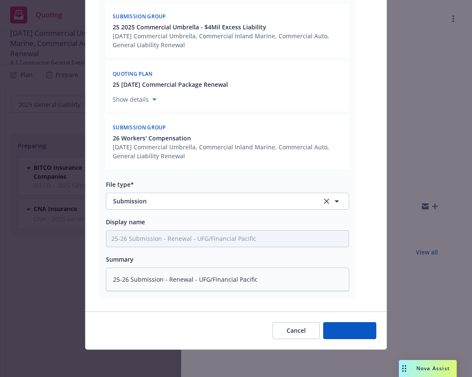
type textarea "x"
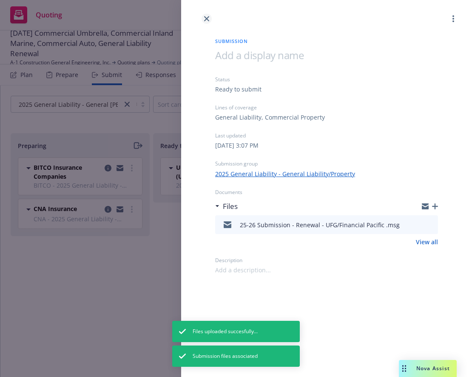
click at [206, 18] on icon "close" at bounding box center [206, 18] width 5 height 5
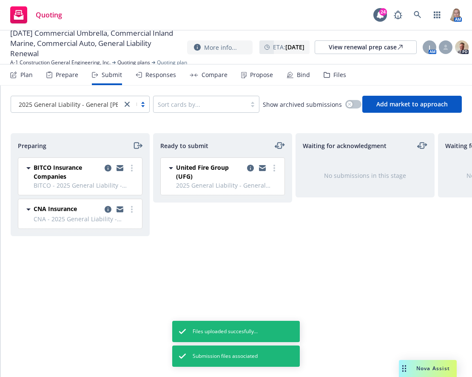
click at [15, 75] on icon at bounding box center [14, 74] width 5 height 5
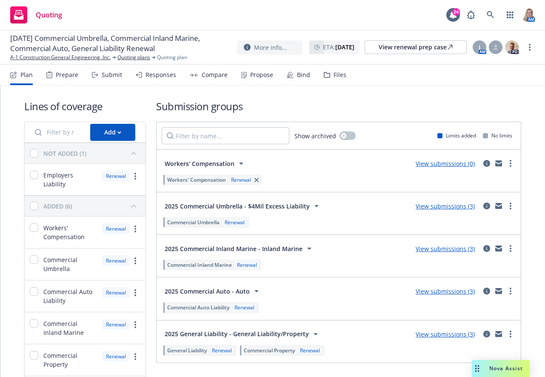
click at [457, 332] on link "View submissions (3)" at bounding box center [445, 334] width 59 height 8
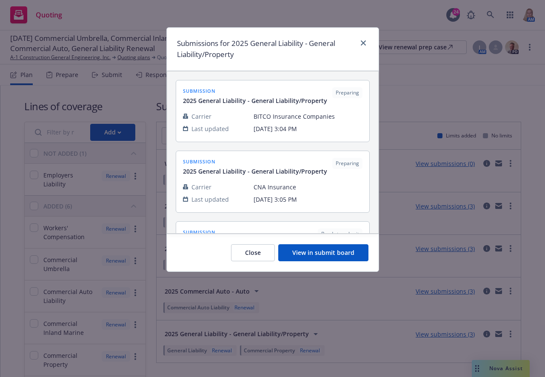
click at [330, 252] on button "View in submit board" at bounding box center [323, 252] width 90 height 17
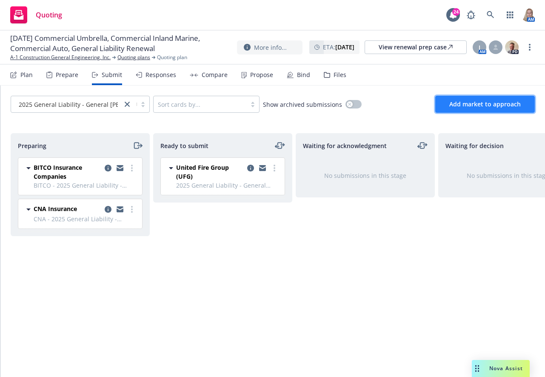
click at [494, 101] on span "Add market to approach" at bounding box center [484, 104] width 71 height 8
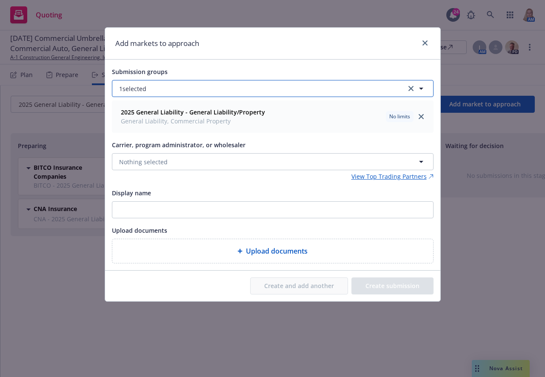
click at [157, 84] on button "1 selected" at bounding box center [273, 88] width 322 height 17
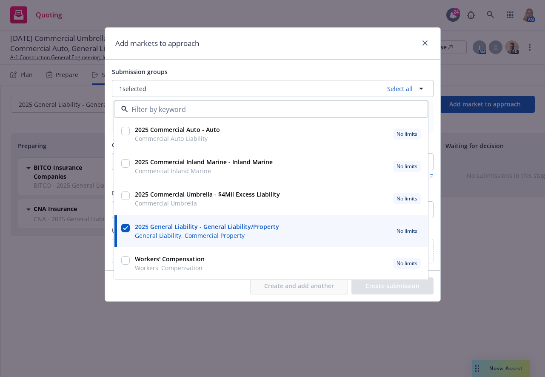
click at [126, 131] on input "checkbox" at bounding box center [125, 131] width 9 height 9
checkbox input "true"
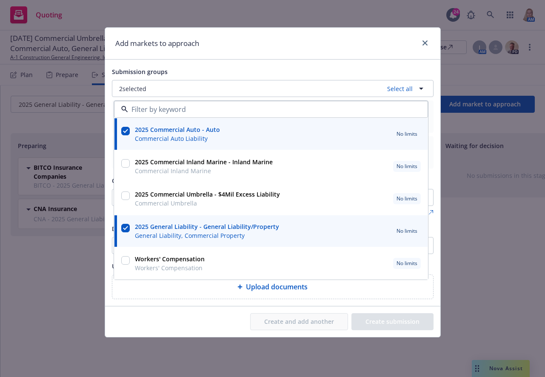
click at [126, 163] on input "checkbox" at bounding box center [125, 163] width 9 height 9
checkbox input "true"
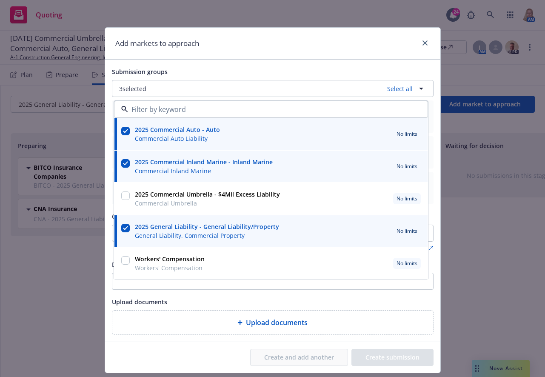
click at [121, 198] on input "checkbox" at bounding box center [125, 195] width 9 height 9
checkbox input "true"
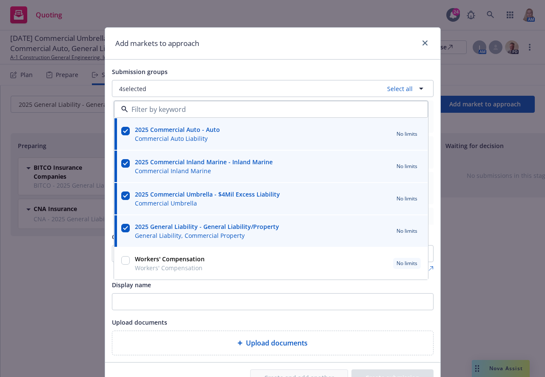
click at [126, 261] on div at bounding box center [126, 263] width 12 height 21
checkbox input "true"
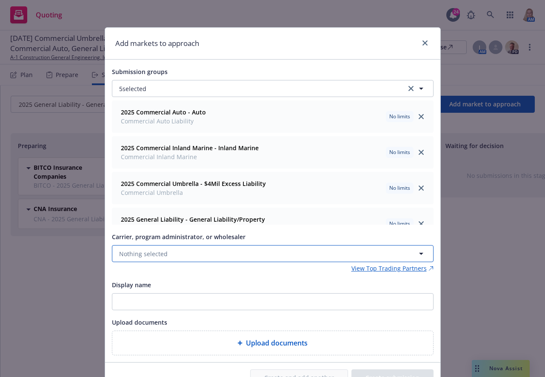
click at [156, 256] on span "Nothing selected" at bounding box center [143, 253] width 49 height 9
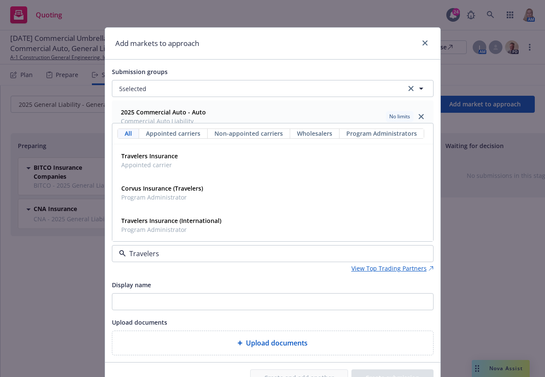
type input "Travelers"
click at [155, 291] on div "Display name" at bounding box center [273, 295] width 322 height 31
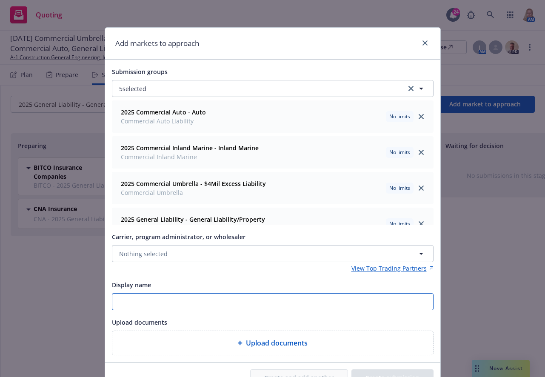
click at [155, 299] on input "Display name" at bounding box center [272, 302] width 321 height 16
type input "Travelers"
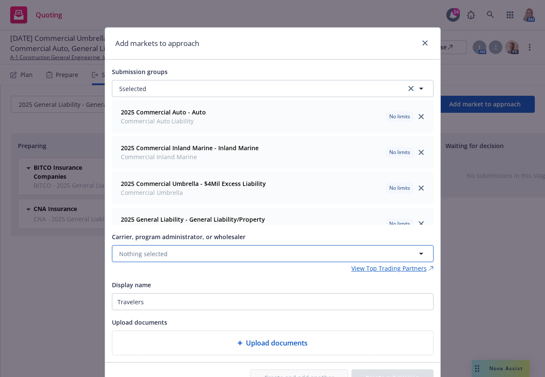
click at [155, 256] on span "Nothing selected" at bounding box center [143, 253] width 49 height 9
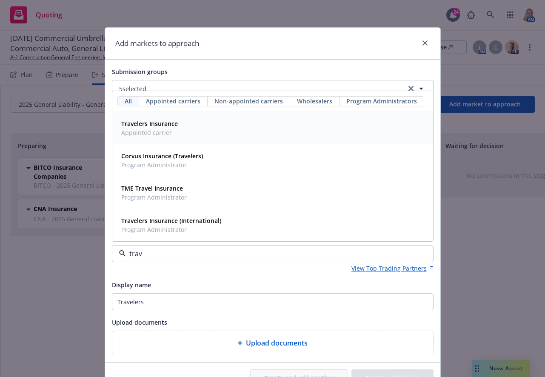
click at [137, 127] on strong "Travelers Insurance" at bounding box center [149, 124] width 57 height 8
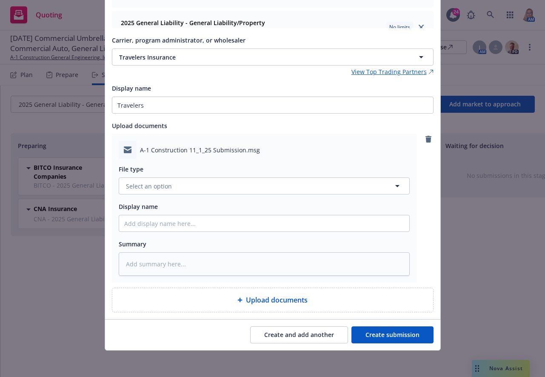
scroll to position [197, 0]
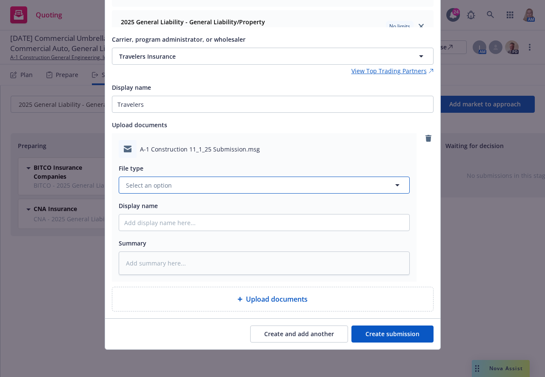
click at [173, 184] on button "Select an option" at bounding box center [264, 185] width 291 height 17
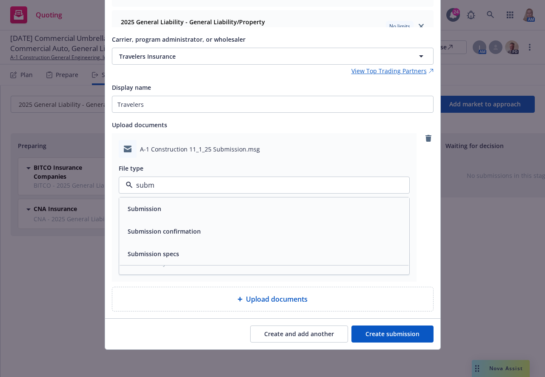
click at [168, 214] on div "Submission" at bounding box center [264, 209] width 280 height 12
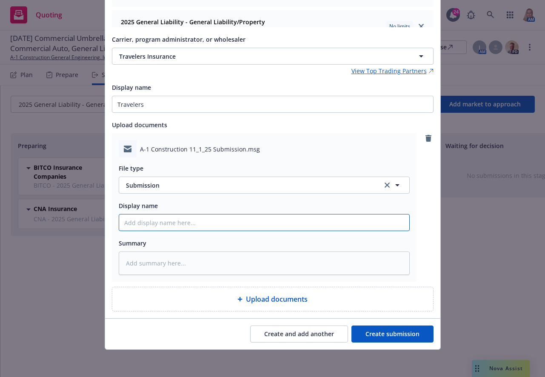
click at [168, 224] on input "Display name" at bounding box center [264, 222] width 290 height 16
drag, startPoint x: 144, startPoint y: 226, endPoint x: 95, endPoint y: 226, distance: 48.5
click at [95, 226] on div "Add markets to approach Submission groups 5 selected 2025 Commercial Auto - Aut…" at bounding box center [272, 188] width 545 height 377
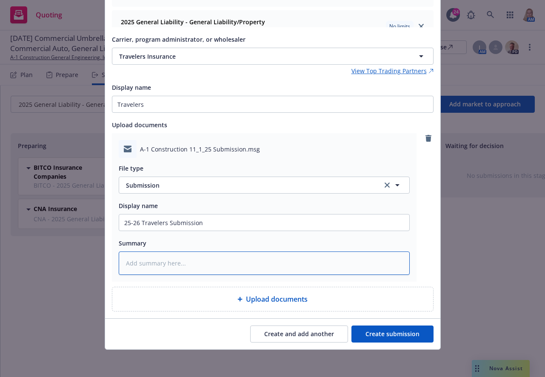
click at [171, 256] on textarea at bounding box center [264, 262] width 291 height 23
paste textarea "25-26 Travelers Submission"
click at [380, 329] on button "Create submission" at bounding box center [392, 333] width 82 height 17
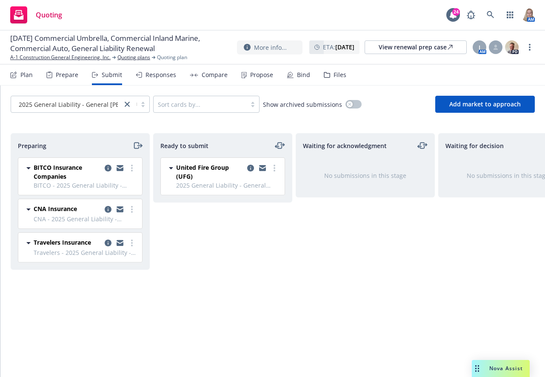
drag, startPoint x: 251, startPoint y: 265, endPoint x: 322, endPoint y: 247, distance: 73.8
click at [251, 265] on div "Ready to submit United Fire Group (UFG) 2025 General Liability - General Liabil…" at bounding box center [222, 246] width 139 height 226
click at [494, 100] on span "Add market to approach" at bounding box center [484, 104] width 71 height 8
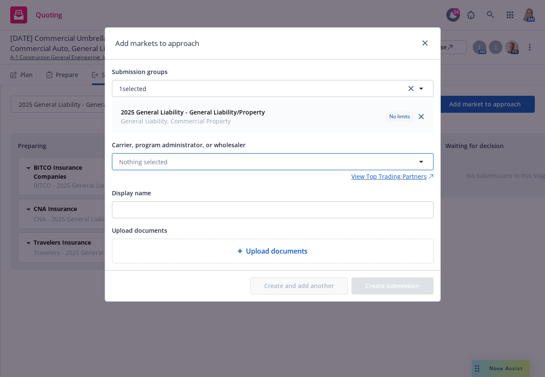
click at [178, 158] on button "Nothing selected" at bounding box center [273, 161] width 322 height 17
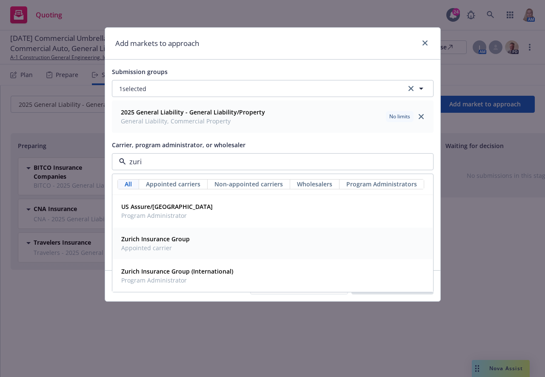
click at [175, 243] on span "Zurich Insurance Group" at bounding box center [155, 238] width 68 height 9
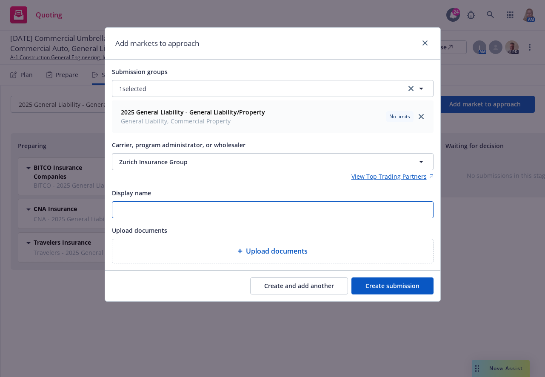
click at [176, 211] on input "Display name" at bounding box center [272, 210] width 321 height 16
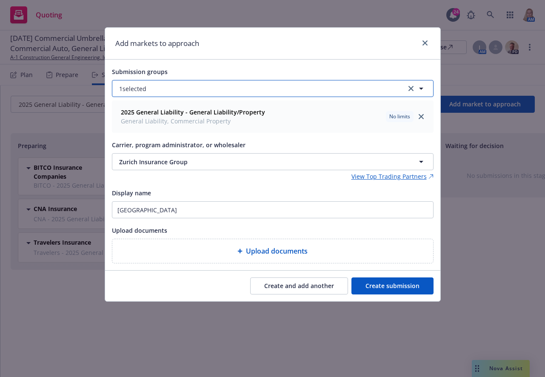
click at [238, 91] on button "1 selected" at bounding box center [273, 88] width 322 height 17
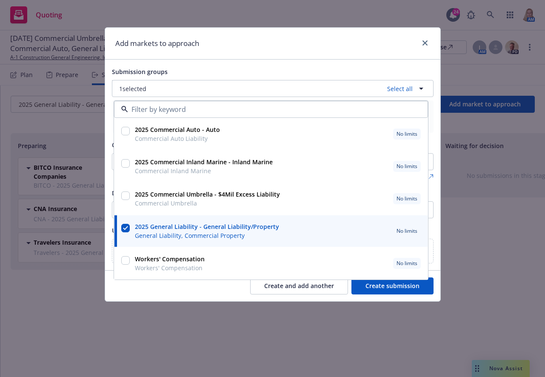
click at [125, 129] on input "checkbox" at bounding box center [125, 131] width 9 height 9
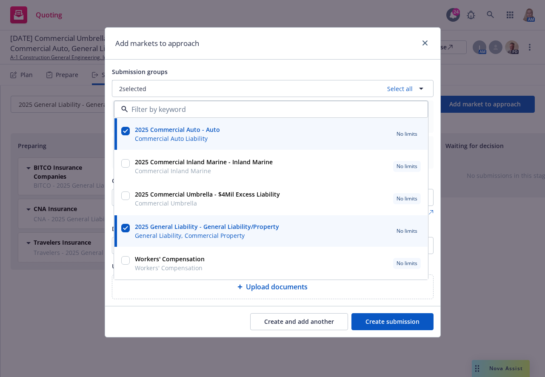
click at [126, 166] on input "checkbox" at bounding box center [125, 163] width 9 height 9
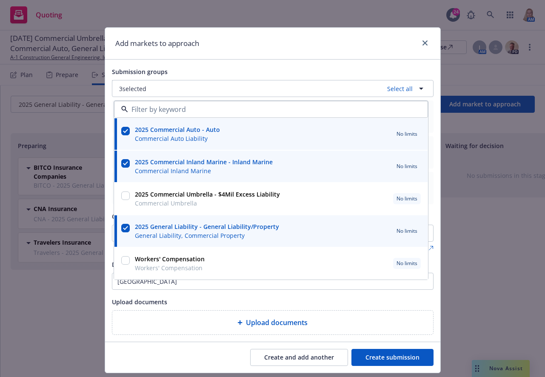
click at [122, 197] on input "checkbox" at bounding box center [125, 195] width 9 height 9
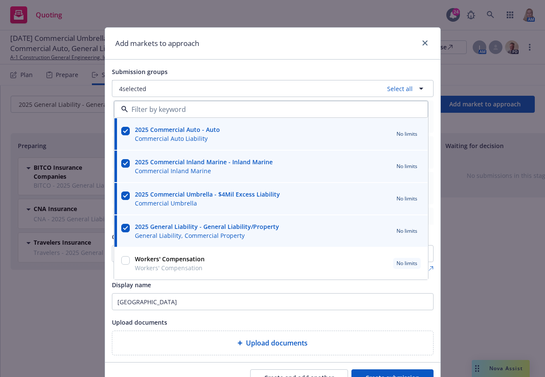
click at [122, 262] on input "checkbox" at bounding box center [125, 260] width 9 height 9
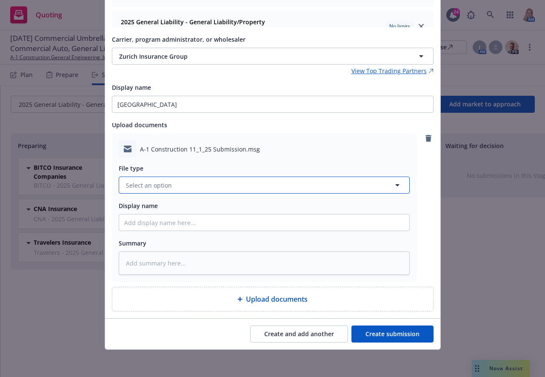
click at [176, 184] on button "Select an option" at bounding box center [264, 185] width 291 height 17
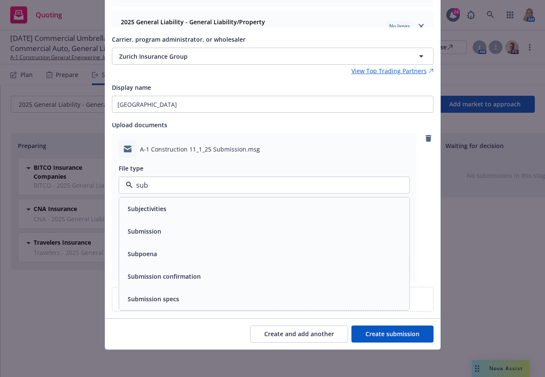
click at [166, 227] on div "Submission" at bounding box center [264, 231] width 280 height 12
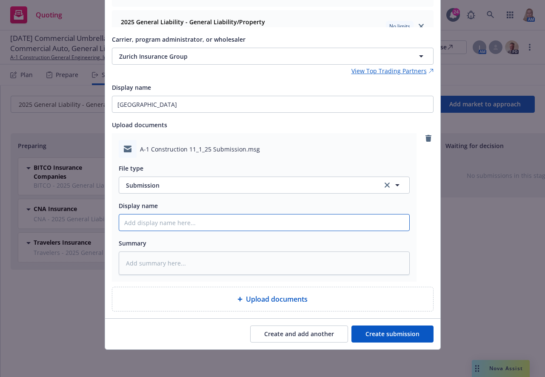
click at [165, 226] on input "Display name" at bounding box center [264, 222] width 290 height 16
drag, startPoint x: 213, startPoint y: 225, endPoint x: 60, endPoint y: 217, distance: 153.0
click at [60, 217] on div "Add markets to approach Submission groups 5 selected 2025 Commercial Auto - Aut…" at bounding box center [272, 188] width 545 height 377
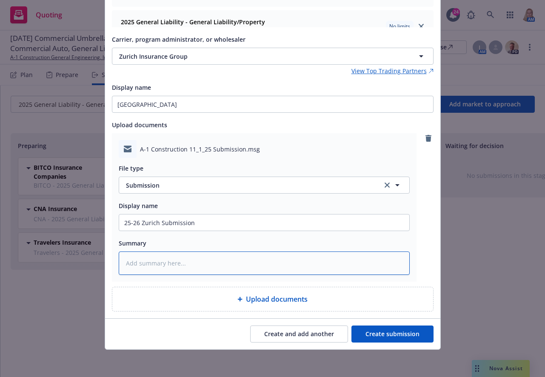
click at [157, 267] on textarea at bounding box center [264, 262] width 291 height 23
paste textarea "25-26 Zurich Submission"
click at [393, 328] on button "Create submission" at bounding box center [392, 333] width 82 height 17
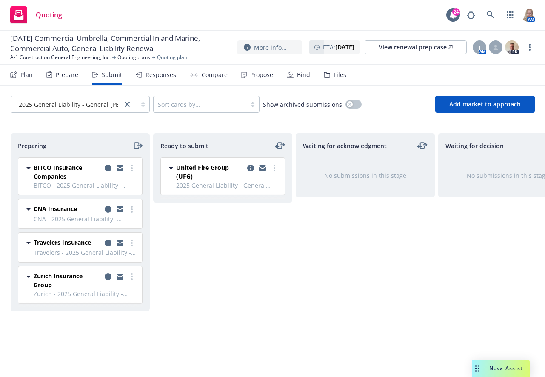
click at [238, 302] on div "Ready to submit United Fire Group (UFG) 2025 General Liability - General Liabil…" at bounding box center [222, 246] width 139 height 226
click at [465, 102] on span "Add market to approach" at bounding box center [484, 104] width 71 height 8
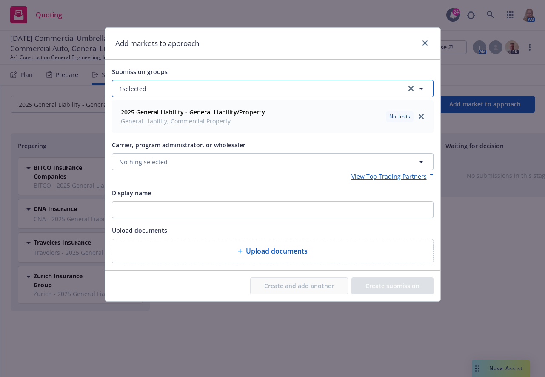
click at [183, 85] on button "1 selected" at bounding box center [273, 88] width 322 height 17
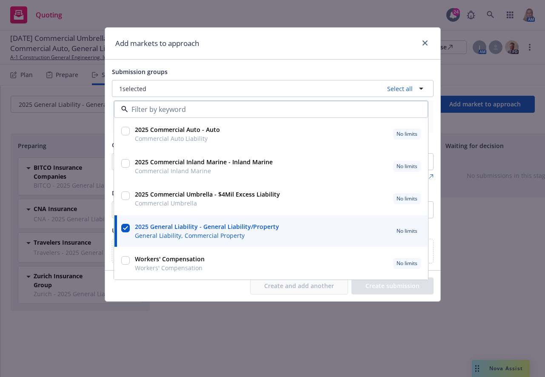
click at [125, 131] on input "checkbox" at bounding box center [125, 131] width 9 height 9
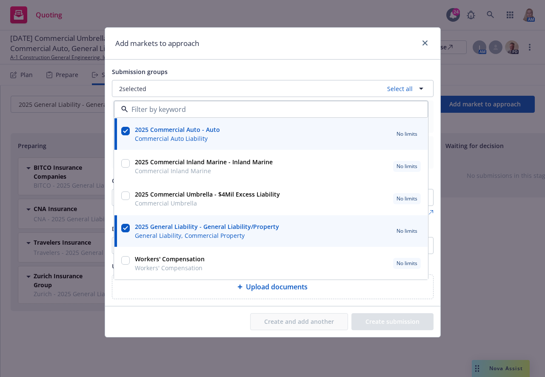
click at [125, 164] on input "checkbox" at bounding box center [125, 163] width 9 height 9
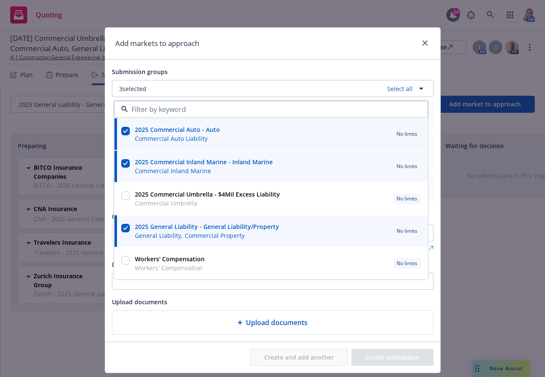
click at [123, 196] on input "checkbox" at bounding box center [125, 195] width 9 height 9
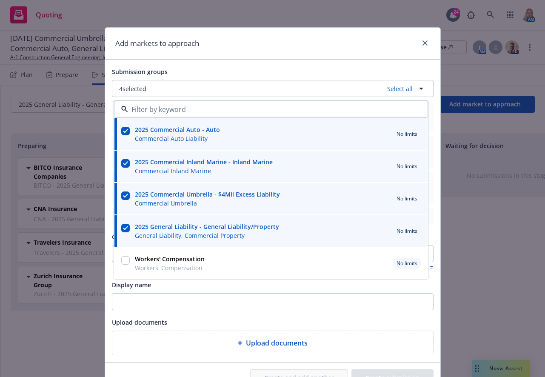
click at [121, 257] on input "checkbox" at bounding box center [125, 260] width 9 height 9
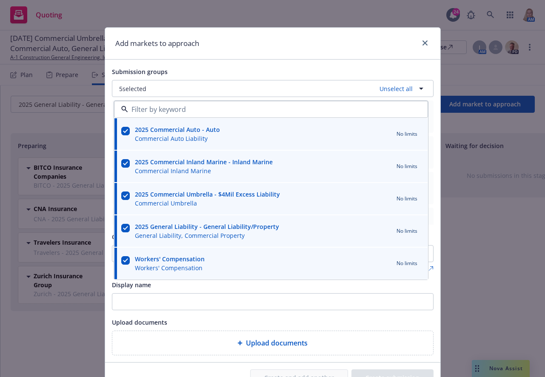
click at [260, 46] on div "Add markets to approach" at bounding box center [272, 44] width 335 height 32
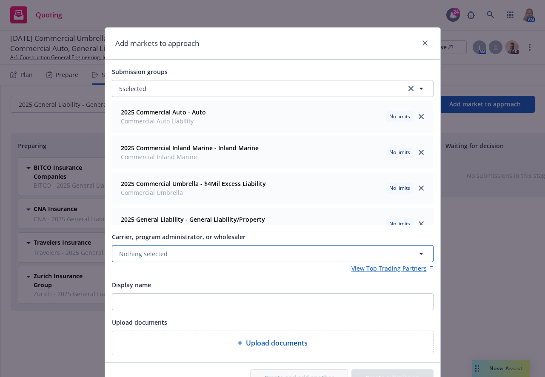
click at [188, 254] on button "Nothing selected" at bounding box center [273, 253] width 322 height 17
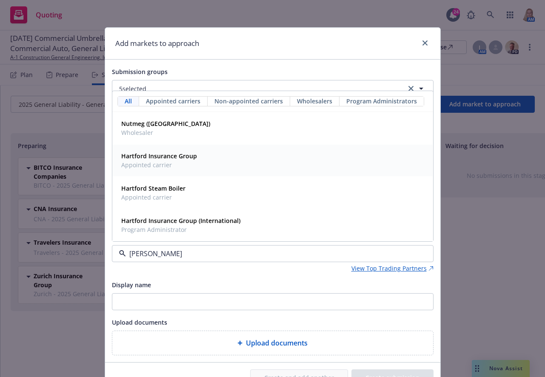
click at [172, 165] on span "Appointed carrier" at bounding box center [159, 164] width 76 height 9
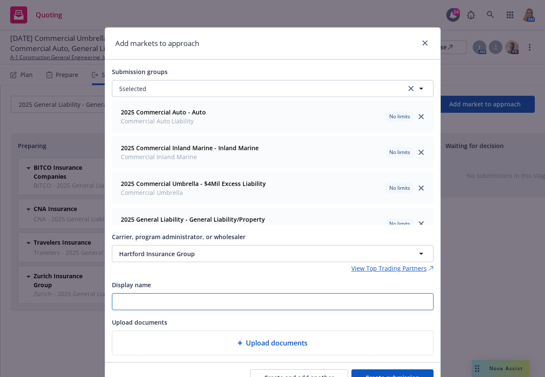
click at [191, 305] on input "Display name" at bounding box center [272, 302] width 321 height 16
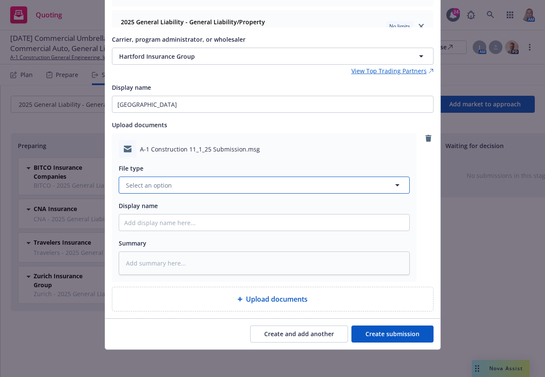
click at [140, 184] on span "Select an option" at bounding box center [149, 185] width 46 height 9
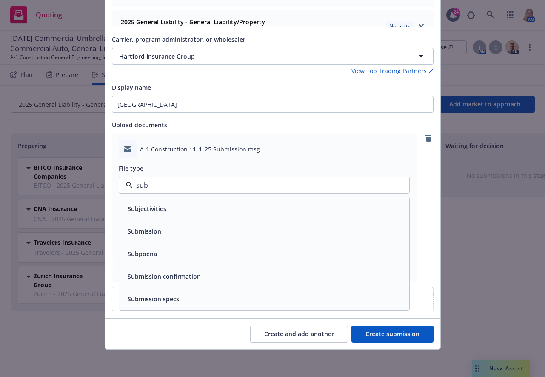
click at [146, 234] on span "Submission" at bounding box center [145, 231] width 34 height 9
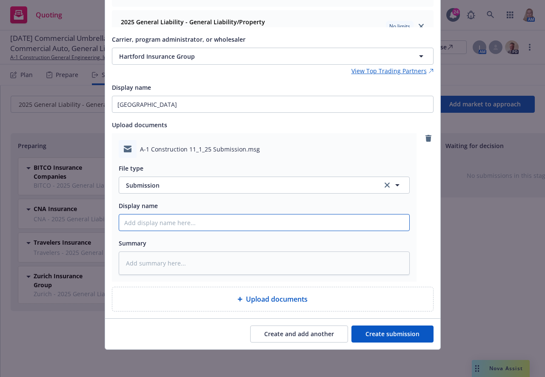
drag, startPoint x: 146, startPoint y: 228, endPoint x: 147, endPoint y: 224, distance: 4.3
click at [146, 228] on input "Display name" at bounding box center [264, 222] width 290 height 16
drag, startPoint x: 204, startPoint y: 226, endPoint x: 87, endPoint y: 228, distance: 117.0
click at [87, 228] on div "Add markets to approach Submission groups 5 selected 2025 Commercial Auto - Aut…" at bounding box center [272, 188] width 545 height 377
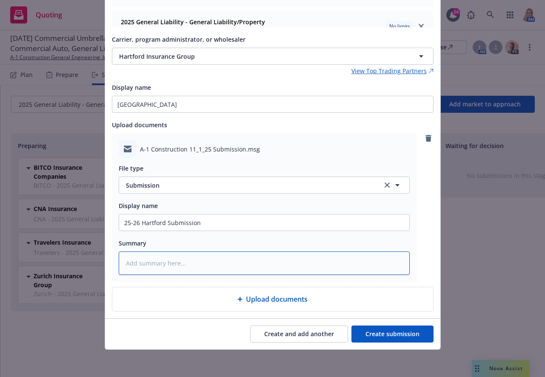
click at [172, 262] on textarea at bounding box center [264, 262] width 291 height 23
paste textarea "25-26 Hartford Submission"
click at [378, 335] on button "Create submission" at bounding box center [392, 333] width 82 height 17
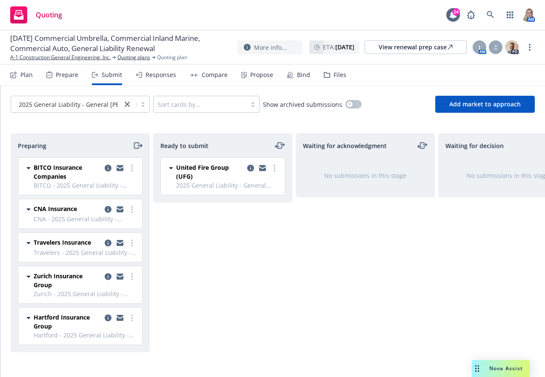
click at [199, 256] on div "Ready to submit United Fire Group (UFG) 2025 General Liability - General Liabil…" at bounding box center [222, 246] width 139 height 226
click at [464, 100] on button "Add market to approach" at bounding box center [485, 104] width 100 height 17
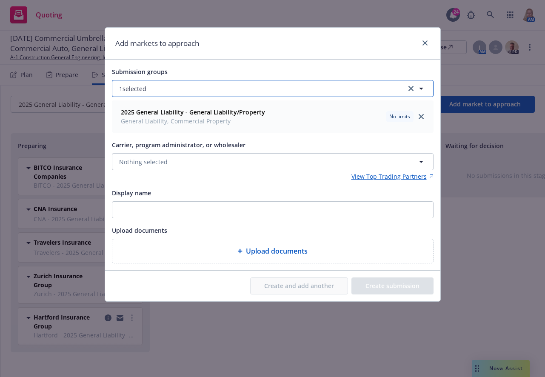
click at [162, 93] on button "1 selected" at bounding box center [273, 88] width 322 height 17
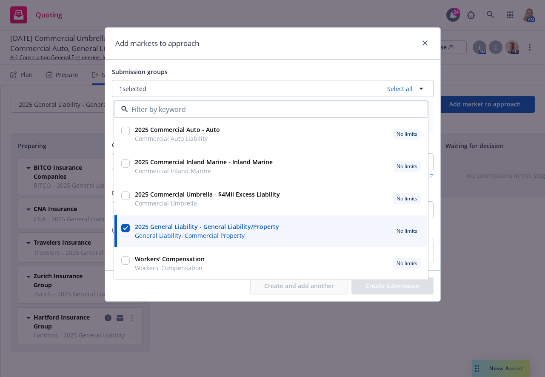
click at [122, 130] on input "checkbox" at bounding box center [125, 131] width 9 height 9
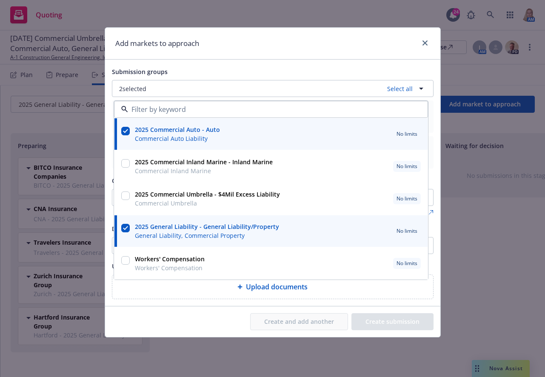
click at [124, 165] on input "checkbox" at bounding box center [125, 163] width 9 height 9
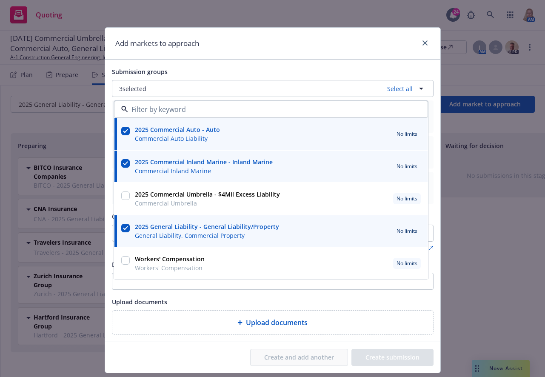
click at [123, 196] on input "checkbox" at bounding box center [125, 195] width 9 height 9
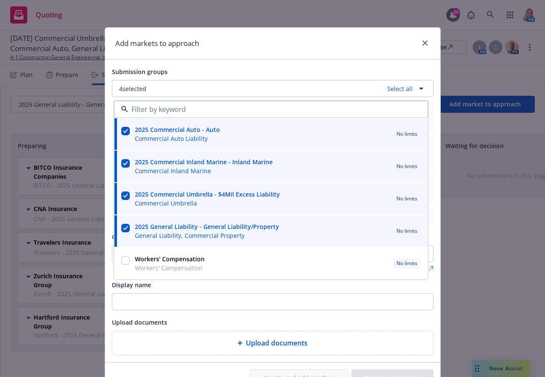
click at [121, 259] on input "checkbox" at bounding box center [125, 260] width 9 height 9
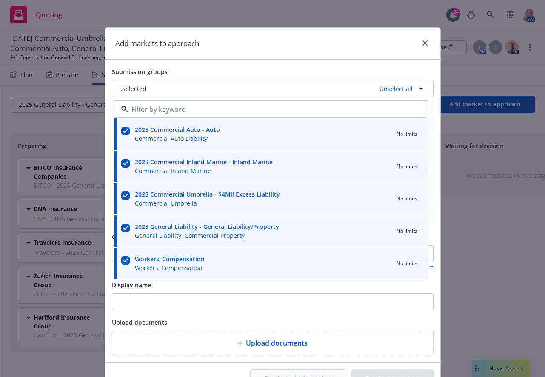
click at [246, 48] on div "Add markets to approach" at bounding box center [272, 44] width 335 height 32
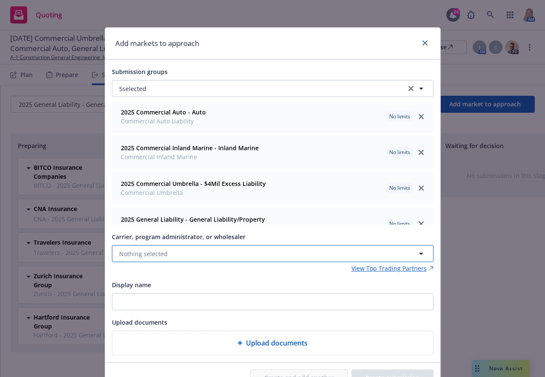
click at [205, 257] on button "Nothing selected" at bounding box center [273, 253] width 322 height 17
click at [163, 258] on button "Nothing selected" at bounding box center [273, 253] width 322 height 17
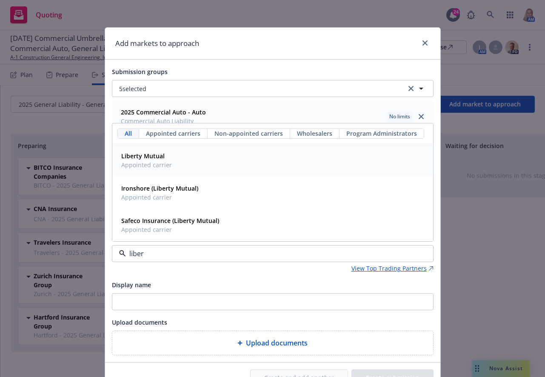
click at [161, 167] on span "Appointed carrier" at bounding box center [146, 164] width 51 height 9
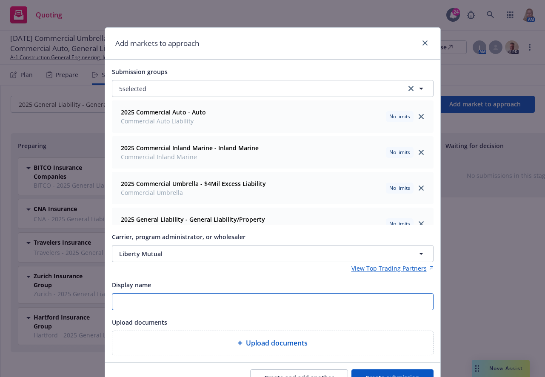
click at [157, 306] on input "Display name" at bounding box center [272, 302] width 321 height 16
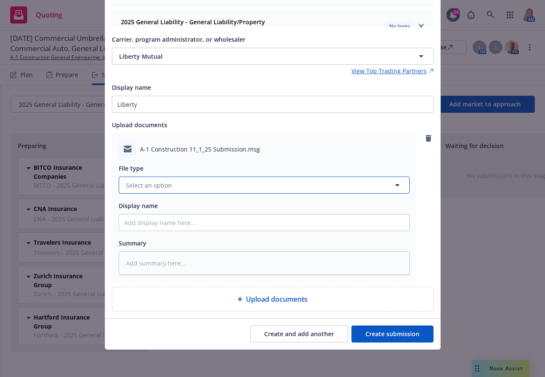
click at [193, 186] on button "Select an option" at bounding box center [264, 185] width 291 height 17
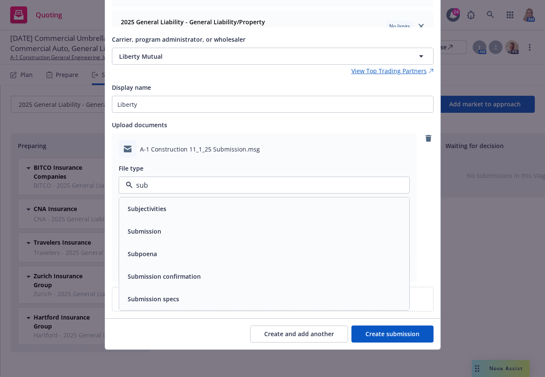
click at [186, 231] on div "Submission" at bounding box center [264, 231] width 280 height 12
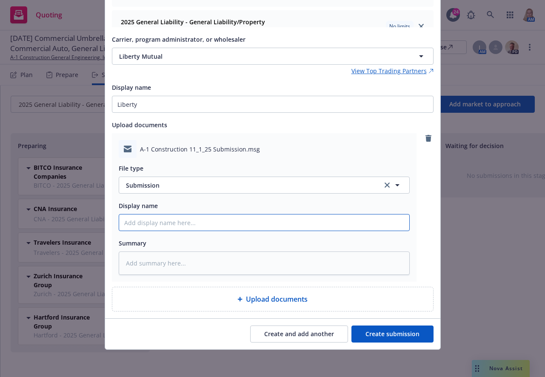
click at [183, 223] on input "Display name" at bounding box center [264, 222] width 290 height 16
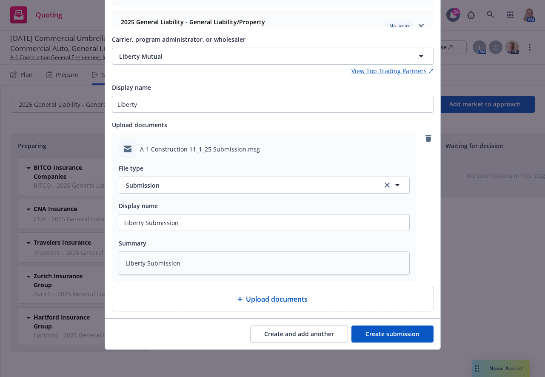
click at [385, 331] on button "Create submission" at bounding box center [392, 333] width 82 height 17
